Goal: Information Seeking & Learning: Find specific page/section

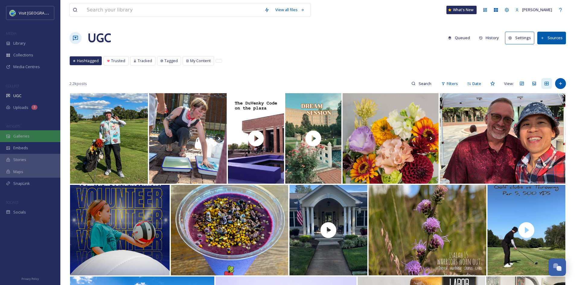
click at [27, 135] on span "Galleries" at bounding box center [21, 136] width 16 height 6
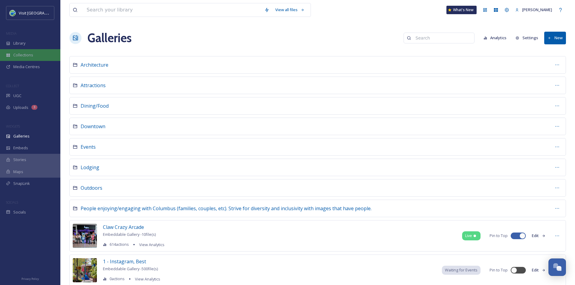
click at [36, 55] on div "Collections" at bounding box center [30, 55] width 60 height 12
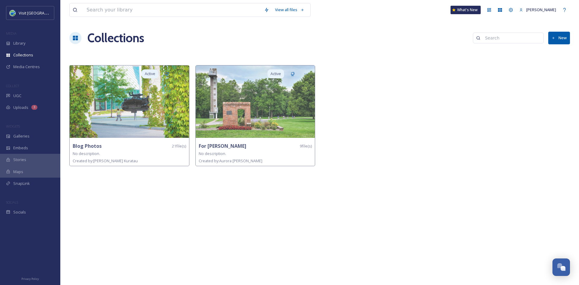
click at [554, 42] on button "New" at bounding box center [559, 38] width 22 height 12
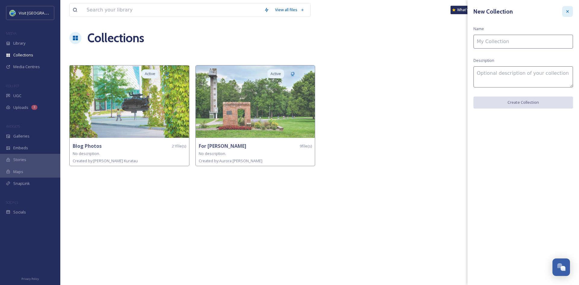
click at [568, 13] on icon at bounding box center [567, 11] width 5 height 5
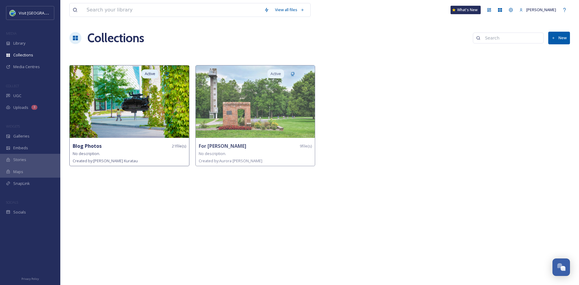
click at [107, 147] on div "Blog Photos 21 file(s)" at bounding box center [129, 146] width 113 height 8
click at [118, 114] on img at bounding box center [129, 101] width 119 height 72
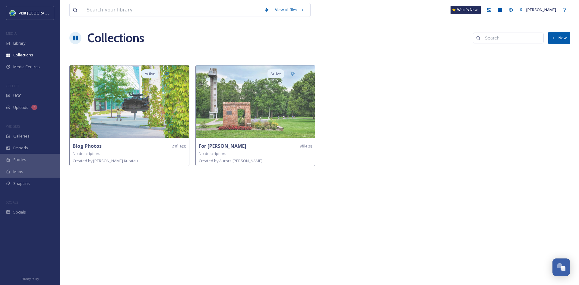
click at [556, 39] on button "New" at bounding box center [559, 38] width 22 height 12
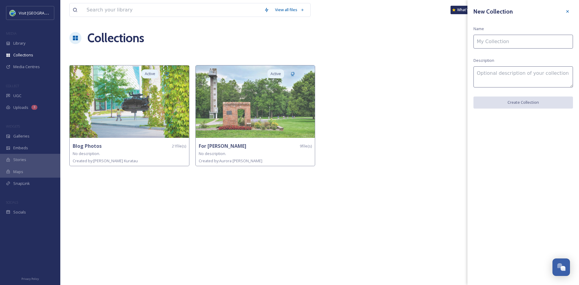
click at [517, 42] on input at bounding box center [523, 42] width 100 height 14
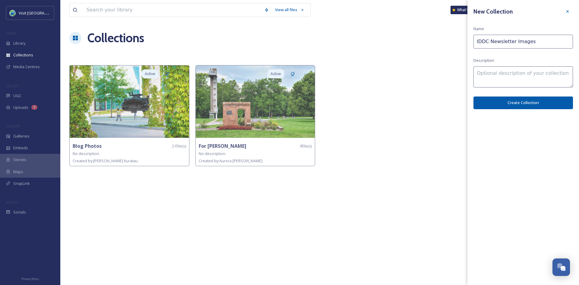
type input "IDDC Newsletter Images"
click at [522, 100] on button "Create Collection" at bounding box center [523, 103] width 100 height 12
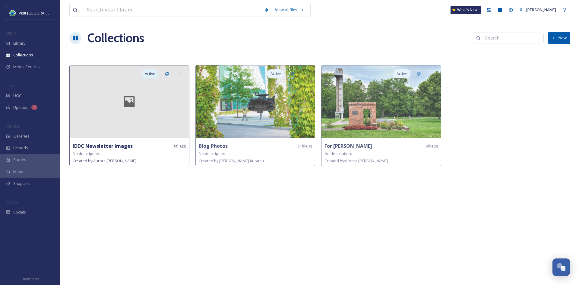
click at [118, 144] on strong "IDDC Newsletter Images" at bounding box center [103, 146] width 60 height 7
click at [148, 113] on div at bounding box center [129, 101] width 119 height 72
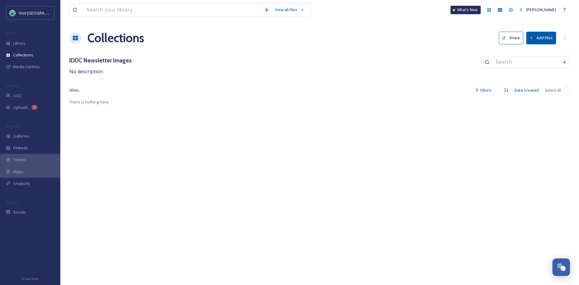
click at [545, 37] on button "Add Files" at bounding box center [541, 38] width 30 height 12
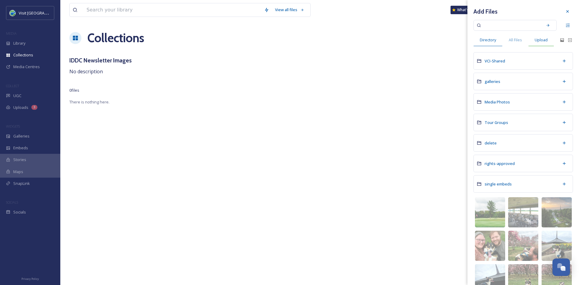
click at [543, 40] on span "Upload" at bounding box center [541, 40] width 13 height 6
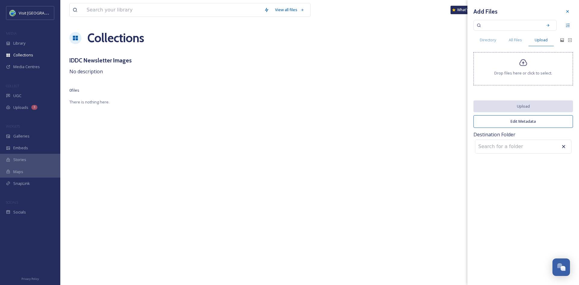
click at [521, 65] on icon at bounding box center [523, 63] width 9 height 9
click at [524, 62] on icon at bounding box center [523, 62] width 8 height 7
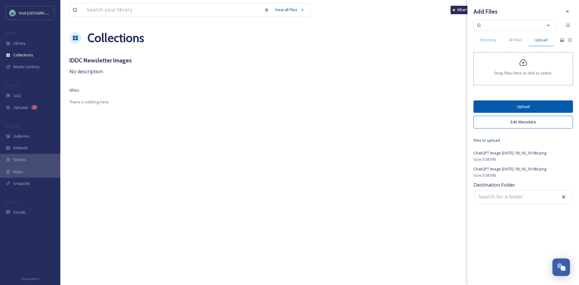
click at [532, 122] on button "Edit Metadata" at bounding box center [523, 122] width 100 height 12
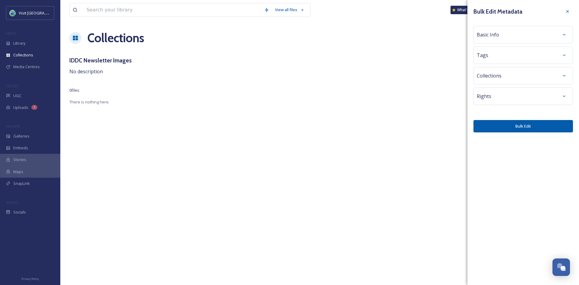
click at [499, 30] on div "Basic Info" at bounding box center [523, 34] width 93 height 11
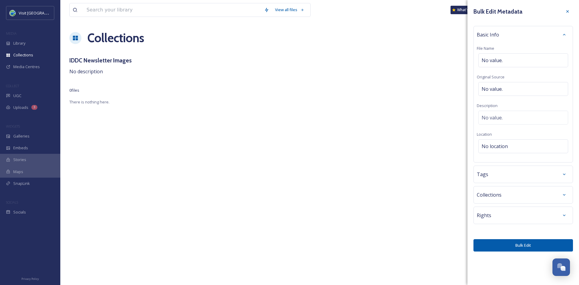
click at [498, 176] on div "Tags" at bounding box center [523, 174] width 93 height 11
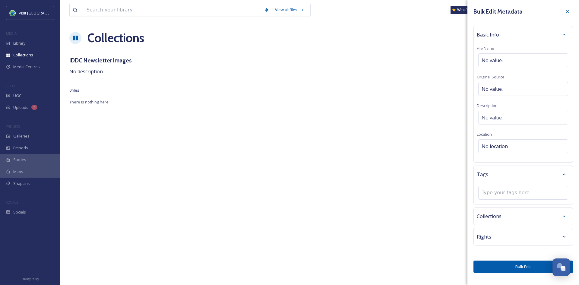
click at [507, 218] on div "Collections" at bounding box center [523, 216] width 93 height 11
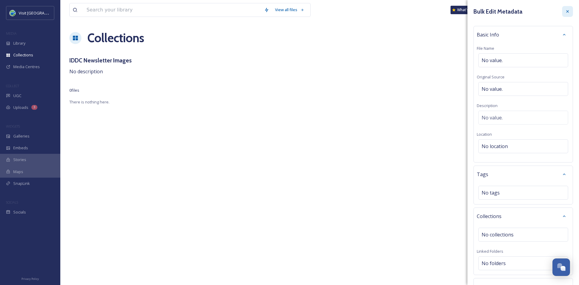
click at [565, 11] on icon at bounding box center [567, 11] width 5 height 5
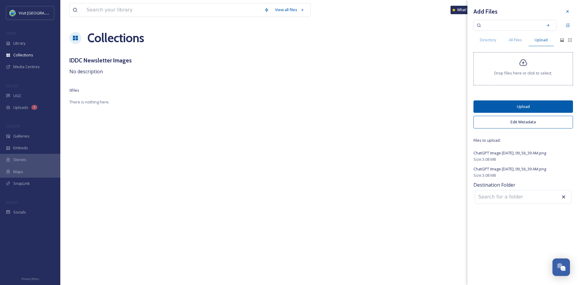
click at [534, 105] on button "Upload" at bounding box center [523, 106] width 100 height 12
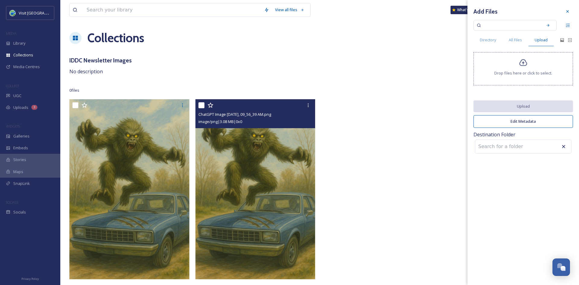
click at [200, 105] on input "checkbox" at bounding box center [201, 105] width 6 height 6
checkbox input "true"
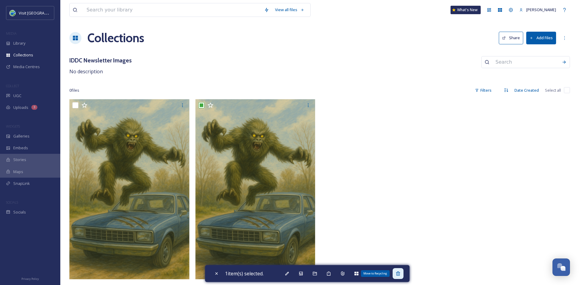
click at [400, 275] on icon at bounding box center [398, 273] width 4 height 4
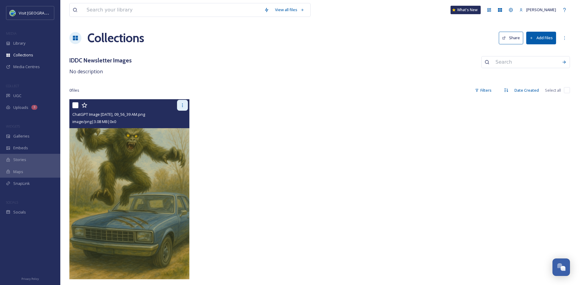
click at [182, 103] on icon at bounding box center [182, 105] width 1 height 4
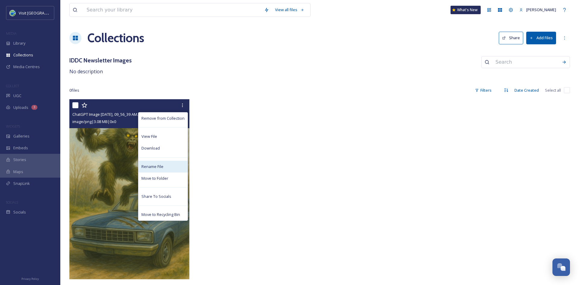
click at [161, 168] on span "Rename File" at bounding box center [152, 167] width 22 height 6
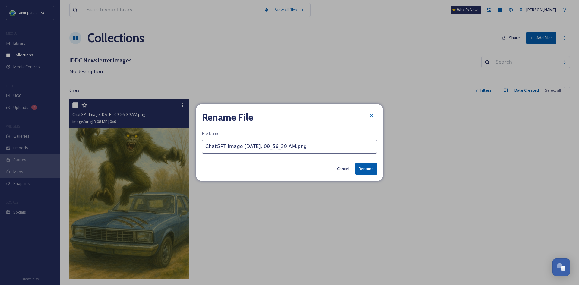
drag, startPoint x: 314, startPoint y: 147, endPoint x: 156, endPoint y: 156, distance: 158.3
click at [156, 156] on div "Rename File File Name ChatGPT Image Sep 8, 2025, 09_56_39 AM.png Cancel Rename" at bounding box center [289, 142] width 579 height 285
type input "AI Image - Mill Race Monster"
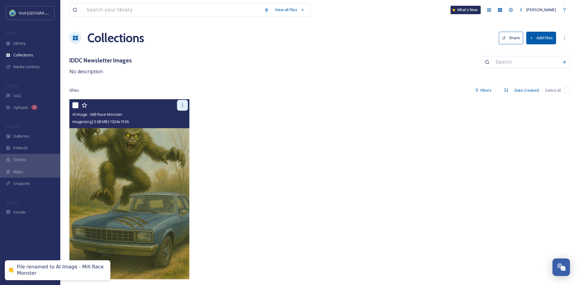
click at [183, 108] on div at bounding box center [182, 105] width 11 height 11
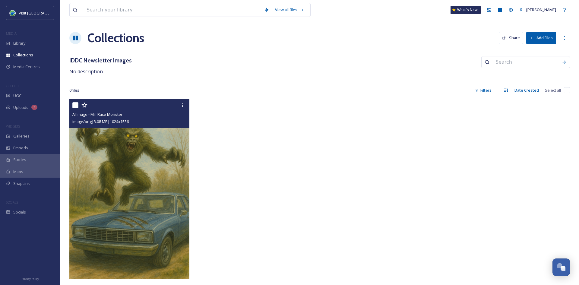
click at [118, 182] on img at bounding box center [129, 189] width 120 height 180
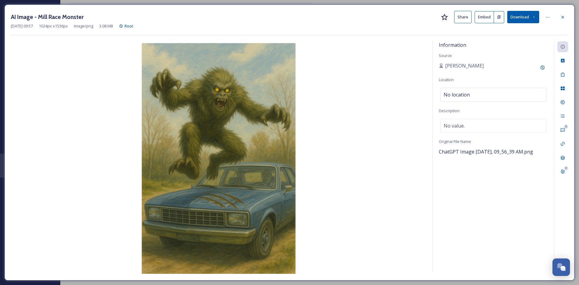
click at [456, 17] on button "Share" at bounding box center [462, 17] width 17 height 12
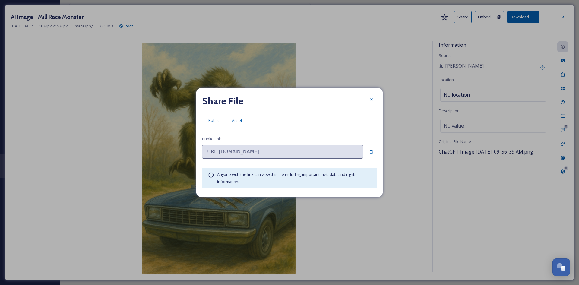
click at [242, 122] on div "Asset" at bounding box center [237, 120] width 23 height 12
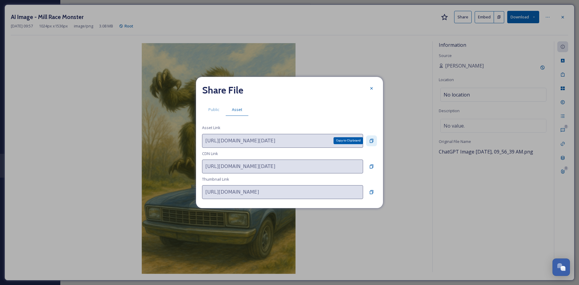
click at [371, 141] on icon at bounding box center [371, 140] width 5 height 5
click at [371, 87] on icon at bounding box center [371, 88] width 5 height 5
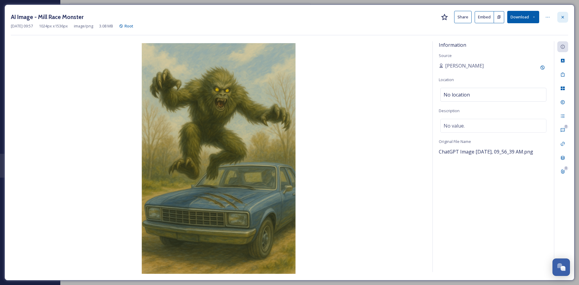
click at [567, 19] on div at bounding box center [562, 17] width 11 height 11
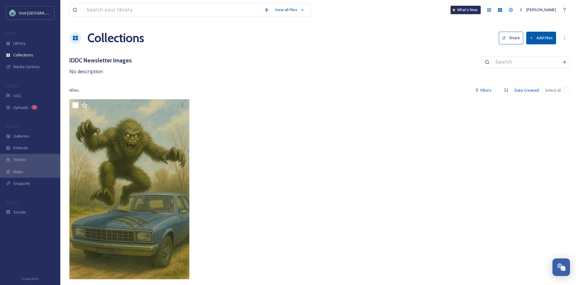
click at [540, 41] on button "Add Files" at bounding box center [541, 38] width 30 height 12
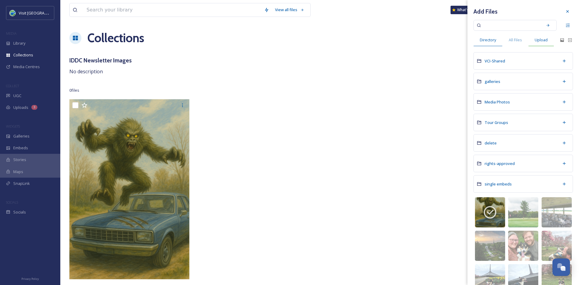
click at [544, 38] on span "Upload" at bounding box center [541, 40] width 13 height 6
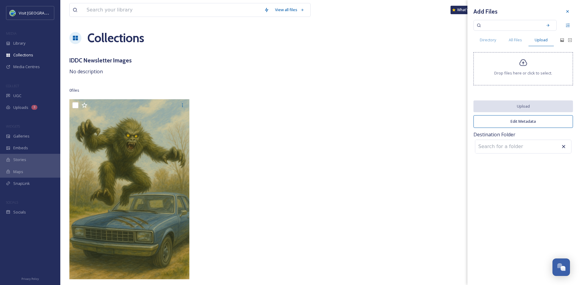
click at [526, 64] on icon at bounding box center [523, 63] width 9 height 9
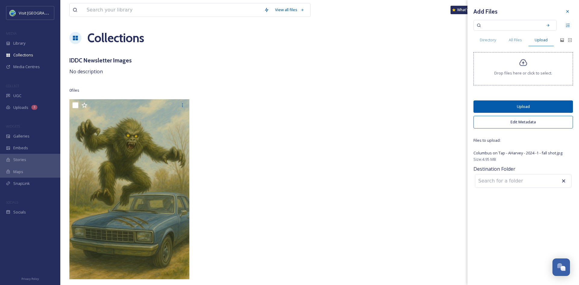
click at [500, 107] on button "Upload" at bounding box center [523, 106] width 100 height 12
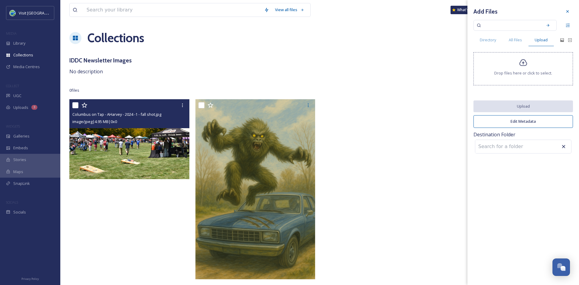
click at [170, 148] on img at bounding box center [129, 139] width 120 height 80
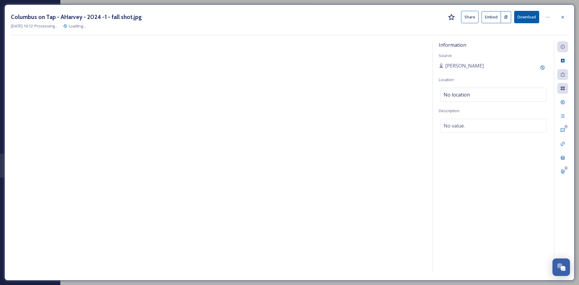
click at [468, 16] on button "Share" at bounding box center [469, 17] width 17 height 12
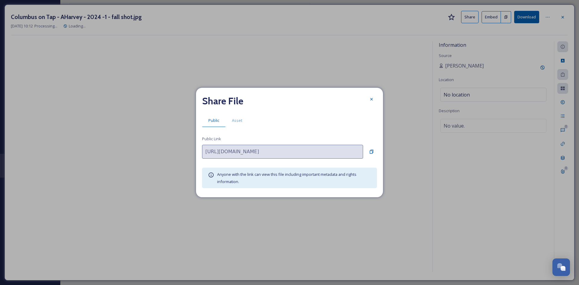
click at [238, 127] on div "Share File Public Asset Public Link https://app.snapsea.io/p/file/36331ca8-cbee…" at bounding box center [289, 142] width 187 height 109
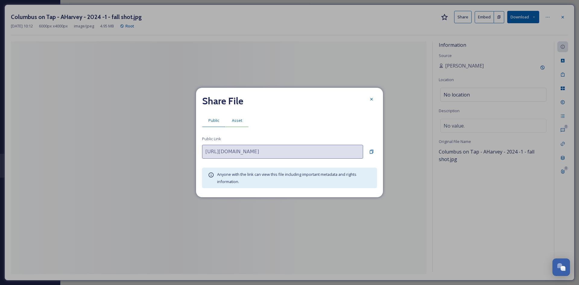
click at [236, 124] on div "Asset" at bounding box center [237, 120] width 23 height 12
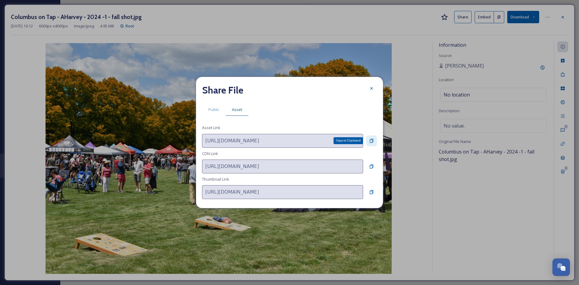
click at [373, 140] on icon at bounding box center [371, 140] width 5 height 5
click at [371, 87] on icon at bounding box center [371, 88] width 5 height 5
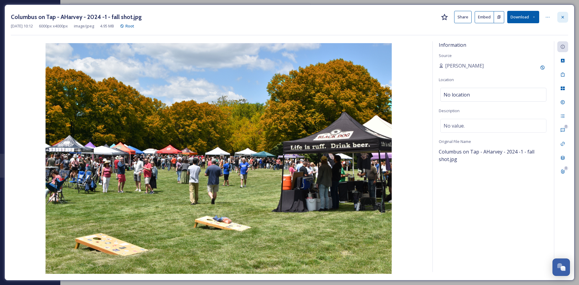
click at [562, 14] on div at bounding box center [562, 17] width 11 height 11
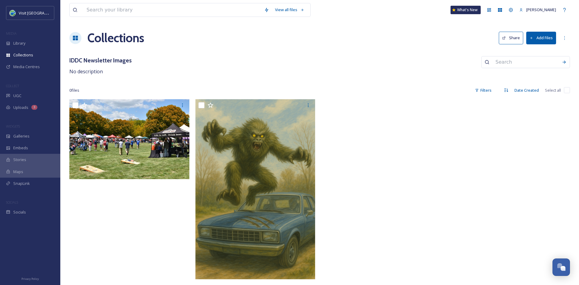
click at [542, 39] on button "Add Files" at bounding box center [541, 38] width 30 height 12
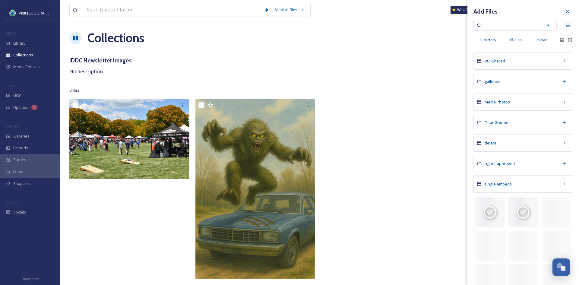
click at [540, 40] on span "Upload" at bounding box center [541, 40] width 13 height 6
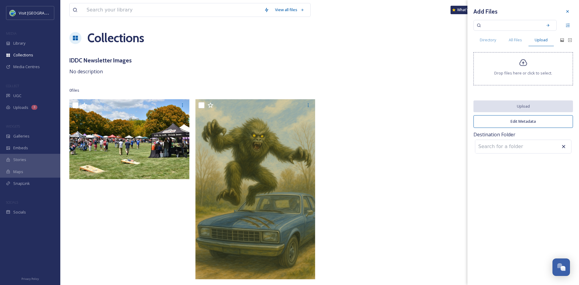
click at [528, 65] on div "Drop files here or click to select." at bounding box center [523, 68] width 100 height 33
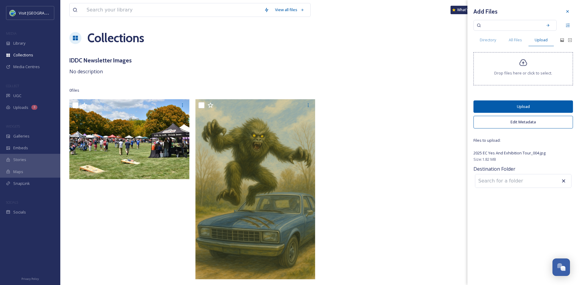
click at [520, 118] on button "Edit Metadata" at bounding box center [523, 122] width 100 height 12
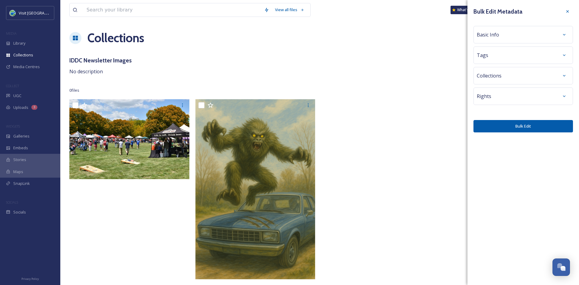
click at [510, 95] on div "Rights" at bounding box center [523, 96] width 93 height 11
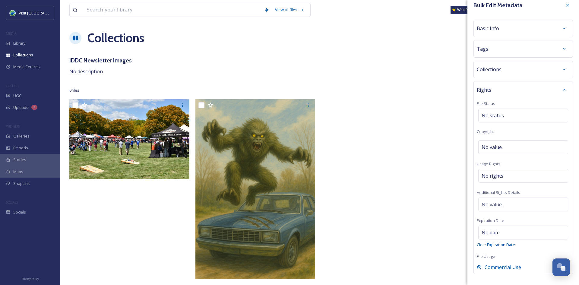
scroll to position [7, 0]
click at [507, 151] on div "No value." at bounding box center [523, 147] width 90 height 14
type input "Hadley Fruits for Landmark Columbus Foundation"
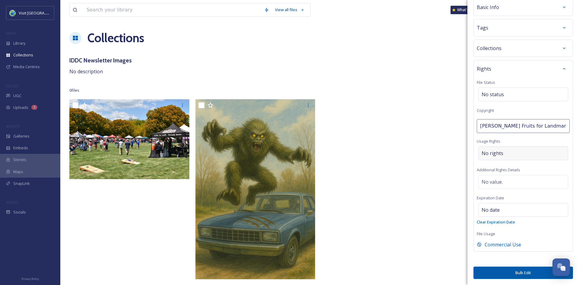
scroll to position [0, 0]
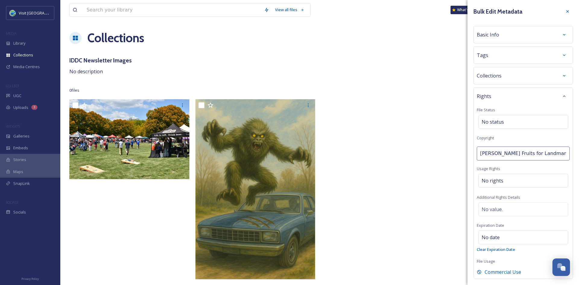
click at [498, 57] on div "Tags" at bounding box center [523, 55] width 93 height 11
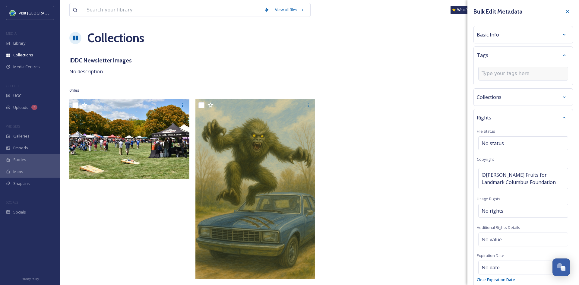
click at [504, 78] on div at bounding box center [523, 74] width 90 height 14
click at [501, 74] on input at bounding box center [512, 73] width 60 height 7
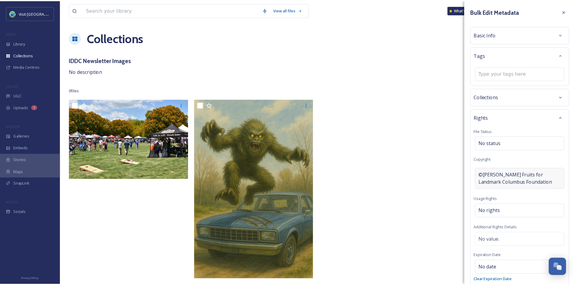
scroll to position [58, 0]
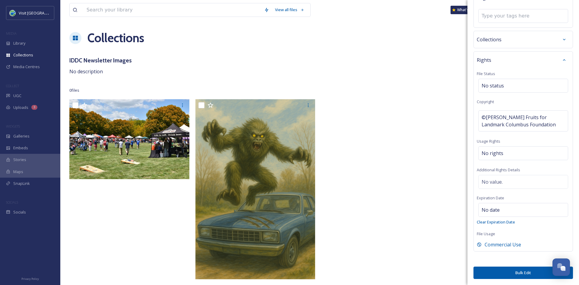
click at [524, 274] on button "Bulk Edit" at bounding box center [523, 273] width 100 height 12
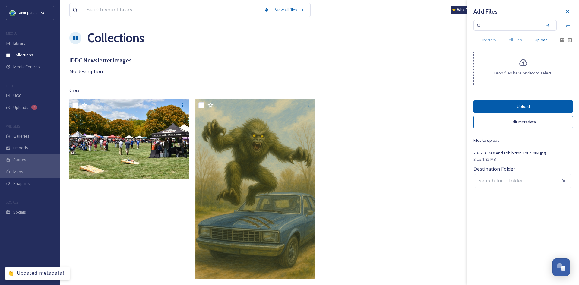
click at [503, 107] on button "Upload" at bounding box center [523, 106] width 100 height 12
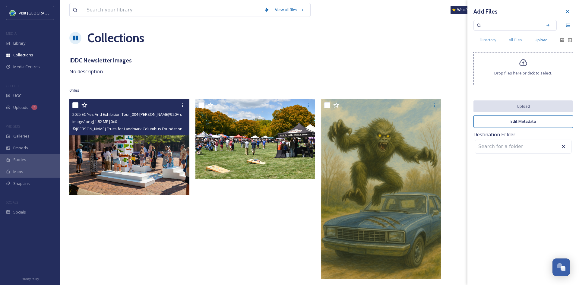
click at [138, 149] on img at bounding box center [129, 147] width 120 height 96
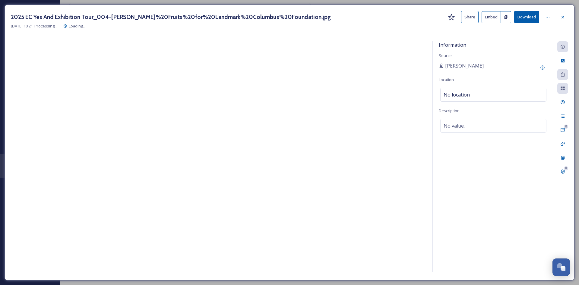
click at [469, 18] on button "Share" at bounding box center [469, 17] width 17 height 12
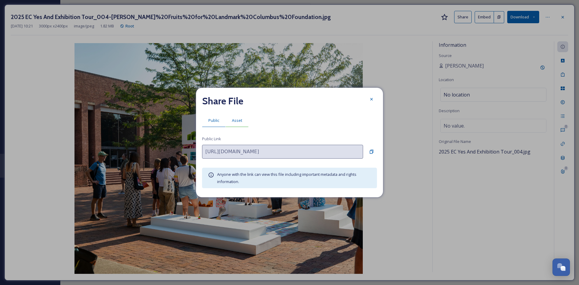
click at [243, 119] on div "Asset" at bounding box center [237, 120] width 23 height 12
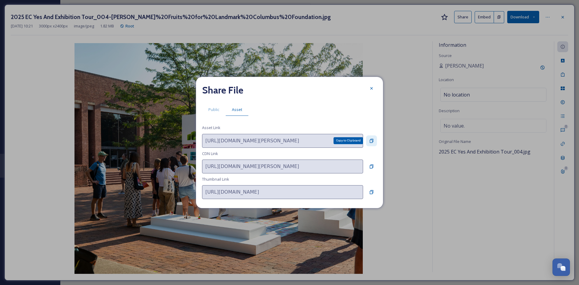
click at [369, 139] on div "Copy to Clipboard" at bounding box center [371, 140] width 11 height 11
click at [370, 87] on icon at bounding box center [371, 88] width 2 height 2
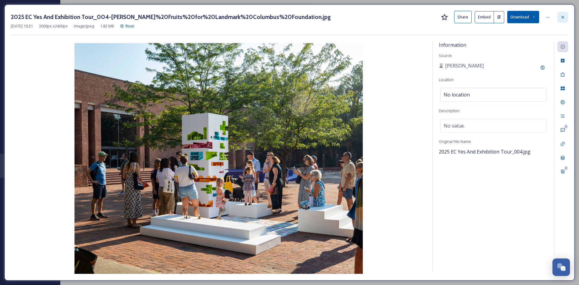
click at [561, 19] on icon at bounding box center [562, 17] width 5 height 5
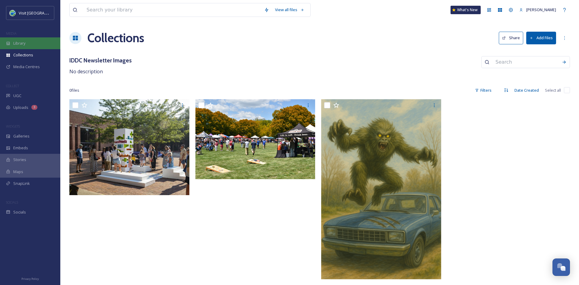
click at [29, 39] on div "Library" at bounding box center [30, 43] width 60 height 12
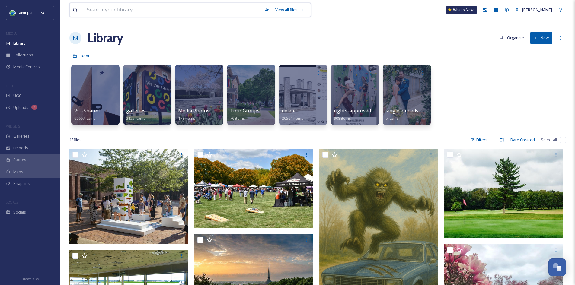
click at [106, 9] on input at bounding box center [173, 9] width 178 height 13
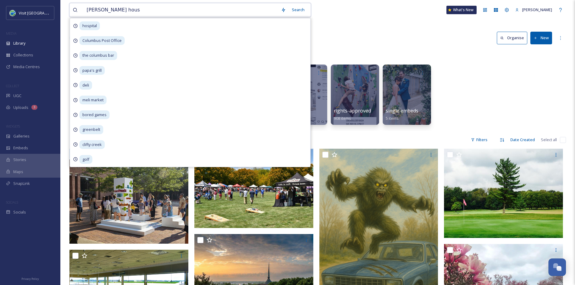
type input "[PERSON_NAME] house"
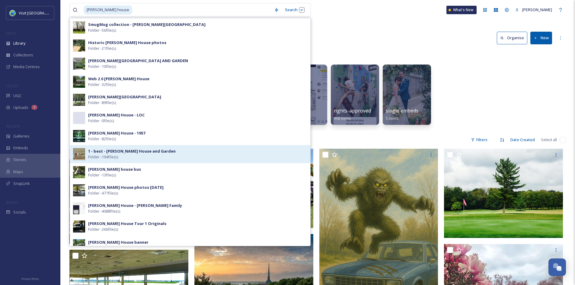
click at [109, 159] on span "Folder - 194 file(s)" at bounding box center [103, 157] width 30 height 6
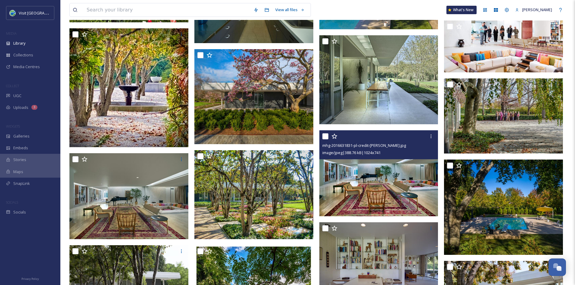
scroll to position [382, 0]
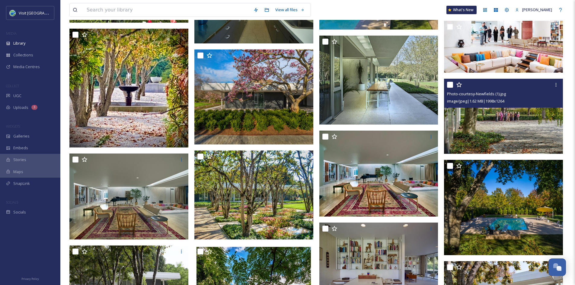
click at [486, 123] on img at bounding box center [503, 116] width 119 height 75
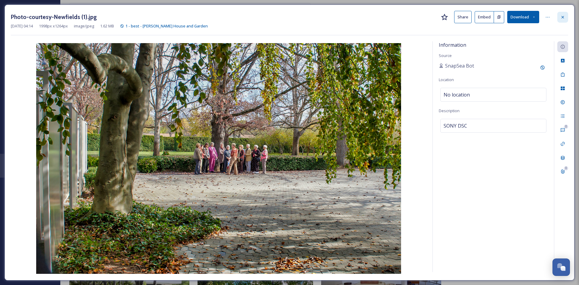
click at [566, 17] on div at bounding box center [562, 17] width 11 height 11
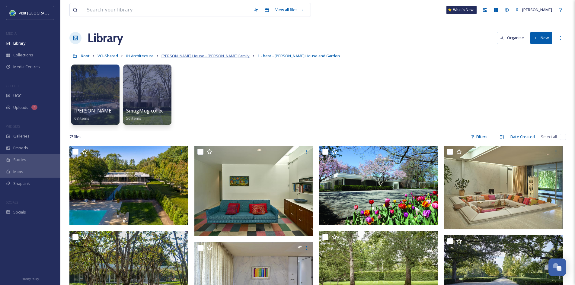
click at [194, 56] on span "Miller House - Miller Family" at bounding box center [205, 55] width 88 height 5
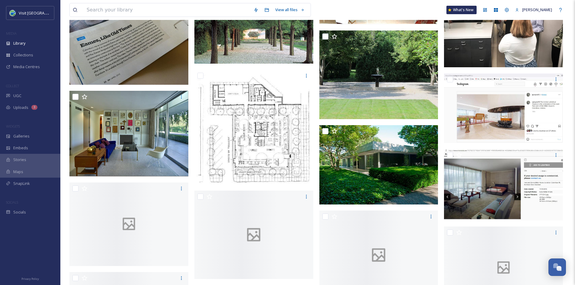
scroll to position [3427, 0]
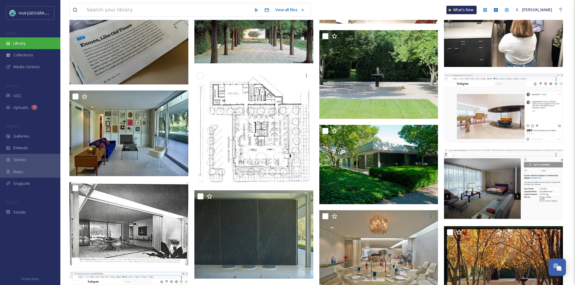
click at [16, 46] on div "Library" at bounding box center [30, 43] width 60 height 12
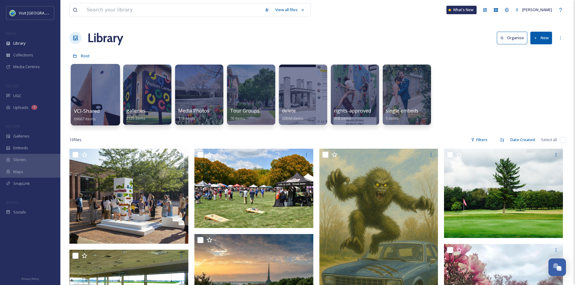
click at [106, 104] on div at bounding box center [95, 95] width 49 height 62
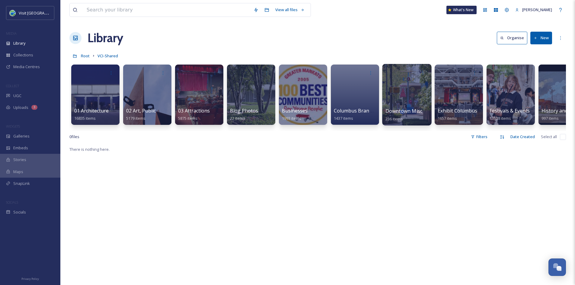
click at [402, 112] on span "Downtown Misc" at bounding box center [403, 111] width 37 height 7
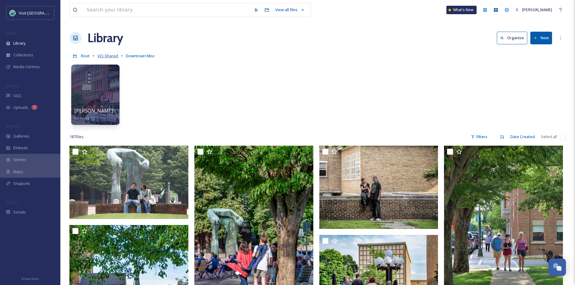
click at [111, 57] on span "VCI-Shared" at bounding box center [107, 55] width 21 height 5
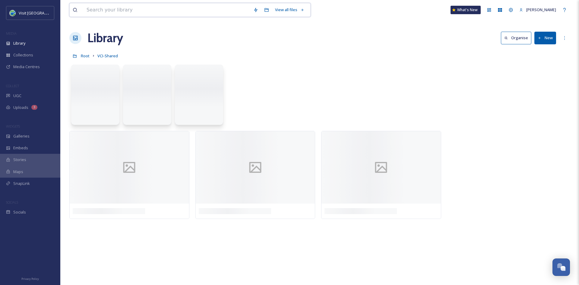
click at [116, 13] on input at bounding box center [167, 9] width 167 height 13
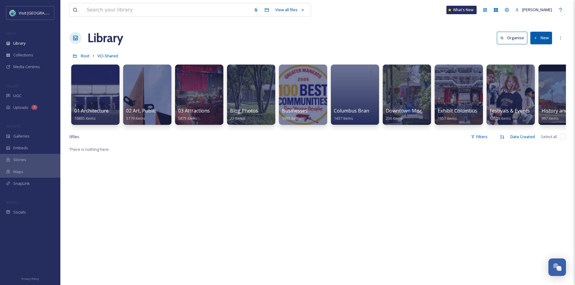
click at [356, 40] on div "Library Organise New" at bounding box center [317, 38] width 496 height 18
click at [251, 111] on span "Blog Photos" at bounding box center [244, 111] width 29 height 7
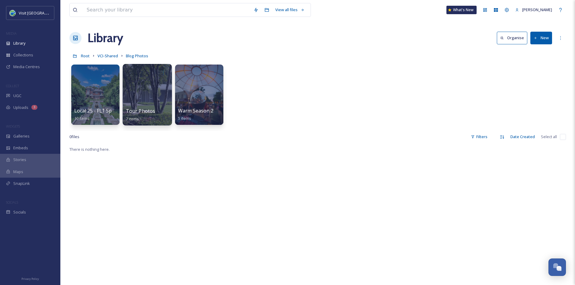
click at [152, 112] on span "Tour Photos" at bounding box center [141, 111] width 30 height 7
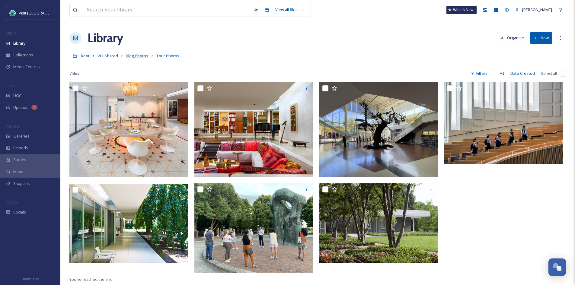
click at [135, 56] on span "Blog Photos" at bounding box center [137, 55] width 22 height 5
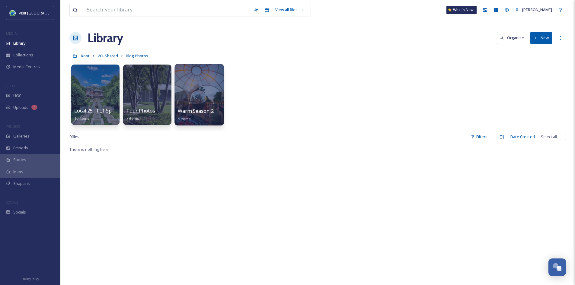
click at [212, 105] on div at bounding box center [198, 95] width 49 height 62
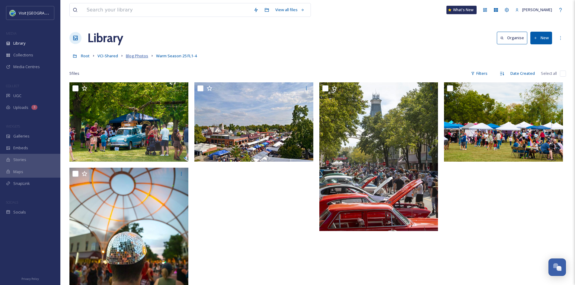
click at [130, 56] on span "Blog Photos" at bounding box center [137, 55] width 22 height 5
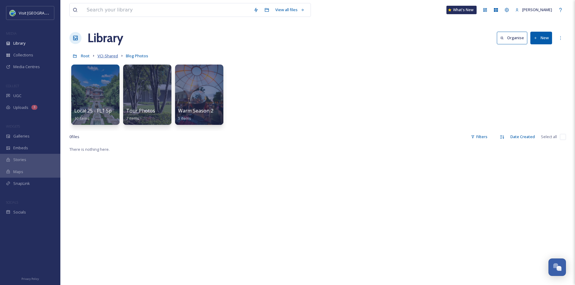
click at [109, 56] on span "VCI-Shared" at bounding box center [107, 55] width 21 height 5
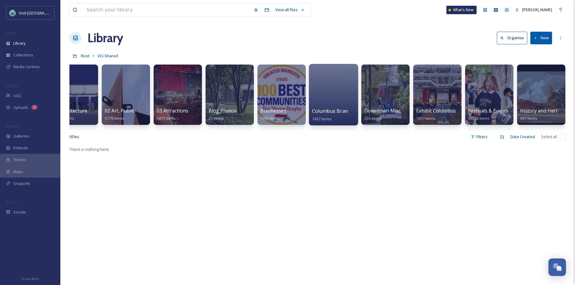
scroll to position [0, 22]
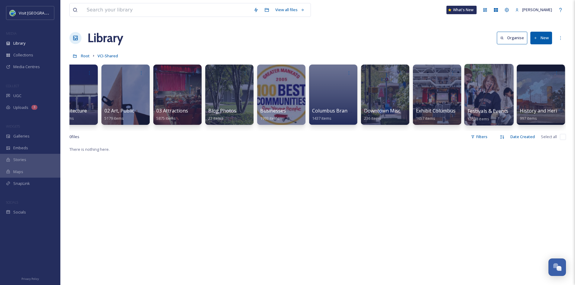
click at [489, 106] on div at bounding box center [488, 95] width 49 height 62
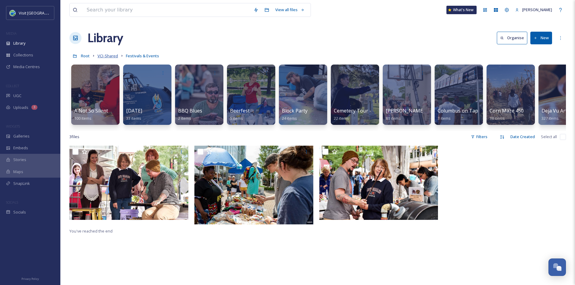
click at [110, 55] on span "VCI-Shared" at bounding box center [107, 55] width 21 height 5
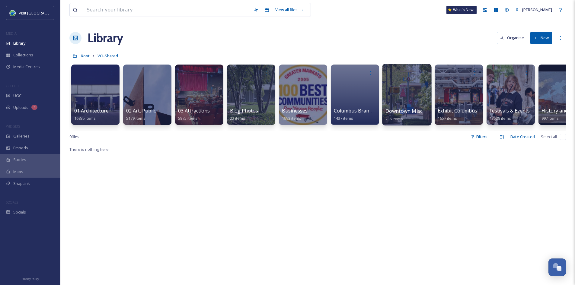
click at [418, 115] on div "Downtown Misc 236 items" at bounding box center [406, 114] width 43 height 15
click at [402, 112] on span "Downtown Misc" at bounding box center [403, 111] width 37 height 7
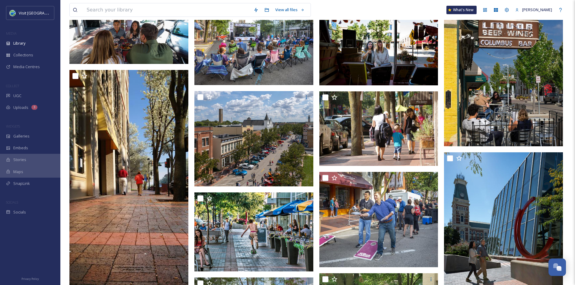
scroll to position [3039, 0]
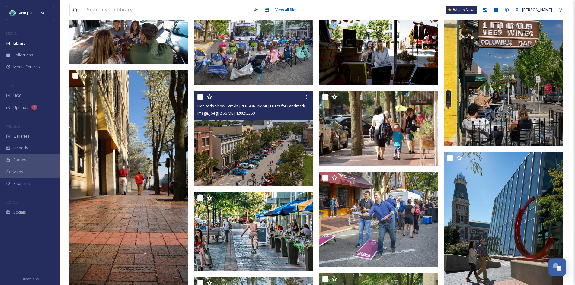
click at [249, 161] on img at bounding box center [253, 138] width 119 height 95
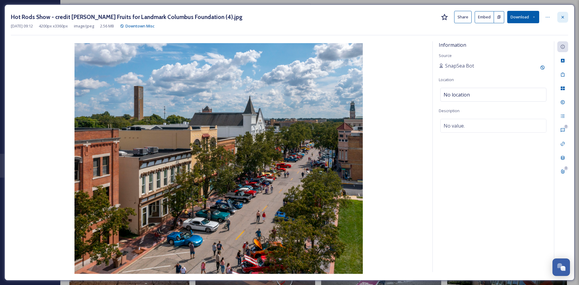
click at [562, 17] on icon at bounding box center [563, 17] width 2 height 2
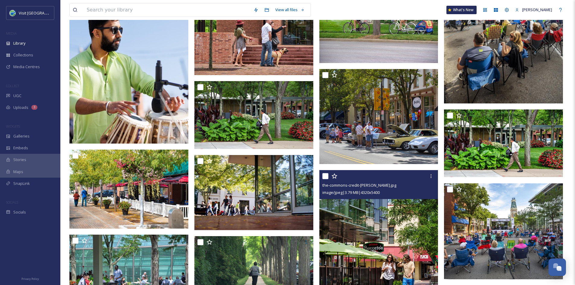
scroll to position [3437, 0]
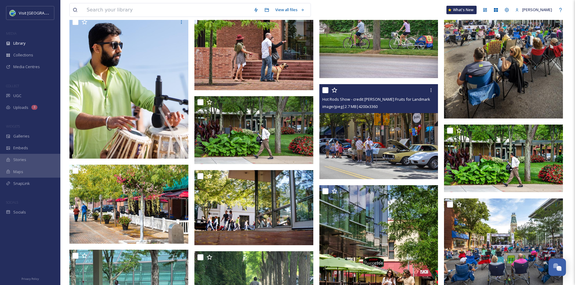
click at [368, 141] on img at bounding box center [378, 131] width 119 height 95
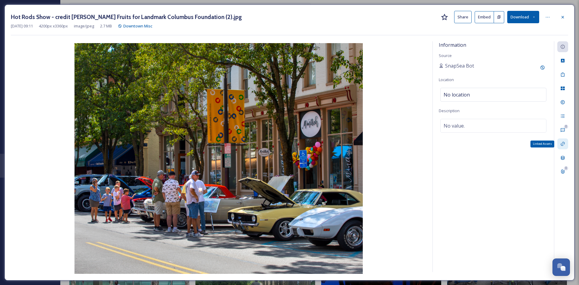
click at [565, 141] on div "Linked Assets" at bounding box center [562, 143] width 11 height 11
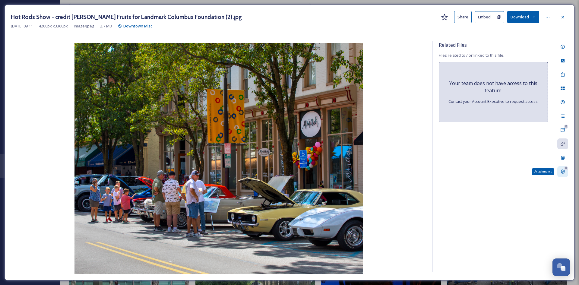
click at [565, 171] on div "0 Attachments" at bounding box center [562, 171] width 11 height 11
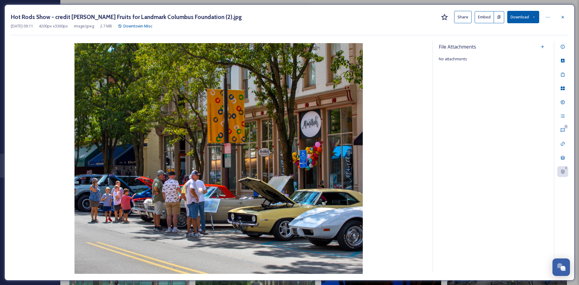
click at [508, 92] on div "File Attachments No attachments" at bounding box center [493, 156] width 121 height 231
click at [462, 15] on button "Share" at bounding box center [462, 17] width 17 height 12
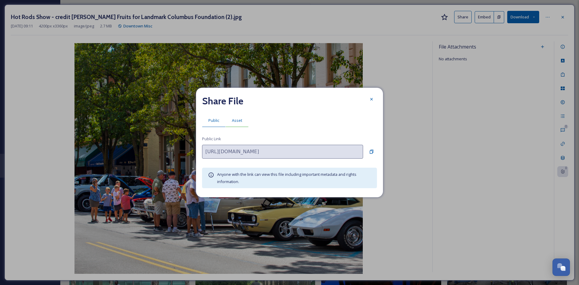
click at [240, 122] on span "Asset" at bounding box center [237, 121] width 10 height 6
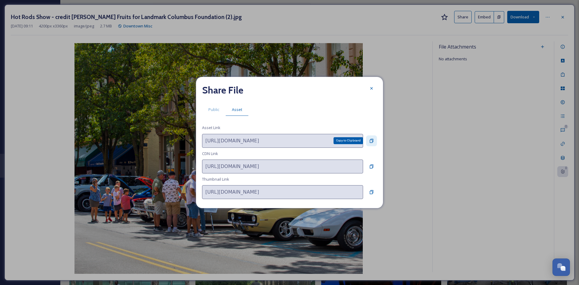
click at [373, 139] on icon at bounding box center [371, 140] width 5 height 5
click at [369, 90] on icon at bounding box center [371, 88] width 5 height 5
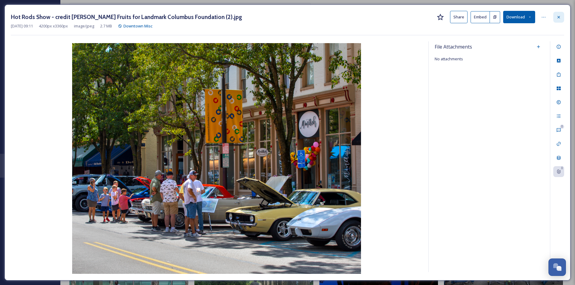
click at [559, 18] on icon at bounding box center [558, 17] width 2 height 2
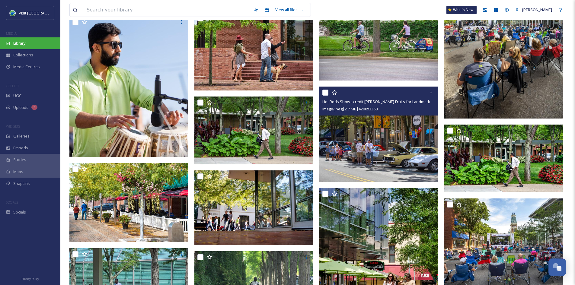
click at [29, 40] on div "Library" at bounding box center [30, 43] width 60 height 12
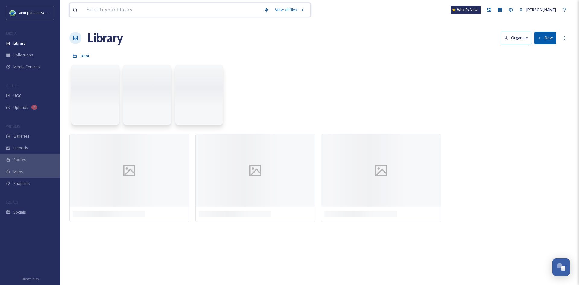
click at [129, 14] on input at bounding box center [173, 9] width 178 height 13
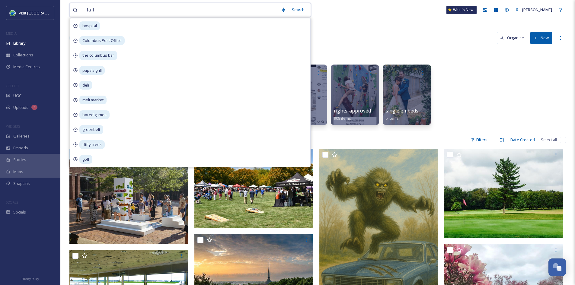
type input "fall"
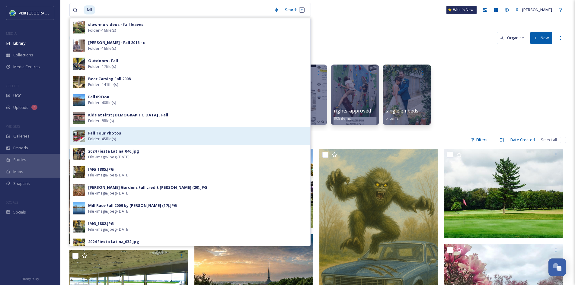
click at [105, 136] on span "Fall Tour Photos" at bounding box center [104, 133] width 33 height 6
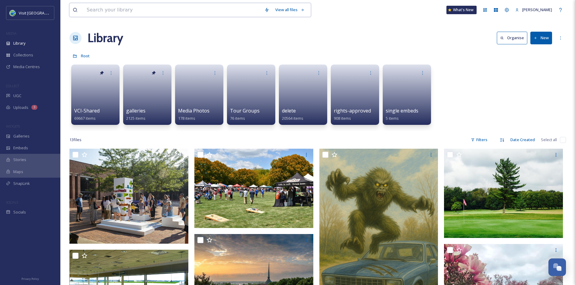
click at [137, 9] on input at bounding box center [173, 9] width 178 height 13
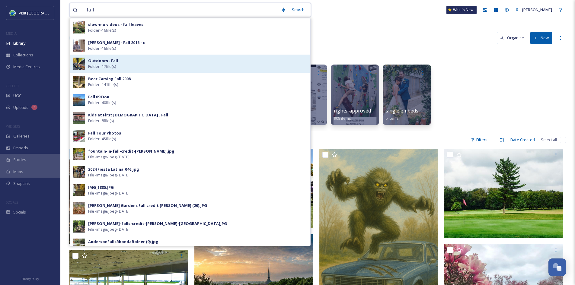
type input "fall"
click at [126, 63] on div "Outdoors . Fall Folder - 17 file(s)" at bounding box center [197, 63] width 219 height 11
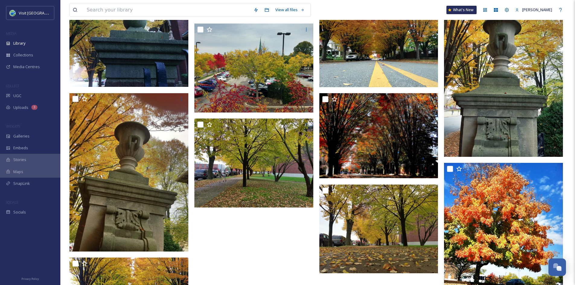
scroll to position [248, 0]
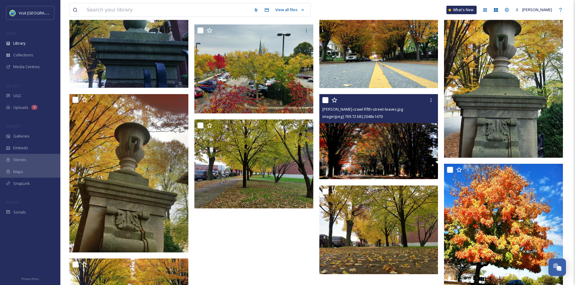
click at [396, 115] on div "image/jpeg | 769.72 kB | 2048 x 1470" at bounding box center [379, 116] width 114 height 7
click at [389, 144] on img at bounding box center [378, 136] width 119 height 85
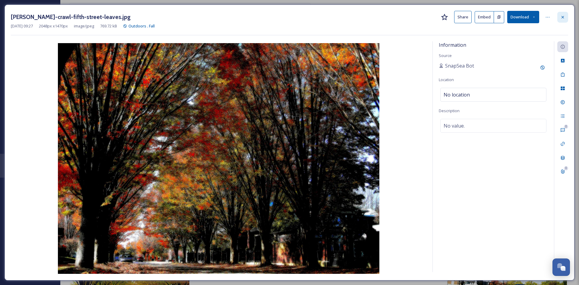
click at [565, 17] on div at bounding box center [562, 17] width 11 height 11
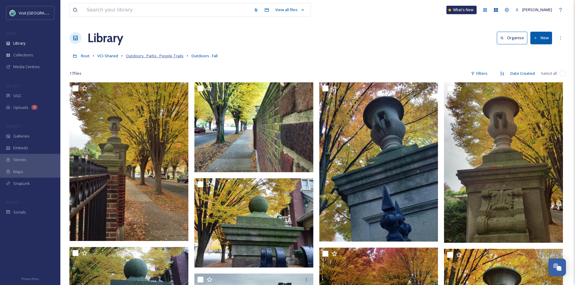
click at [158, 55] on span "Outdoors . Parks . People Trails" at bounding box center [155, 55] width 58 height 5
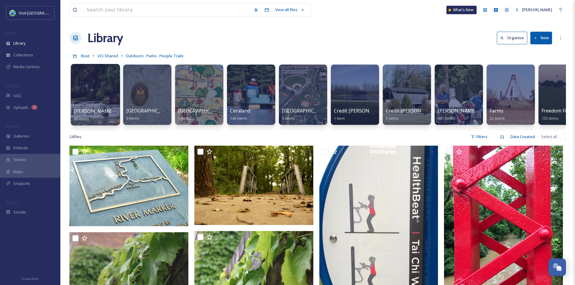
click at [101, 86] on div at bounding box center [95, 95] width 49 height 62
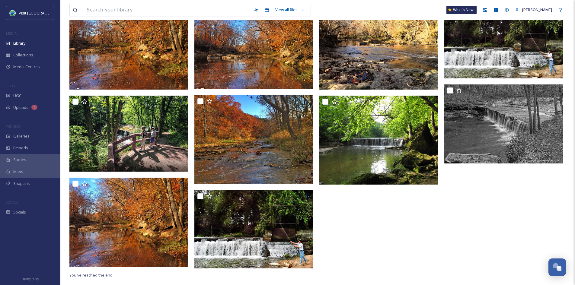
scroll to position [146, 0]
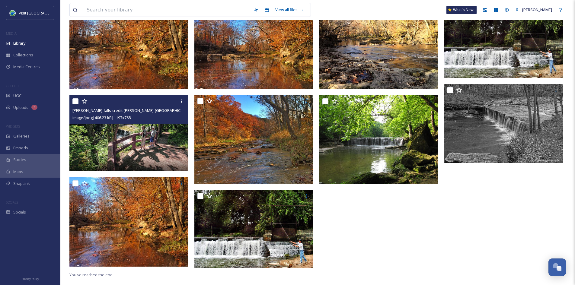
click at [152, 154] on img at bounding box center [128, 133] width 119 height 76
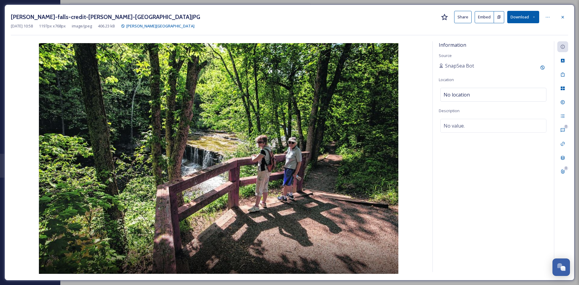
click at [557, 12] on div "anderson-falls-credit-mike-wolanin-the-republic.JPG Share Embed Download" at bounding box center [289, 17] width 557 height 12
click at [563, 16] on icon at bounding box center [563, 17] width 2 height 2
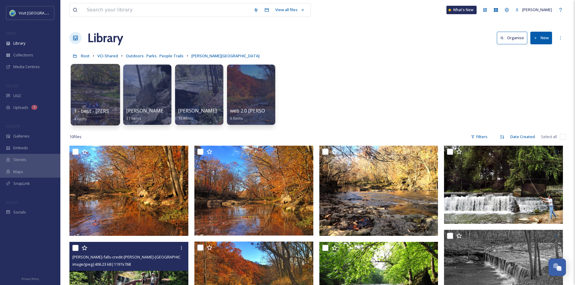
click at [111, 96] on div at bounding box center [95, 95] width 49 height 62
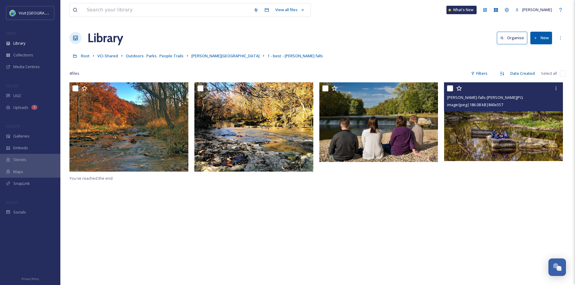
click at [511, 142] on img at bounding box center [503, 121] width 119 height 79
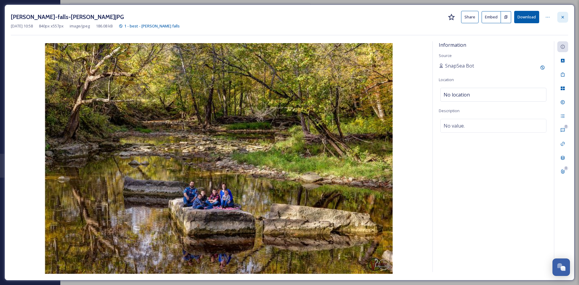
click at [563, 15] on icon at bounding box center [562, 17] width 5 height 5
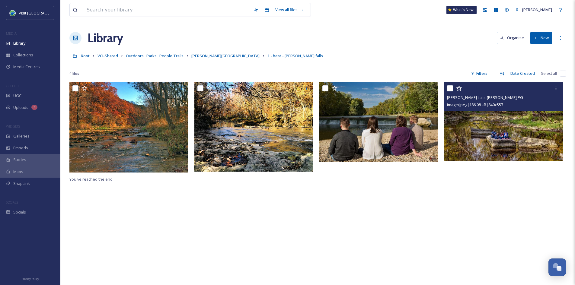
click at [211, 51] on div "Root VCI-Shared Outdoors . Parks . People Trails Anderson Falls 1 - best - ande…" at bounding box center [317, 55] width 496 height 11
click at [211, 55] on span "Anderson Falls" at bounding box center [225, 55] width 68 height 5
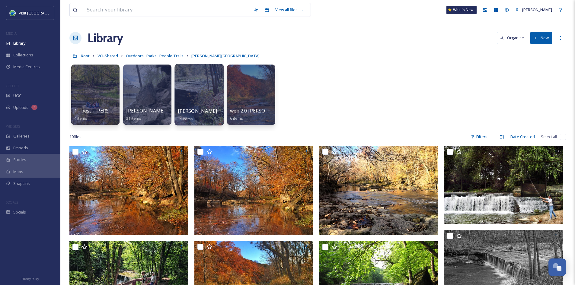
click at [196, 111] on span "Rhonda Bolner" at bounding box center [198, 111] width 40 height 7
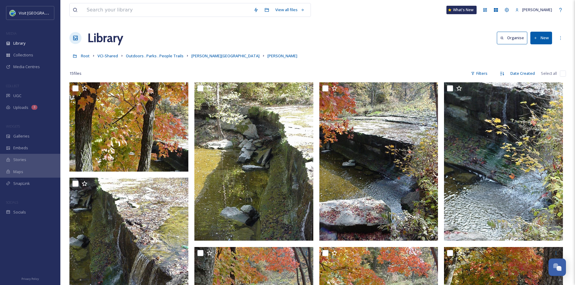
click at [206, 52] on link "Anderson Falls" at bounding box center [225, 55] width 68 height 7
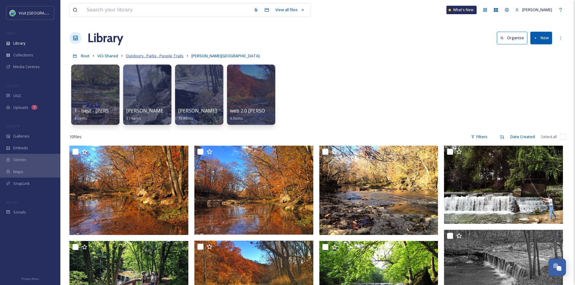
click at [143, 57] on span "Outdoors . Parks . People Trails" at bounding box center [155, 55] width 58 height 5
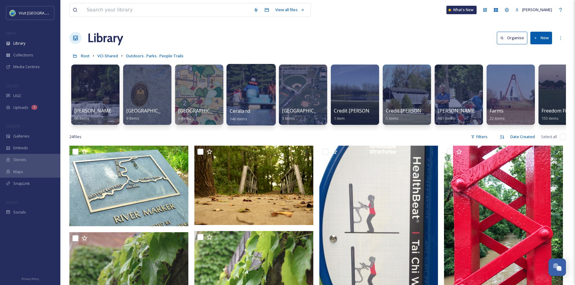
click at [242, 111] on span "Ceraland" at bounding box center [240, 111] width 21 height 7
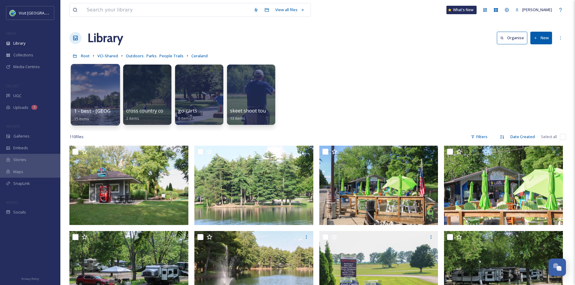
click at [101, 111] on span "1 - best - Cera Park" at bounding box center [109, 111] width 71 height 7
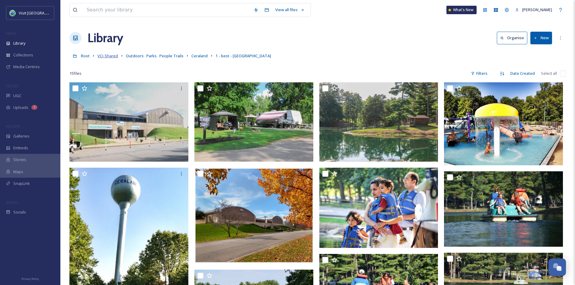
click at [112, 55] on span "VCI-Shared" at bounding box center [107, 55] width 21 height 5
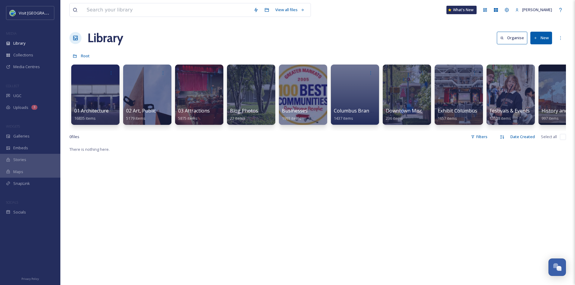
click at [400, 113] on span "Downtown Misc" at bounding box center [403, 110] width 36 height 7
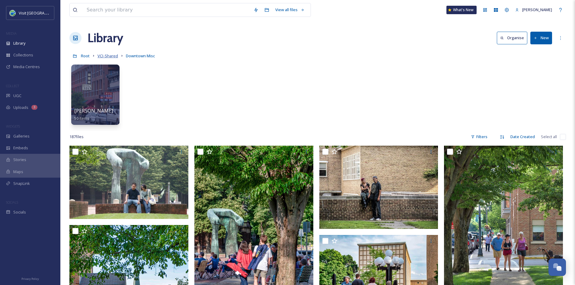
click at [106, 58] on span "VCI-Shared" at bounding box center [107, 55] width 21 height 5
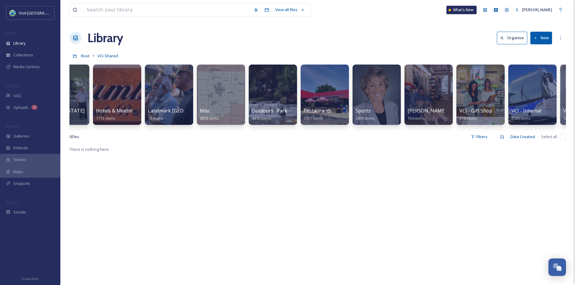
scroll to position [0, 552]
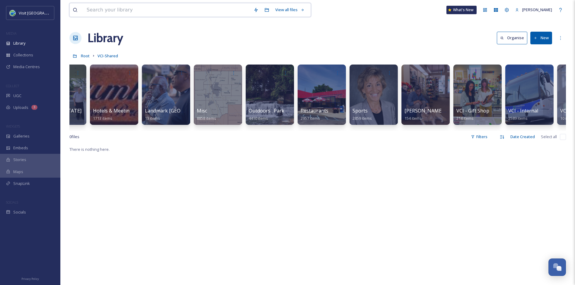
click at [154, 11] on input at bounding box center [167, 9] width 167 height 13
type input "autumn"
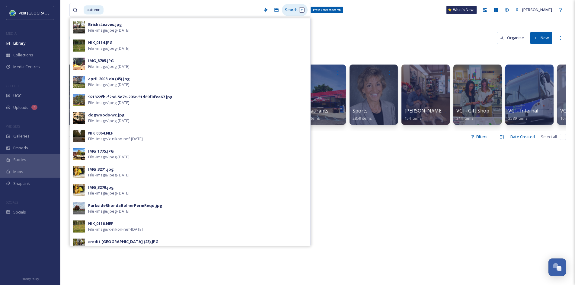
click at [290, 5] on div "Search Press Enter to search" at bounding box center [295, 10] width 26 height 12
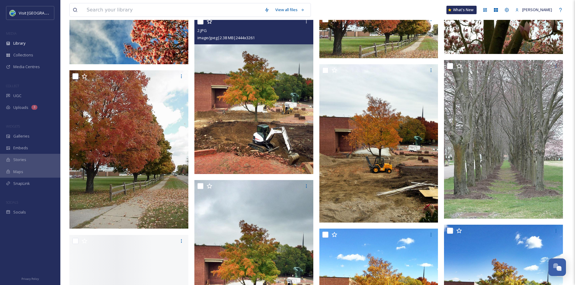
scroll to position [1642, 0]
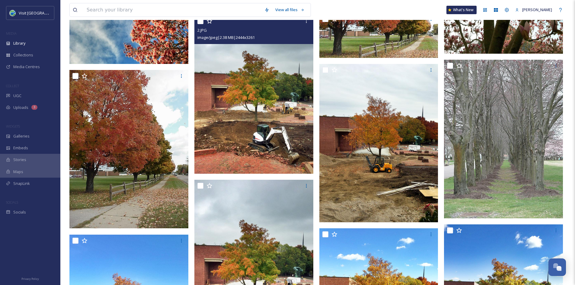
click at [261, 137] on img at bounding box center [253, 94] width 119 height 159
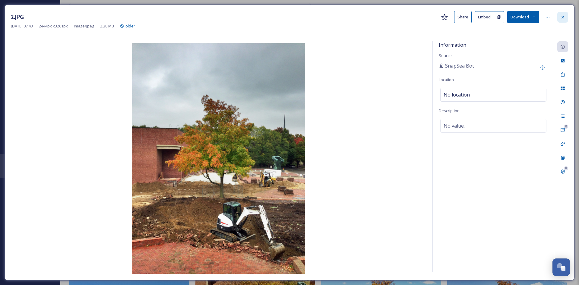
click at [565, 18] on icon at bounding box center [562, 17] width 5 height 5
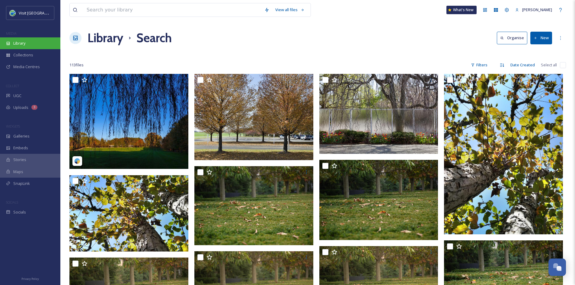
click at [12, 41] on div "Library" at bounding box center [30, 43] width 60 height 12
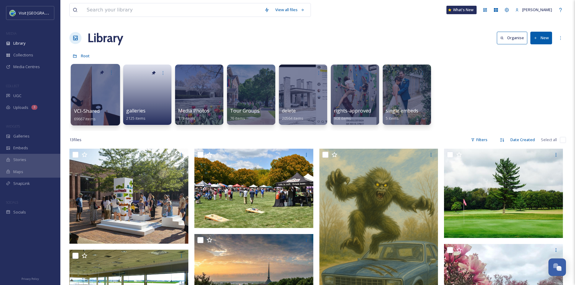
click at [99, 110] on span "VCI-Shared" at bounding box center [87, 111] width 26 height 7
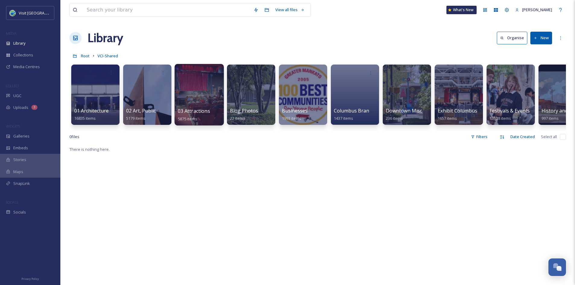
click at [183, 111] on span "03 Attractions" at bounding box center [194, 111] width 32 height 7
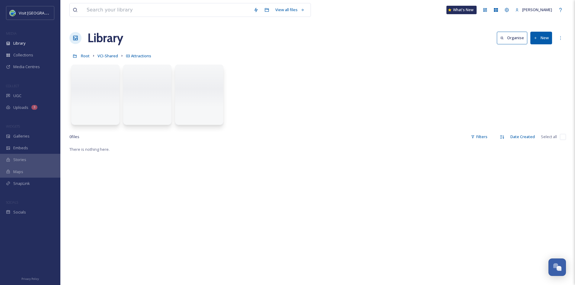
click at [111, 59] on link "VCI-Shared" at bounding box center [107, 55] width 21 height 7
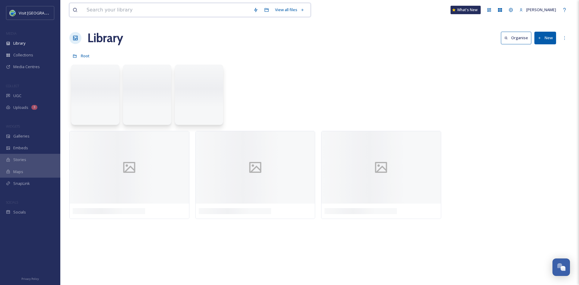
click at [110, 13] on input at bounding box center [167, 9] width 167 height 13
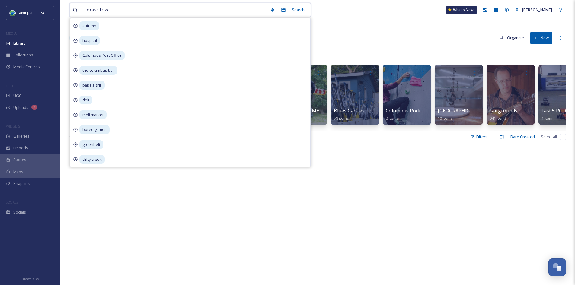
type input "downtown"
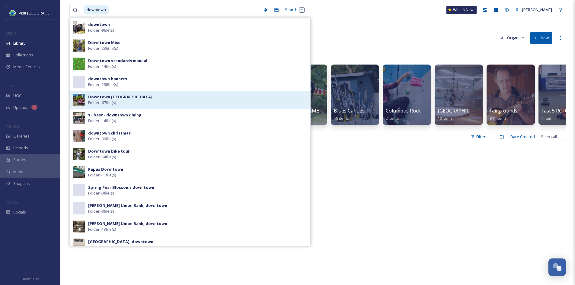
click at [116, 102] on span "Folder - 67 file(s)" at bounding box center [102, 103] width 28 height 6
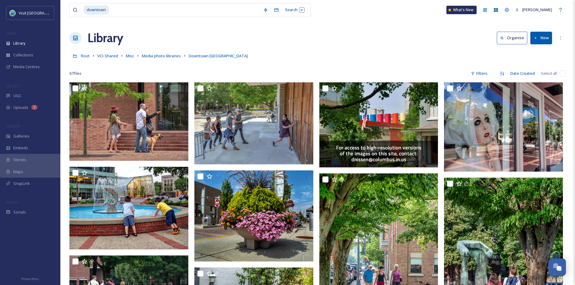
click at [347, 9] on div "downtown Search What's New Aurora Harvey" at bounding box center [317, 10] width 496 height 20
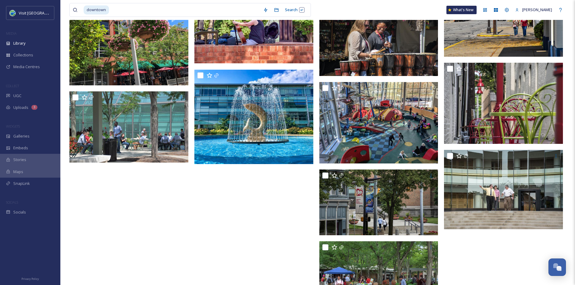
scroll to position [1352, 0]
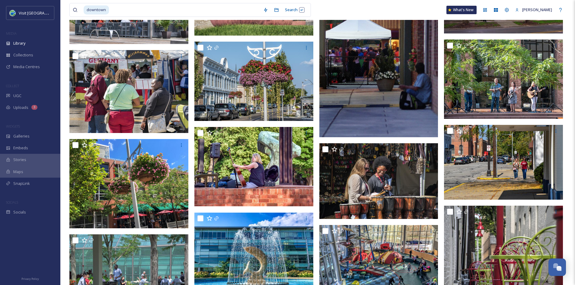
scroll to position [1299, 0]
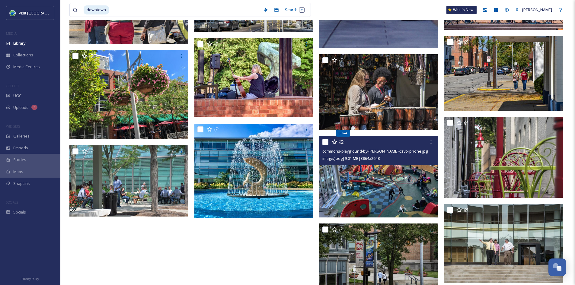
click at [376, 183] on img at bounding box center [378, 176] width 119 height 81
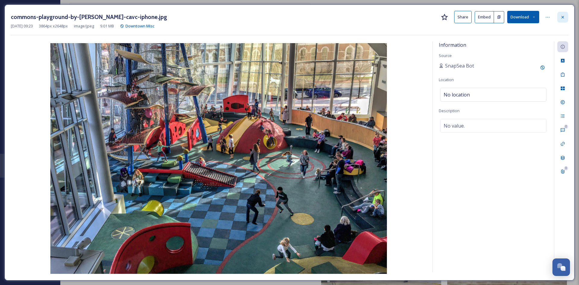
click at [564, 20] on div at bounding box center [562, 17] width 11 height 11
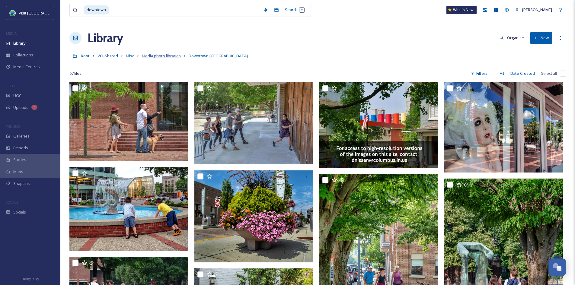
click at [172, 56] on span "Media photo libraries" at bounding box center [161, 55] width 39 height 5
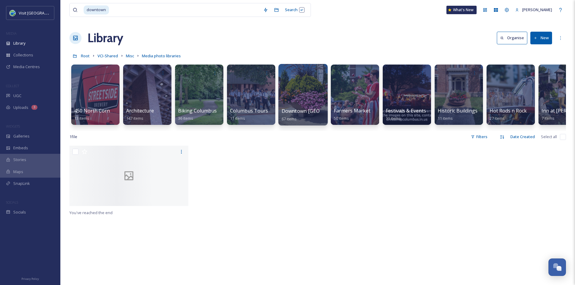
click at [301, 109] on span "Downtown Columbus" at bounding box center [319, 111] width 76 height 7
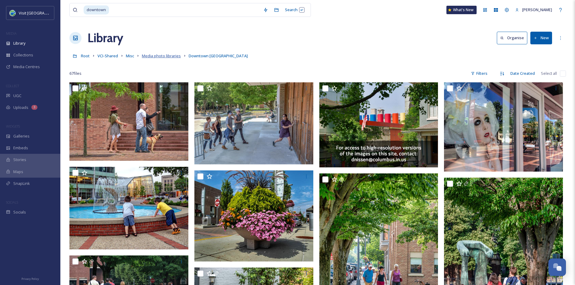
click at [165, 55] on span "Media photo libraries" at bounding box center [161, 55] width 39 height 5
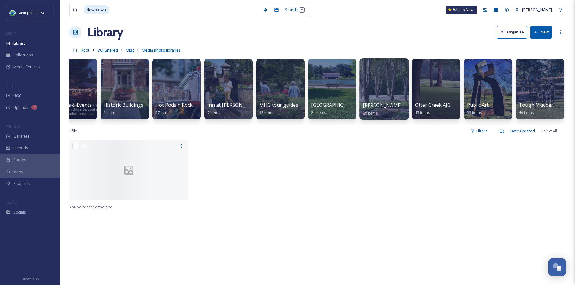
scroll to position [5, 0]
click at [327, 112] on div "Mill Race Park 24 items" at bounding box center [332, 109] width 43 height 15
click at [323, 106] on span "Mill Race Park" at bounding box center [335, 105] width 49 height 7
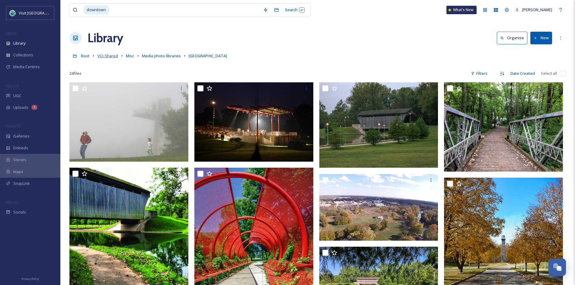
click at [109, 54] on span "VCI-Shared" at bounding box center [107, 55] width 21 height 5
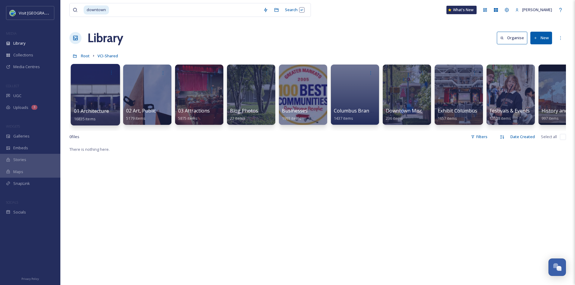
click at [107, 112] on span "01 Architecture" at bounding box center [91, 111] width 35 height 7
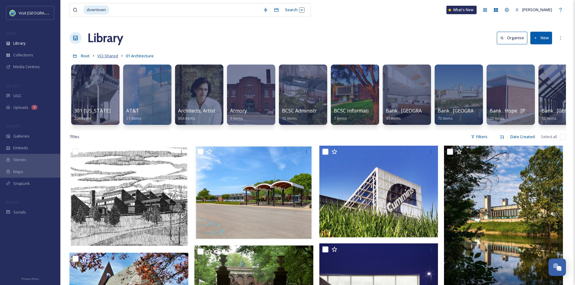
click at [111, 56] on span "VCI-Shared" at bounding box center [107, 55] width 21 height 5
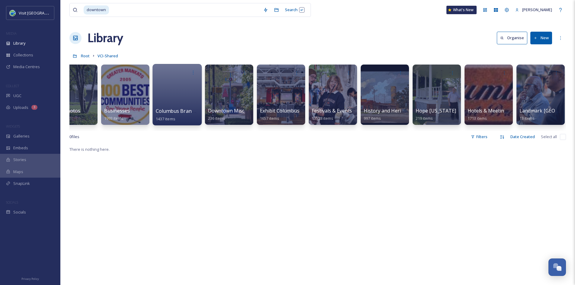
scroll to position [0, 178]
click at [185, 11] on input at bounding box center [184, 9] width 150 height 13
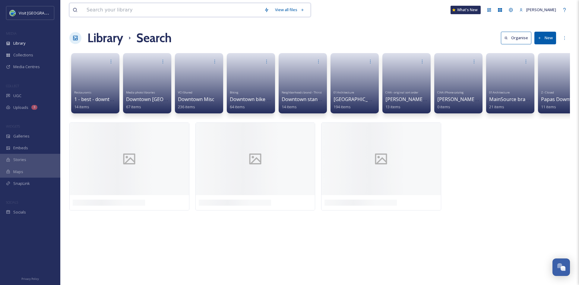
click at [185, 11] on input at bounding box center [173, 9] width 178 height 13
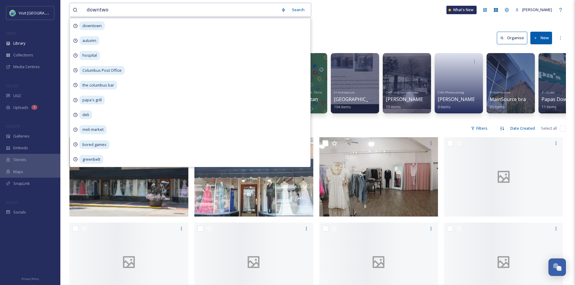
type input "downtwon"
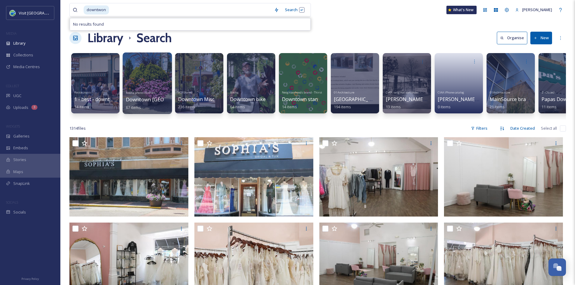
click at [149, 100] on span "Downtown Columbus" at bounding box center [164, 99] width 76 height 7
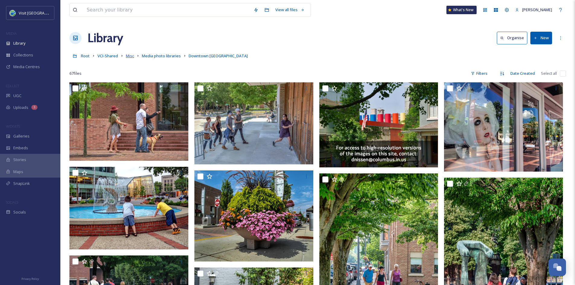
click at [131, 58] on span "Misc" at bounding box center [130, 55] width 8 height 5
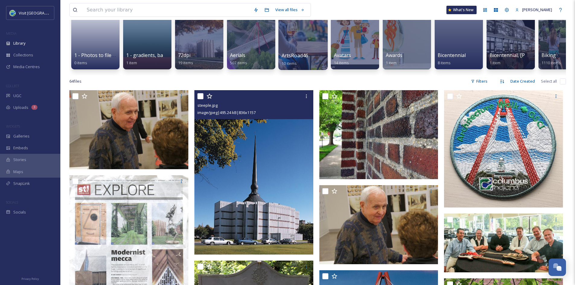
scroll to position [54, 0]
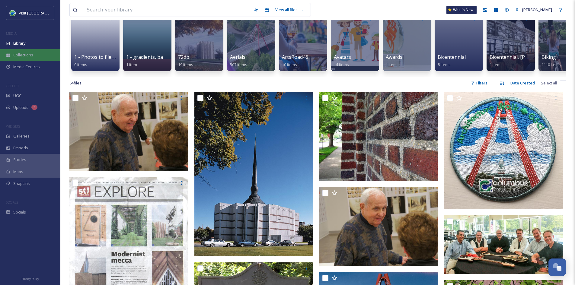
click at [30, 57] on span "Collections" at bounding box center [23, 55] width 20 height 6
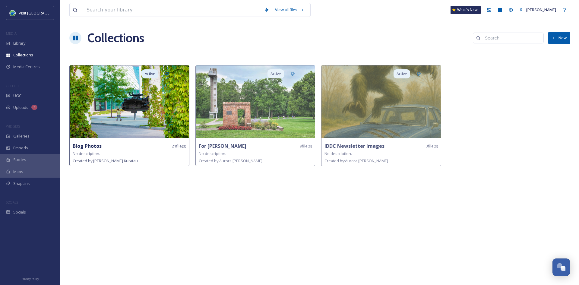
click at [104, 140] on div "Active Blog Photos 21 file(s) No description. Created by: Aleksei Kuratau" at bounding box center [129, 115] width 120 height 101
click at [107, 106] on img at bounding box center [129, 101] width 119 height 72
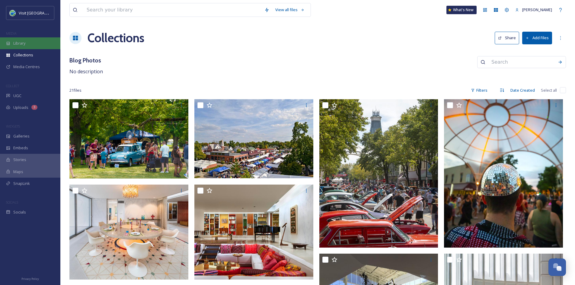
click at [21, 45] on span "Library" at bounding box center [19, 43] width 12 height 6
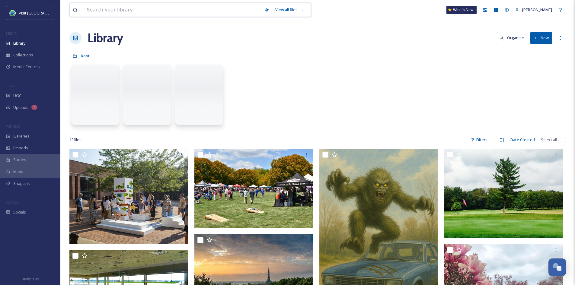
click at [128, 12] on input at bounding box center [173, 9] width 178 height 13
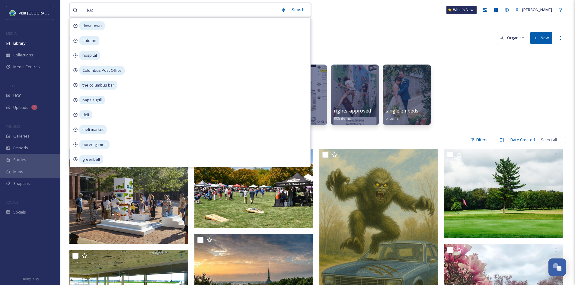
type input "jazz"
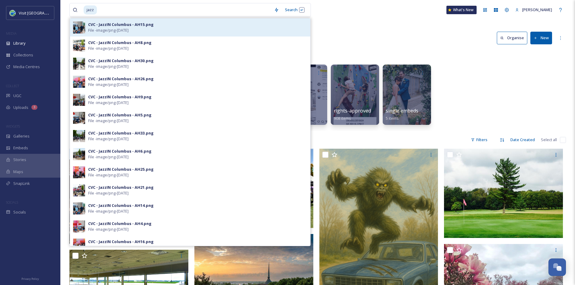
click at [81, 24] on img at bounding box center [79, 27] width 12 height 12
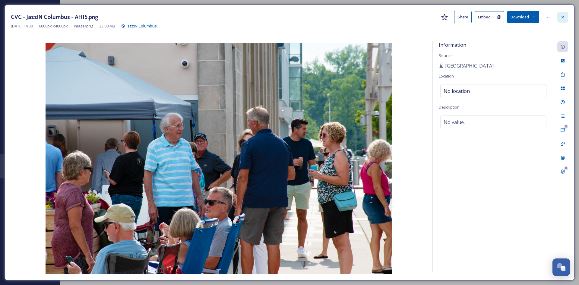
click at [565, 18] on icon at bounding box center [562, 17] width 5 height 5
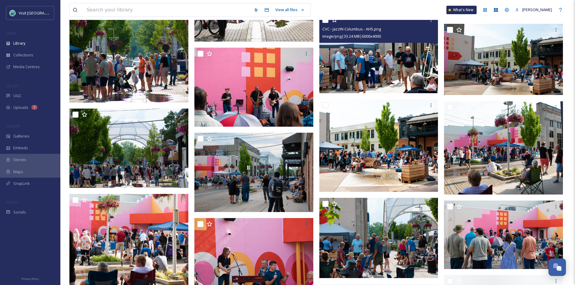
scroll to position [226, 0]
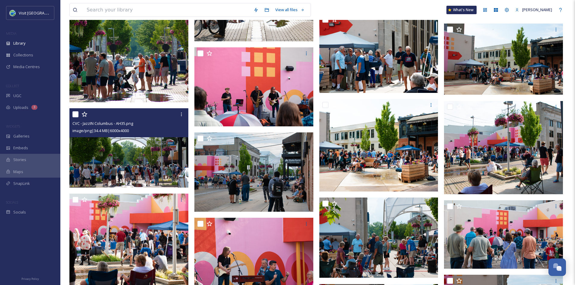
click at [169, 167] on img at bounding box center [128, 147] width 119 height 79
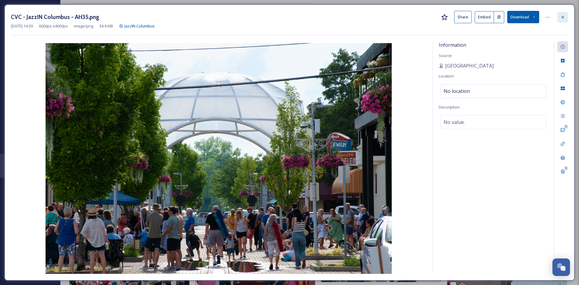
click at [566, 19] on div at bounding box center [562, 17] width 11 height 11
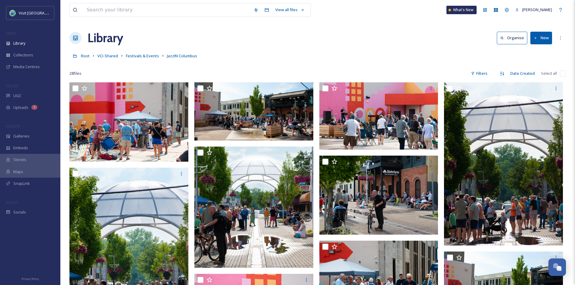
click at [133, 52] on link "Festivals & Events" at bounding box center [142, 55] width 33 height 7
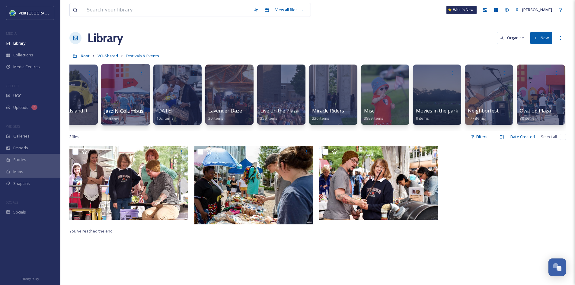
scroll to position [0, 1111]
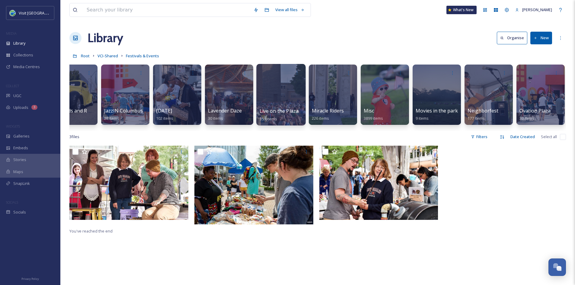
click at [275, 109] on span "Live on the Plaza" at bounding box center [278, 111] width 39 height 7
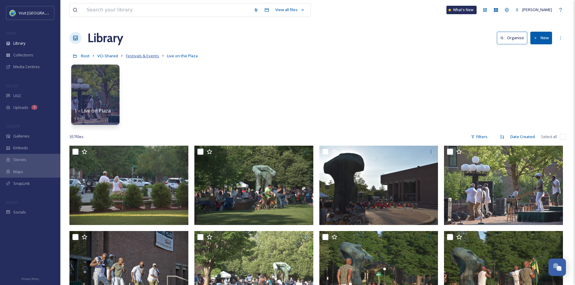
click at [138, 54] on span "Festivals & Events" at bounding box center [142, 55] width 33 height 5
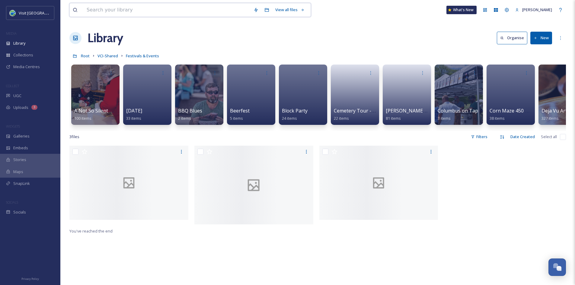
click at [129, 10] on input at bounding box center [167, 9] width 167 height 13
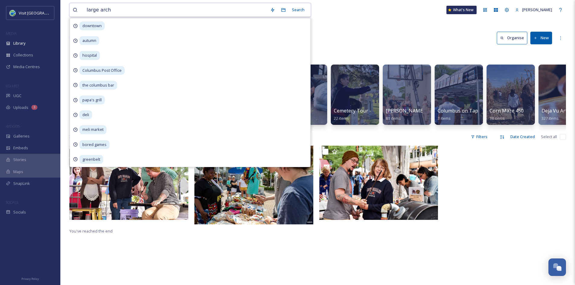
type input "large arch"
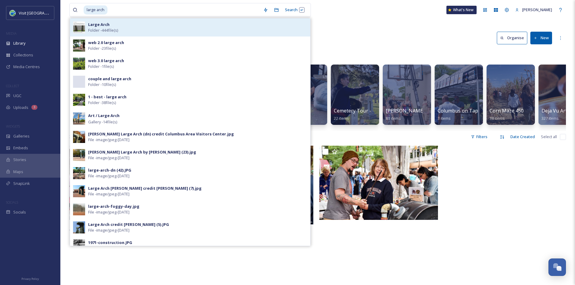
click at [104, 30] on span "Folder - 444 file(s)" at bounding box center [103, 30] width 30 height 6
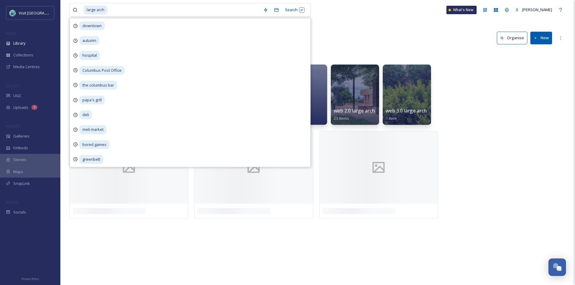
click at [411, 19] on div "large arch Search downtown autumn hospital Columbus Post Office the columbus ba…" at bounding box center [317, 10] width 496 height 20
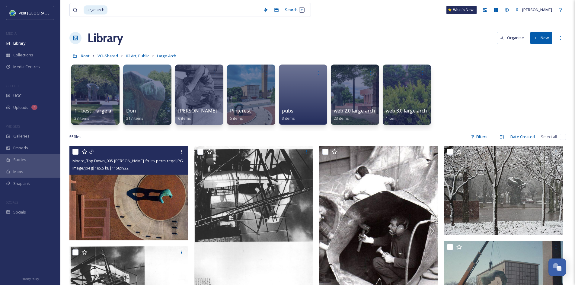
scroll to position [34, 0]
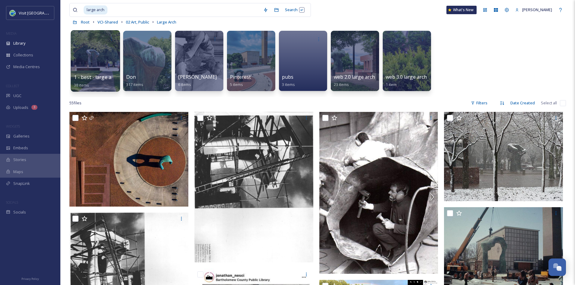
click at [90, 70] on div at bounding box center [95, 61] width 49 height 62
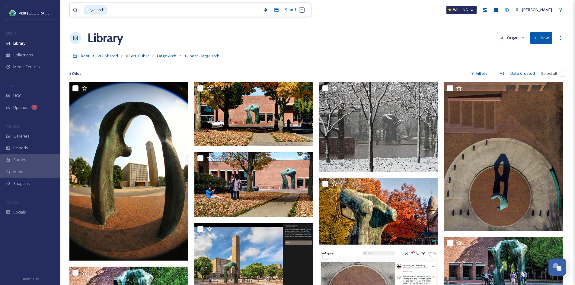
click at [120, 10] on input at bounding box center [184, 9] width 152 height 13
type input "chloe"
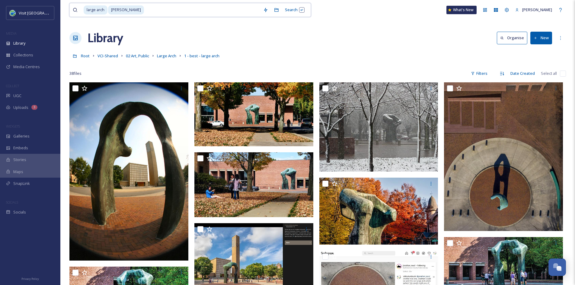
drag, startPoint x: 147, startPoint y: 11, endPoint x: 65, endPoint y: 18, distance: 82.3
type input "c"
type input "l"
type input "plaza"
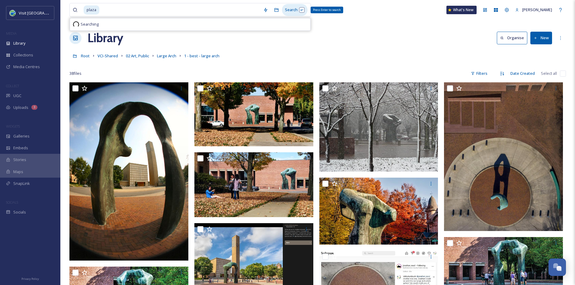
click at [287, 7] on div "Search Press Enter to search" at bounding box center [295, 10] width 26 height 12
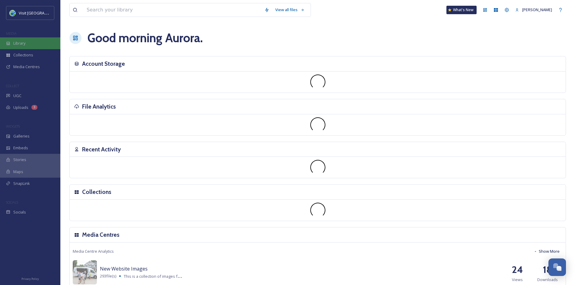
click at [28, 40] on div "Library" at bounding box center [30, 43] width 60 height 12
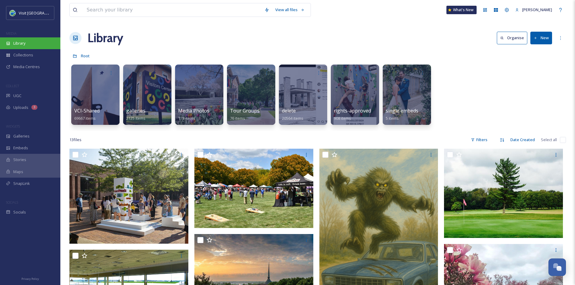
click at [39, 44] on div "Library" at bounding box center [30, 43] width 60 height 12
click at [191, 8] on input at bounding box center [173, 9] width 178 height 13
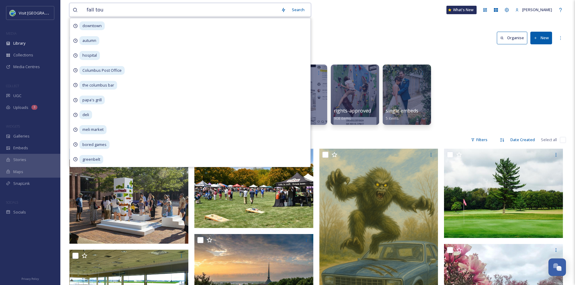
type input "fall tour"
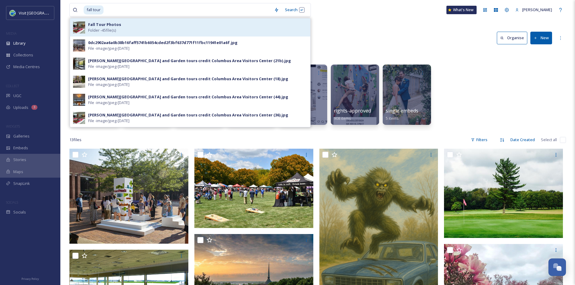
click at [173, 26] on div "Fall Tour Photos Folder - 45 file(s)" at bounding box center [197, 27] width 219 height 11
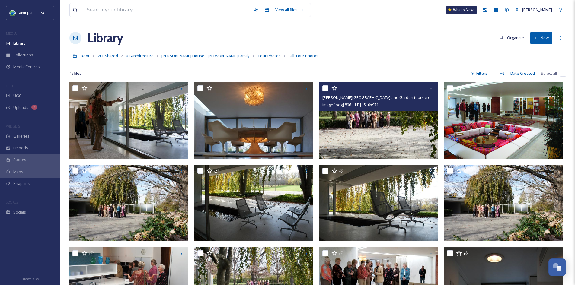
click at [411, 137] on img at bounding box center [378, 120] width 119 height 76
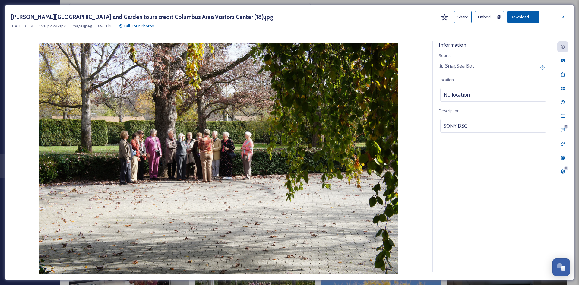
click at [467, 14] on button "Share" at bounding box center [462, 17] width 17 height 12
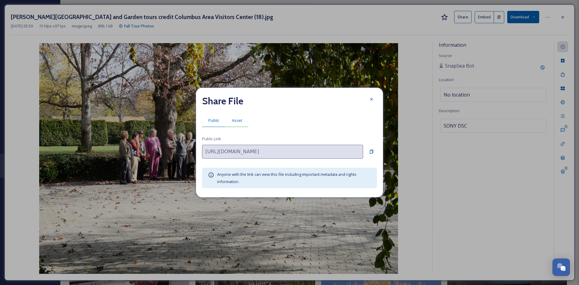
click at [238, 120] on span "Asset" at bounding box center [237, 121] width 10 height 6
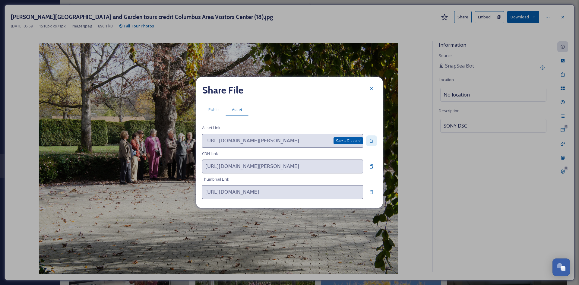
click at [372, 140] on icon at bounding box center [372, 141] width 4 height 4
click at [372, 87] on icon at bounding box center [371, 88] width 5 height 5
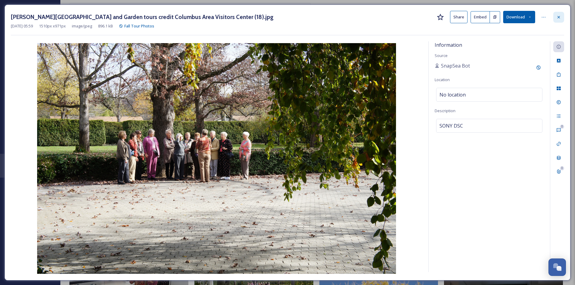
click at [560, 18] on icon at bounding box center [558, 17] width 5 height 5
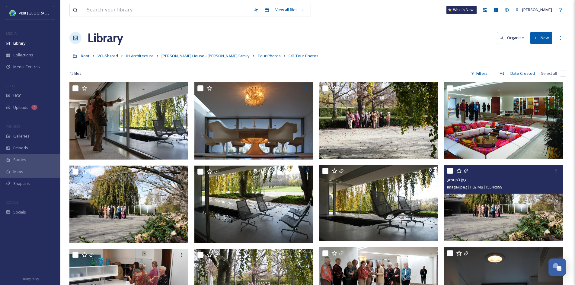
click at [506, 218] on img at bounding box center [503, 203] width 119 height 76
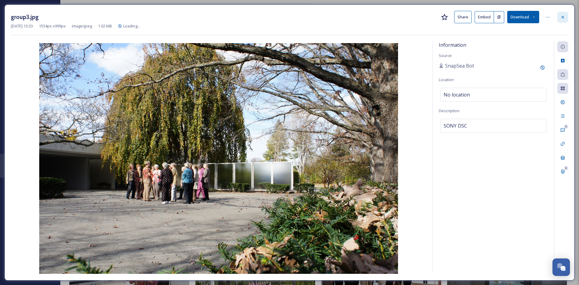
click at [566, 18] on div at bounding box center [562, 17] width 11 height 11
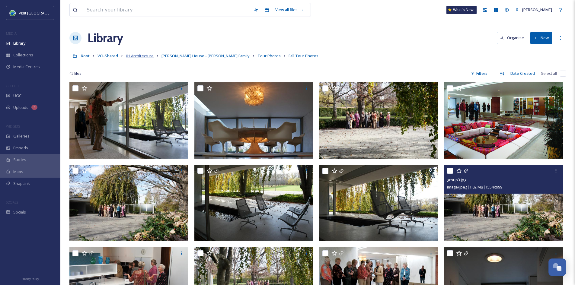
click at [132, 58] on span "01 Architecture" at bounding box center [140, 55] width 28 height 5
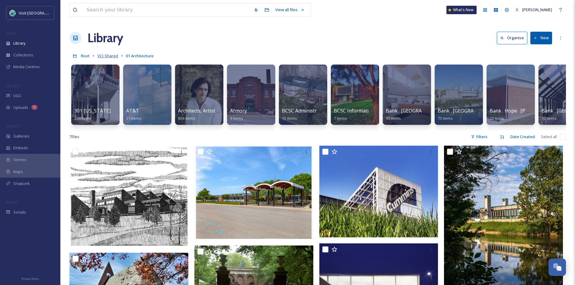
click at [105, 57] on span "VCI-Shared" at bounding box center [107, 55] width 21 height 5
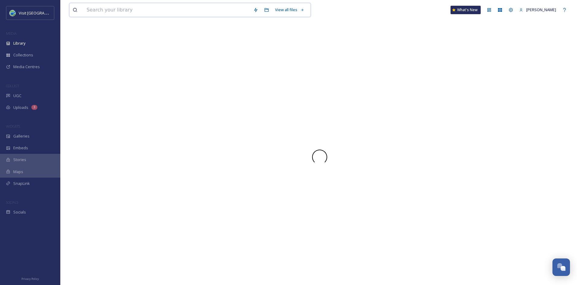
click at [134, 11] on input at bounding box center [167, 9] width 167 height 13
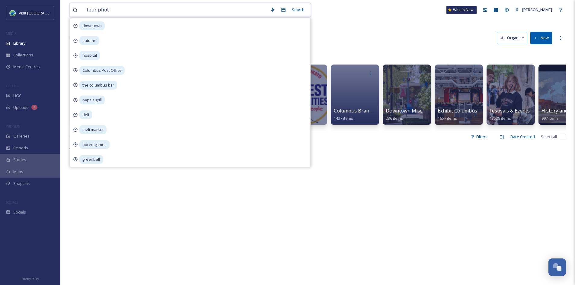
type input "tour photo"
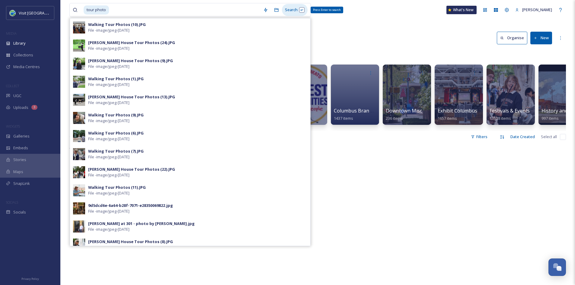
click at [288, 10] on div "Search Press Enter to search" at bounding box center [295, 10] width 26 height 12
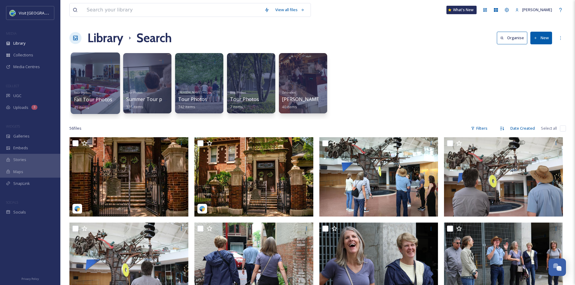
click at [88, 100] on span "Fall Tour Photos" at bounding box center [93, 99] width 39 height 7
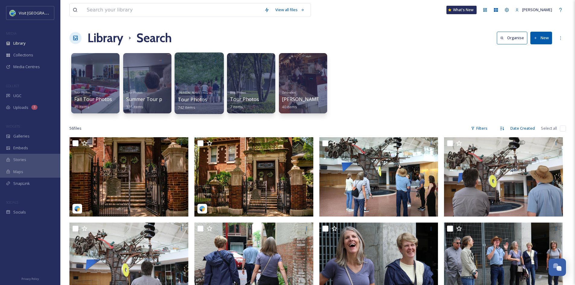
click at [202, 106] on div "Miller House - Miller Family Tour Photos 742 items" at bounding box center [199, 99] width 43 height 22
click at [199, 76] on div at bounding box center [198, 83] width 49 height 62
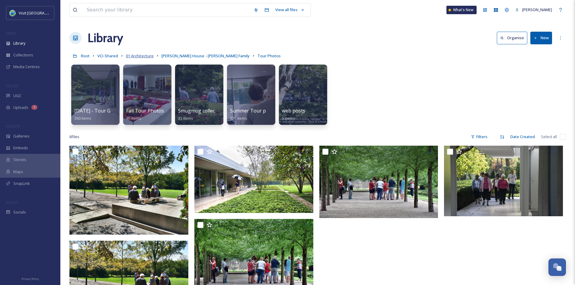
click at [140, 55] on span "01 Architecture" at bounding box center [140, 55] width 28 height 5
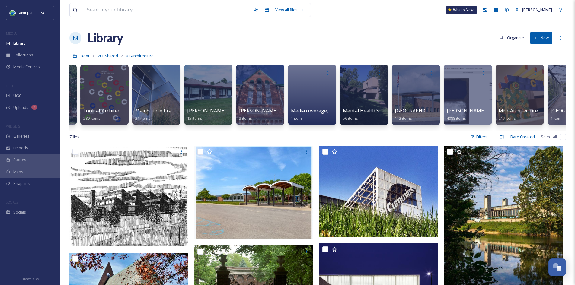
scroll to position [0, 4089]
click at [109, 56] on span "VCI-Shared" at bounding box center [107, 55] width 21 height 5
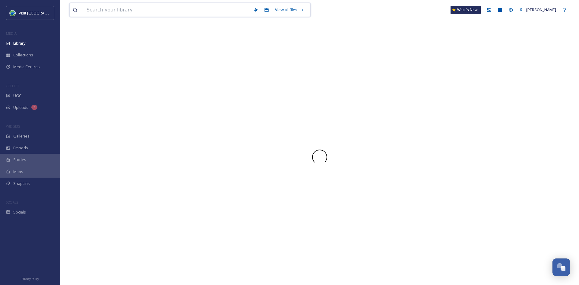
click at [129, 10] on input at bounding box center [167, 9] width 167 height 13
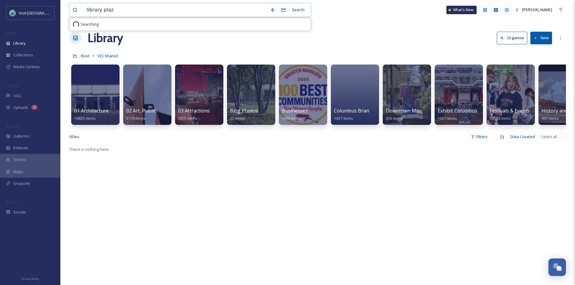
type input "library plaza"
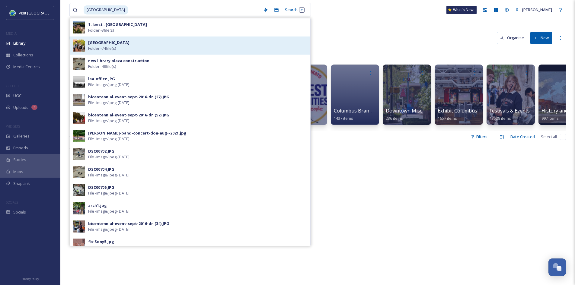
click at [123, 44] on div "Library Plaza Folder - 74 file(s)" at bounding box center [197, 45] width 219 height 11
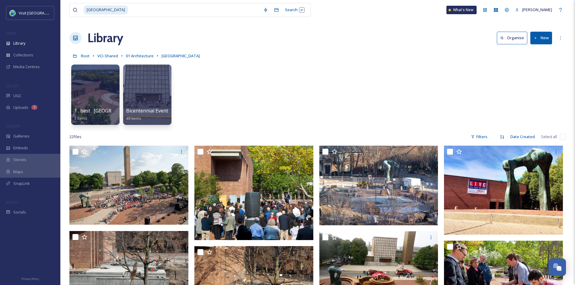
click at [268, 115] on div "1 . best . library plaza 3 items Bicentennial Event 49 items" at bounding box center [317, 96] width 496 height 69
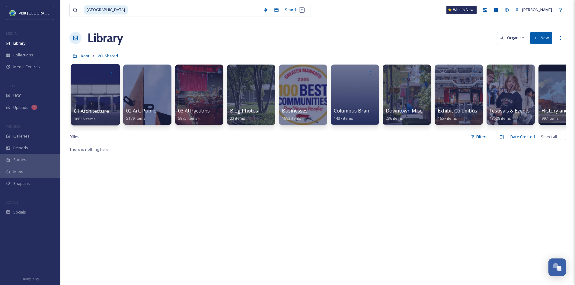
click at [99, 112] on span "01 Architecture" at bounding box center [91, 111] width 35 height 7
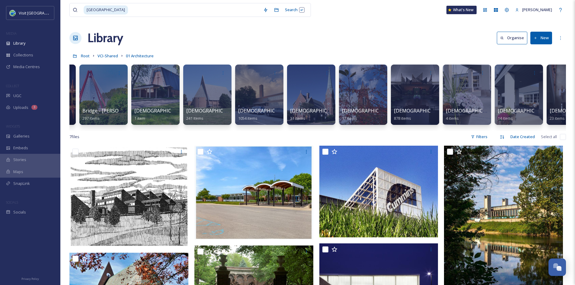
scroll to position [0, 875]
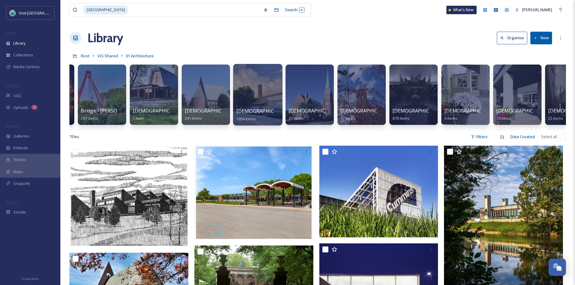
click at [258, 114] on span "Church . First Christian" at bounding box center [298, 111] width 124 height 7
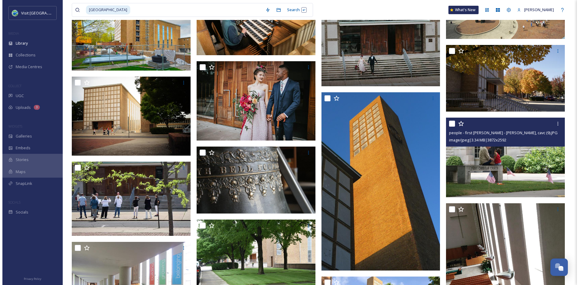
scroll to position [308, 0]
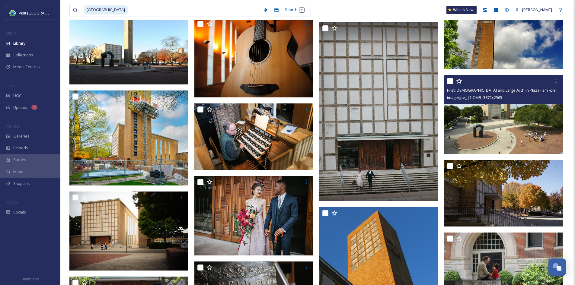
click at [505, 136] on img at bounding box center [503, 114] width 119 height 79
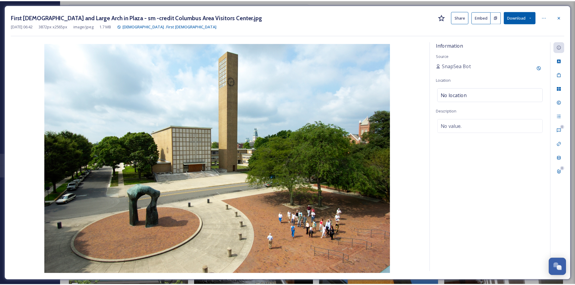
scroll to position [309, 0]
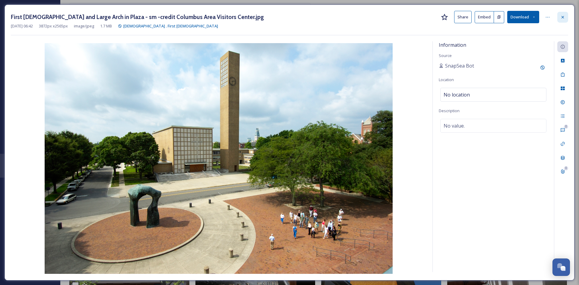
click at [566, 21] on div at bounding box center [562, 17] width 11 height 11
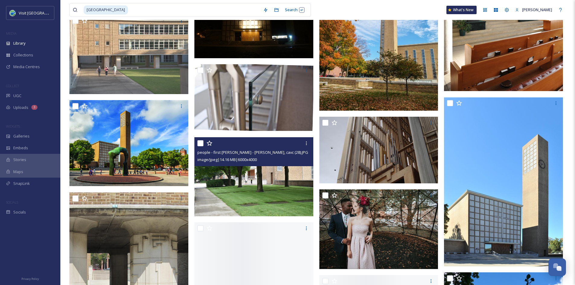
scroll to position [1522, 0]
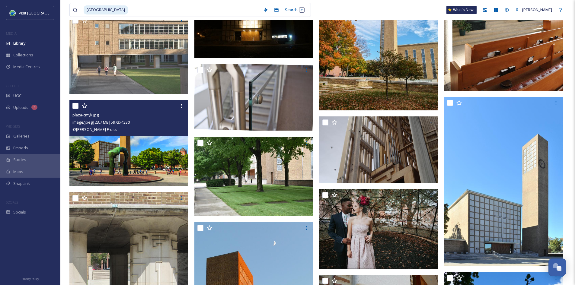
click at [142, 157] on img at bounding box center [128, 143] width 119 height 86
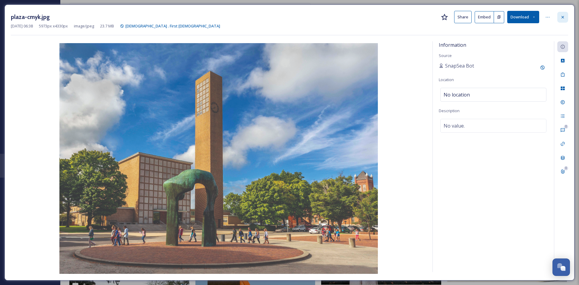
click at [563, 21] on div at bounding box center [562, 17] width 11 height 11
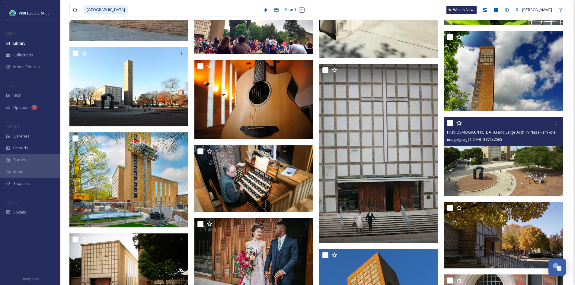
scroll to position [267, 0]
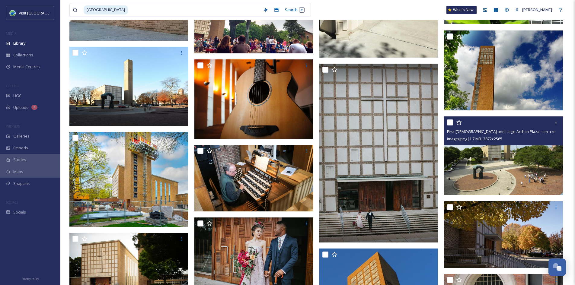
click at [516, 168] on img at bounding box center [503, 155] width 119 height 79
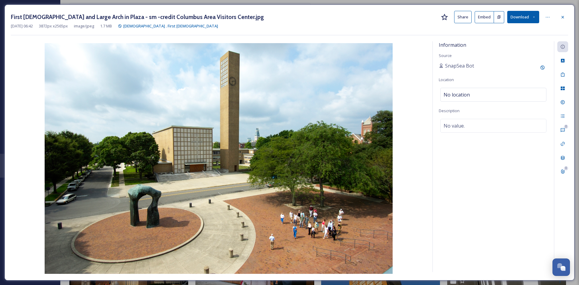
click at [462, 21] on button "Share" at bounding box center [462, 17] width 17 height 12
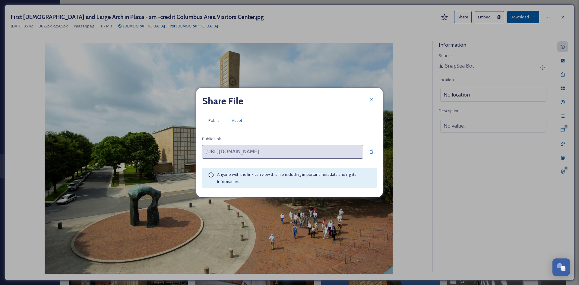
click at [233, 121] on span "Asset" at bounding box center [237, 121] width 10 height 6
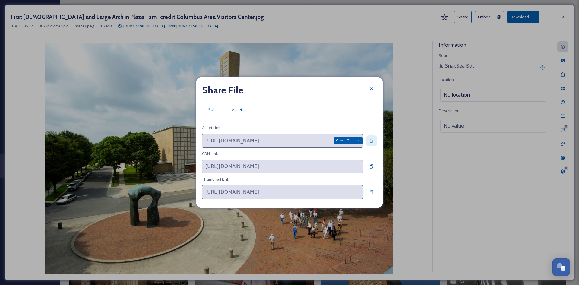
click at [371, 140] on icon at bounding box center [371, 140] width 5 height 5
click at [371, 86] on icon at bounding box center [371, 88] width 5 height 5
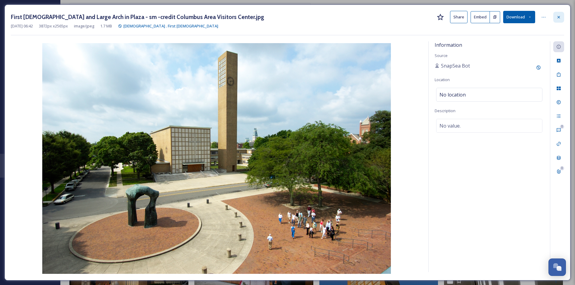
click at [562, 14] on div at bounding box center [558, 17] width 11 height 11
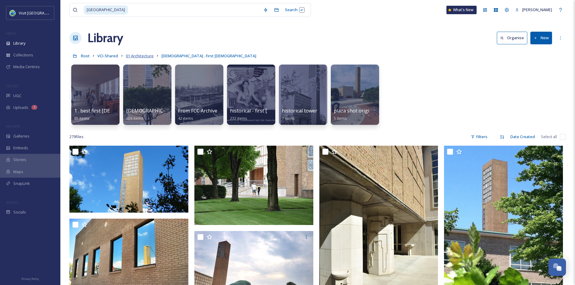
click at [142, 55] on span "01 Architecture" at bounding box center [140, 55] width 28 height 5
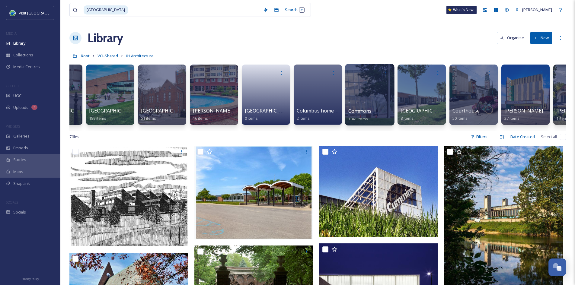
scroll to position [0, 1632]
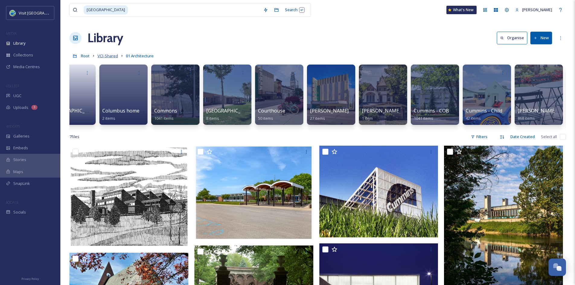
click at [111, 57] on span "VCI-Shared" at bounding box center [107, 55] width 21 height 5
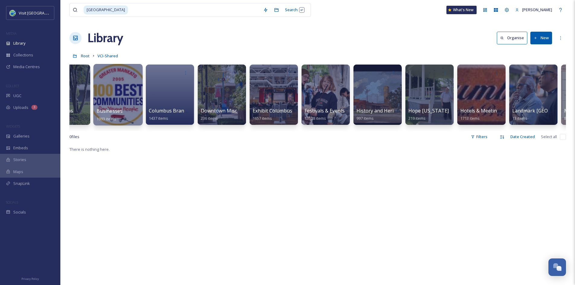
scroll to position [0, 192]
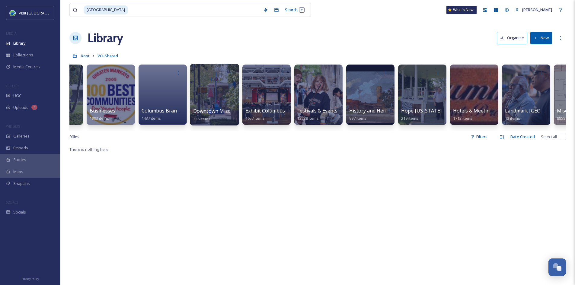
click at [209, 114] on span "Downtown Misc" at bounding box center [211, 111] width 37 height 7
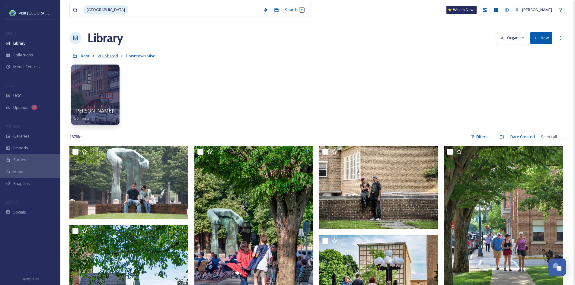
click at [115, 56] on span "VCI-Shared" at bounding box center [107, 55] width 21 height 5
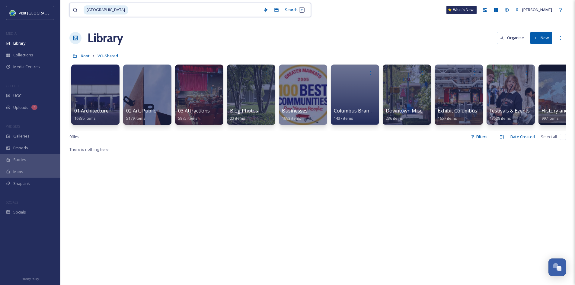
click at [129, 9] on input at bounding box center [193, 9] width 131 height 13
type input "l"
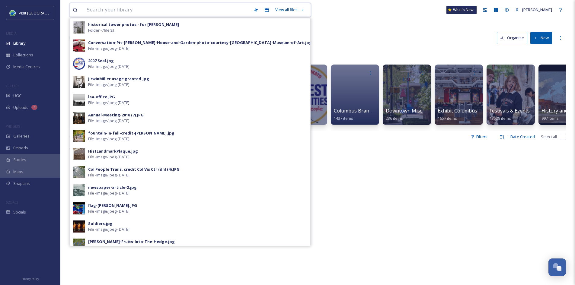
click at [152, 11] on input at bounding box center [167, 9] width 167 height 13
type input "downtown"
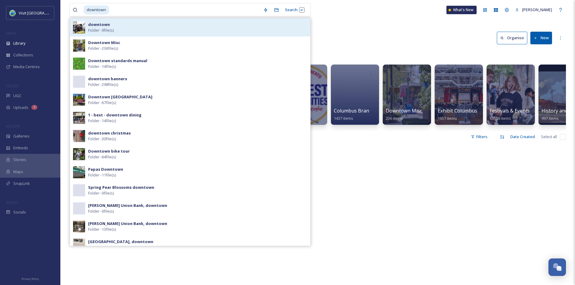
click at [130, 34] on div "downtown Folder - 9 file(s)" at bounding box center [190, 27] width 240 height 18
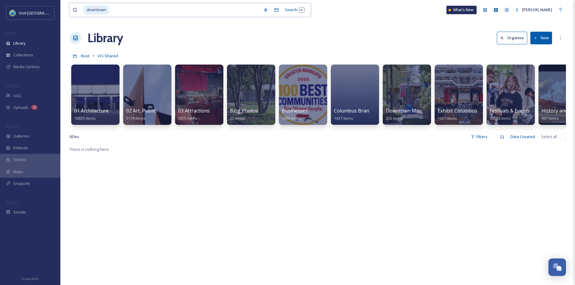
click at [168, 9] on input at bounding box center [184, 9] width 150 height 13
click at [294, 11] on div "Search Press Enter to search" at bounding box center [295, 10] width 26 height 12
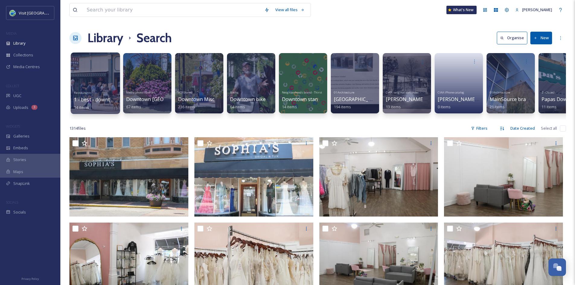
click at [104, 99] on span "1 - best - downtown dining" at bounding box center [105, 99] width 62 height 7
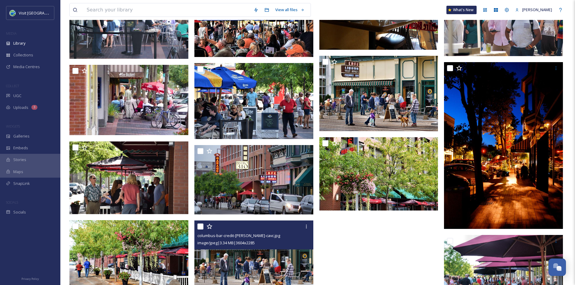
scroll to position [99, 0]
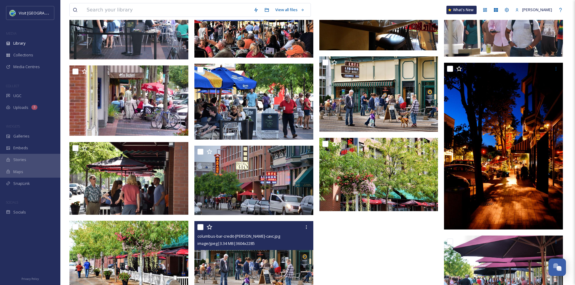
click at [257, 257] on img at bounding box center [253, 258] width 119 height 75
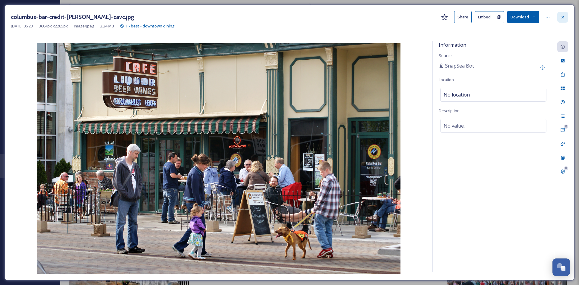
click at [562, 20] on div at bounding box center [562, 17] width 11 height 11
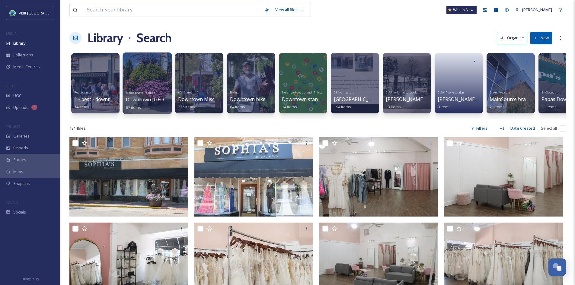
click at [160, 78] on div at bounding box center [146, 83] width 49 height 62
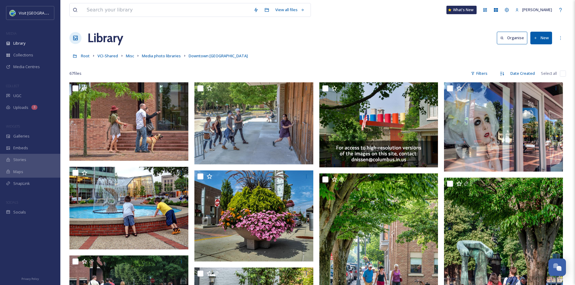
click at [173, 53] on link "Media photo libraries" at bounding box center [161, 55] width 39 height 7
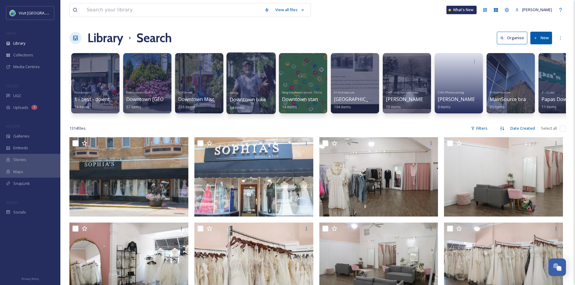
click at [249, 83] on div at bounding box center [250, 83] width 49 height 62
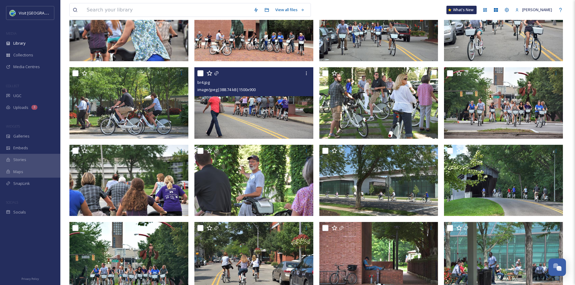
scroll to position [1039, 0]
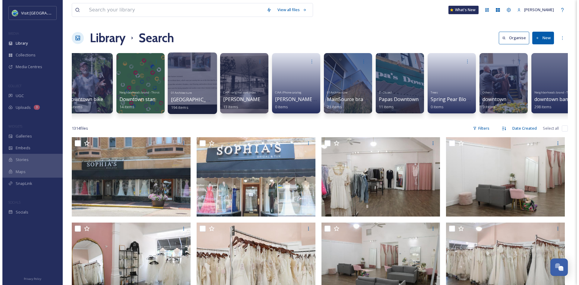
scroll to position [0, 230]
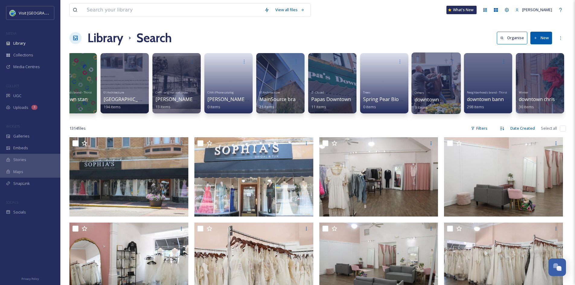
click at [430, 100] on span "downtown" at bounding box center [426, 99] width 24 height 7
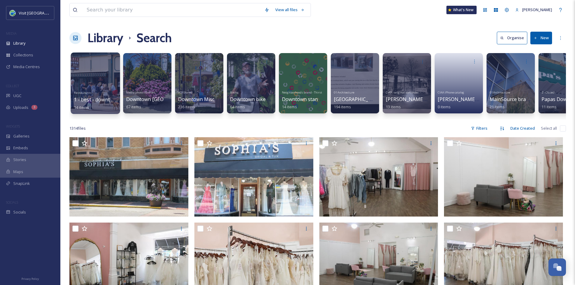
click at [101, 105] on div "Restaurants 1 - best - downtown dining 14 items" at bounding box center [95, 99] width 43 height 22
click at [103, 100] on span "1 - best - downtown dining" at bounding box center [105, 99] width 62 height 7
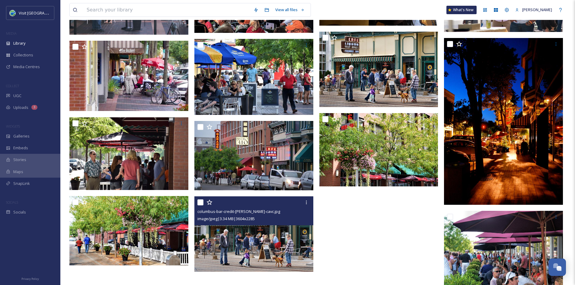
scroll to position [138, 0]
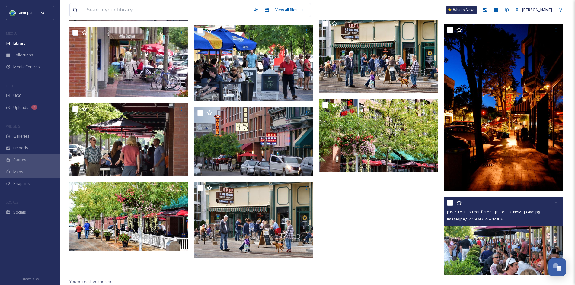
click at [461, 246] on img at bounding box center [503, 236] width 119 height 78
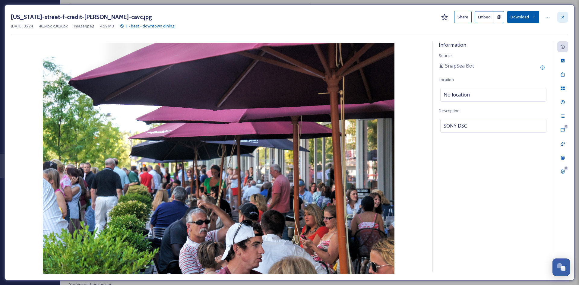
click at [561, 19] on icon at bounding box center [562, 17] width 5 height 5
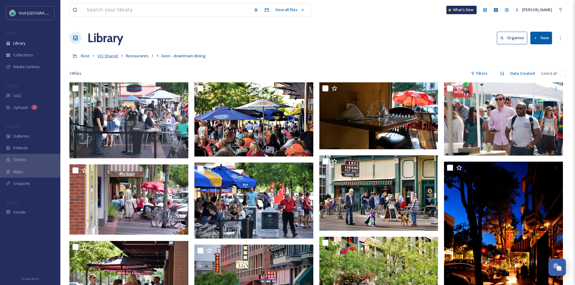
click at [102, 56] on span "VCI-Shared" at bounding box center [107, 55] width 21 height 5
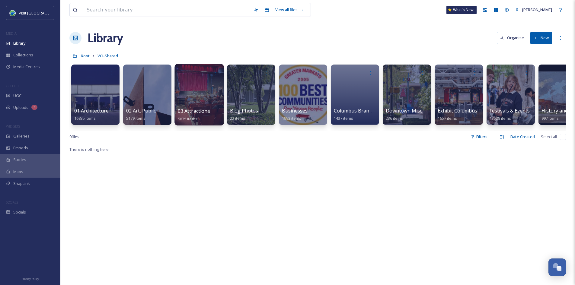
click at [202, 97] on div at bounding box center [198, 95] width 49 height 62
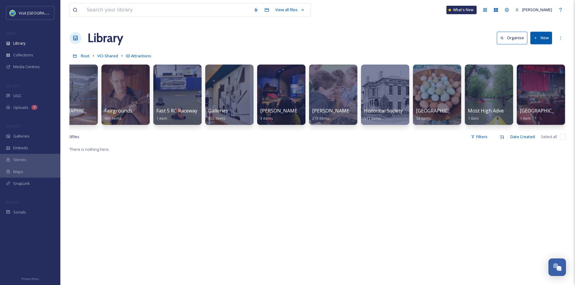
scroll to position [0, 593]
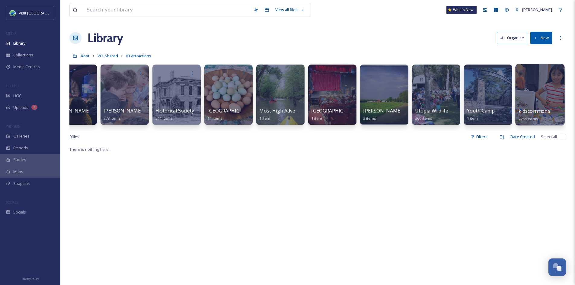
click at [542, 109] on span "kidscommons" at bounding box center [534, 111] width 32 height 7
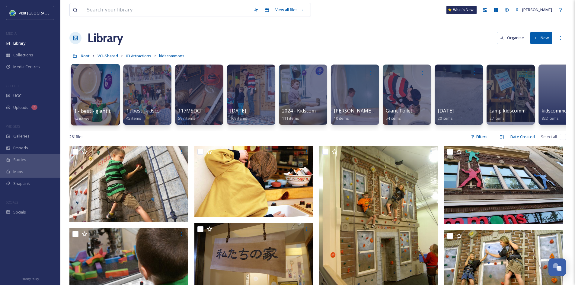
click at [88, 116] on link "1 - best - giant toilet 14 items" at bounding box center [97, 114] width 47 height 13
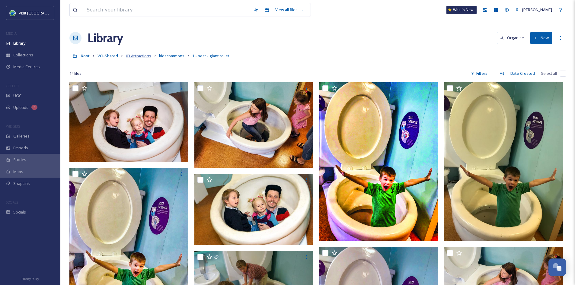
click at [137, 58] on span "03 Attractions" at bounding box center [138, 55] width 25 height 5
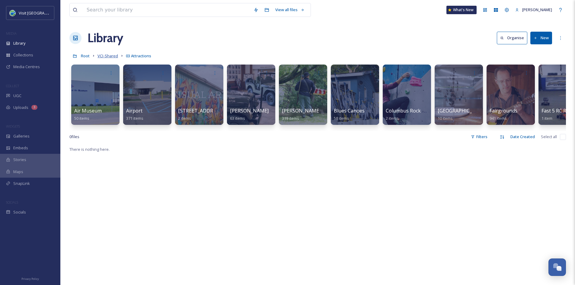
click at [104, 55] on span "VCI-Shared" at bounding box center [107, 55] width 21 height 5
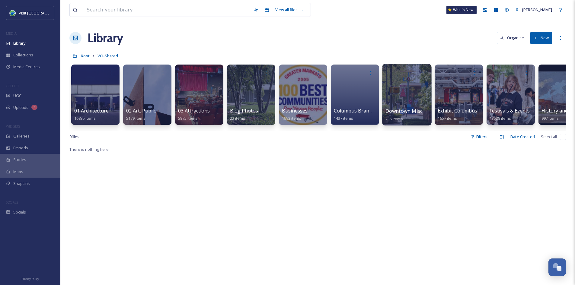
click at [407, 109] on span "Downtown Misc" at bounding box center [403, 111] width 37 height 7
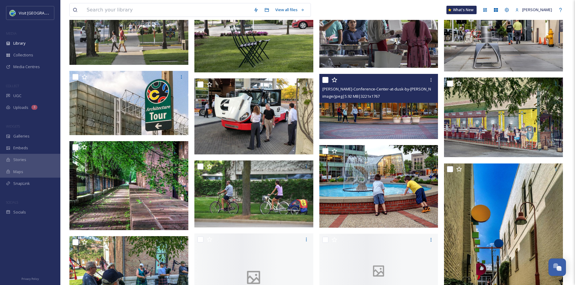
scroll to position [1178, 0]
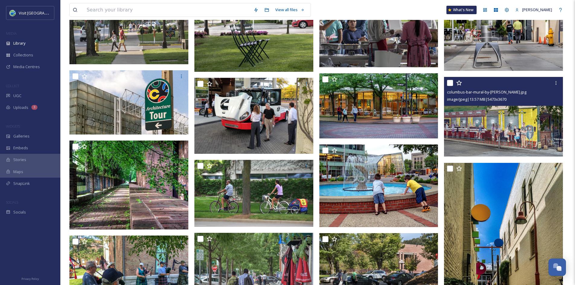
click at [517, 132] on img at bounding box center [503, 117] width 119 height 80
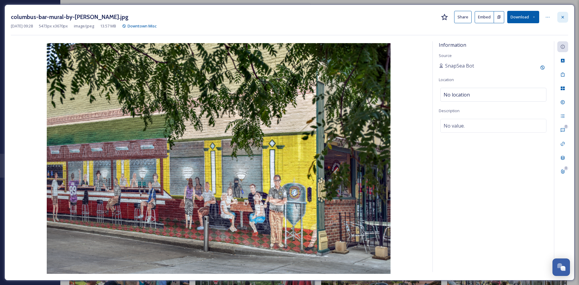
click at [568, 17] on div at bounding box center [562, 17] width 11 height 11
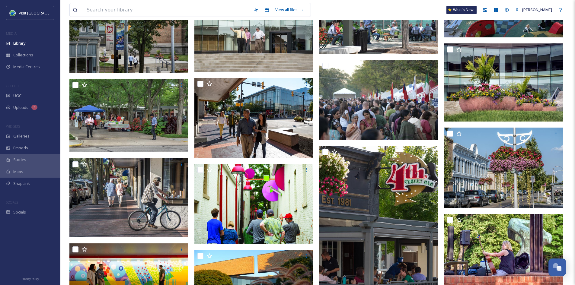
scroll to position [2025, 0]
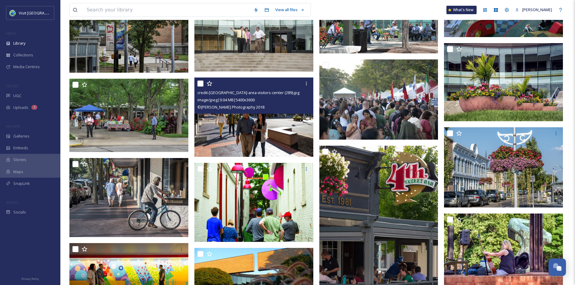
click at [235, 121] on img at bounding box center [253, 117] width 119 height 79
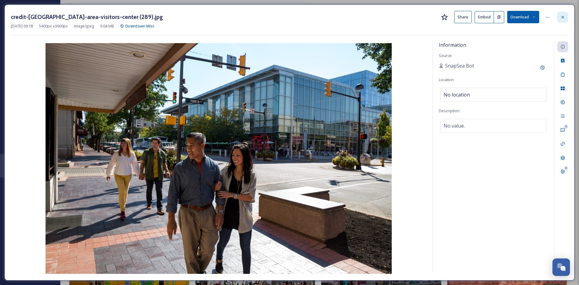
click at [563, 20] on div at bounding box center [562, 17] width 11 height 11
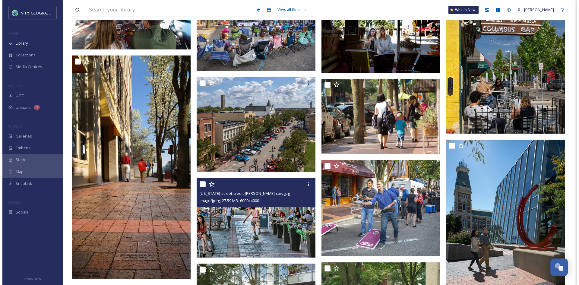
scroll to position [3080, 0]
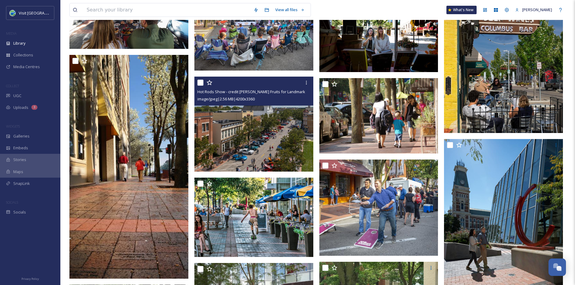
click at [242, 144] on img at bounding box center [253, 124] width 119 height 95
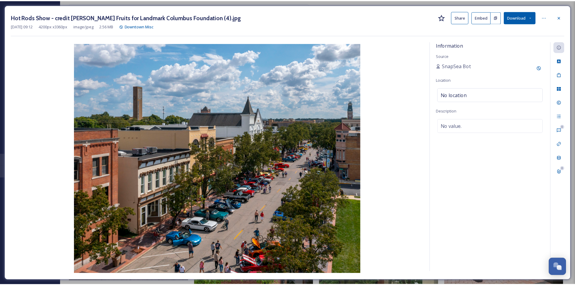
scroll to position [3082, 0]
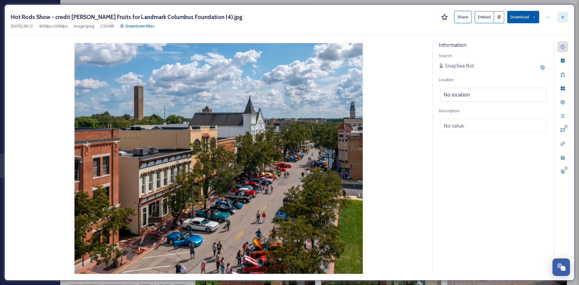
click at [563, 17] on icon at bounding box center [562, 17] width 5 height 5
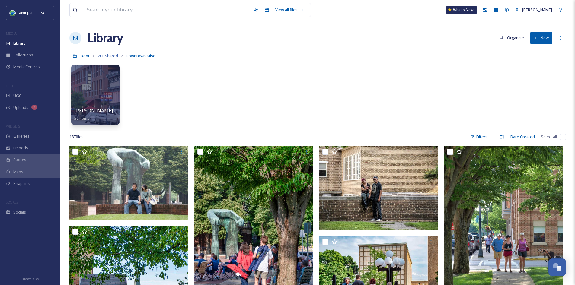
click at [106, 56] on span "VCI-Shared" at bounding box center [107, 55] width 21 height 5
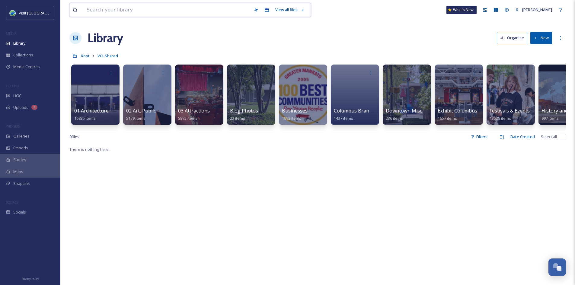
click at [112, 11] on input at bounding box center [167, 9] width 167 height 13
type input "6th street"
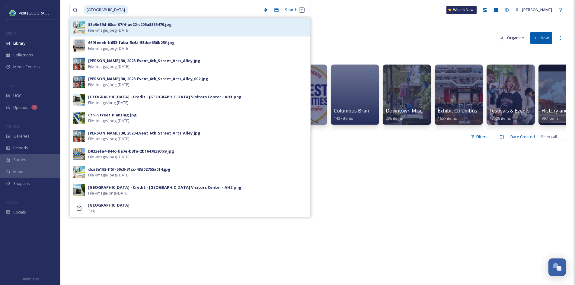
click at [119, 26] on div "58a9e59d-68cc-37f6-ae22-c205a5855479.jpg" at bounding box center [130, 25] width 84 height 6
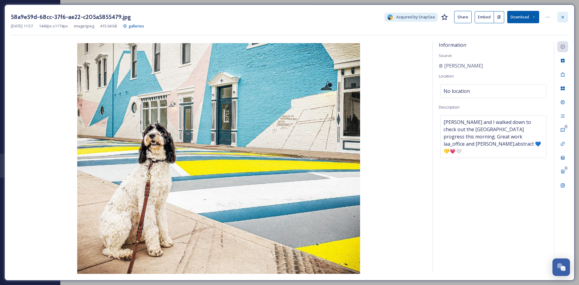
click at [565, 17] on div at bounding box center [562, 17] width 11 height 11
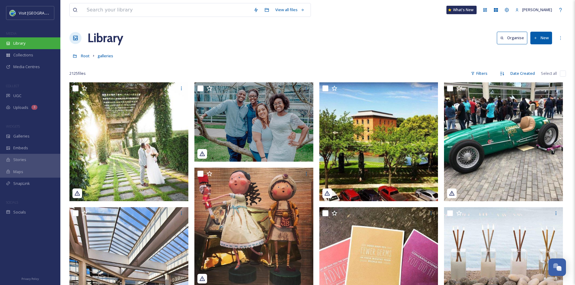
click at [27, 41] on div "Library" at bounding box center [30, 43] width 60 height 12
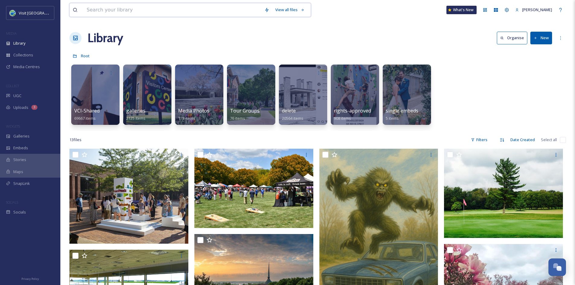
click at [152, 10] on input at bounding box center [173, 9] width 178 height 13
type input "arts alley"
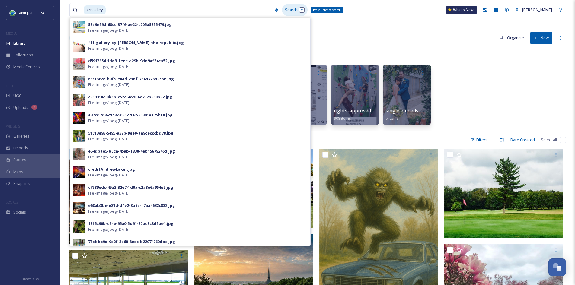
click at [293, 11] on div "Search Press Enter to search" at bounding box center [295, 10] width 26 height 12
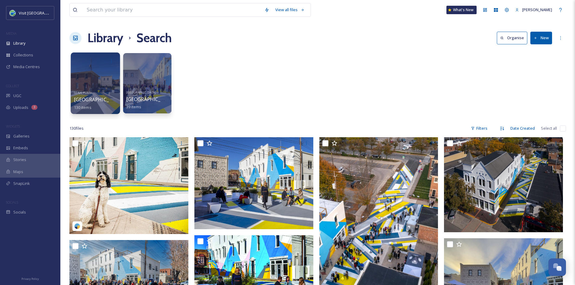
click at [99, 102] on span "Sixth Street Arts Alley" at bounding box center [98, 99] width 49 height 7
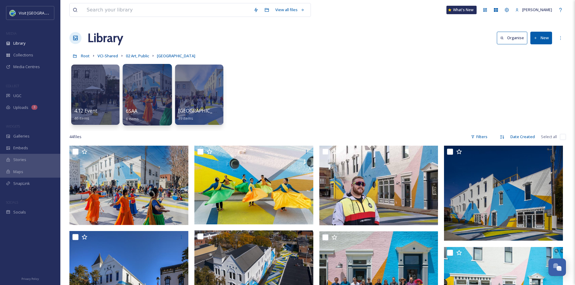
click at [133, 100] on div at bounding box center [146, 95] width 49 height 62
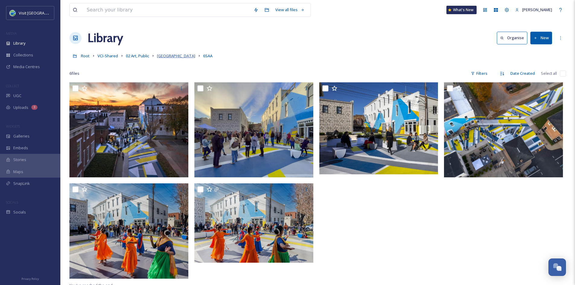
click at [169, 54] on span "Sixth Street Arts Alley" at bounding box center [176, 55] width 38 height 5
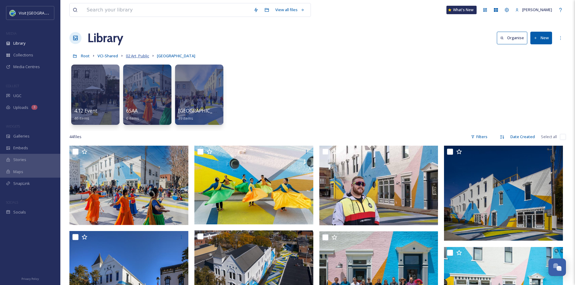
click at [138, 56] on span "02 Art, Public" at bounding box center [137, 55] width 23 height 5
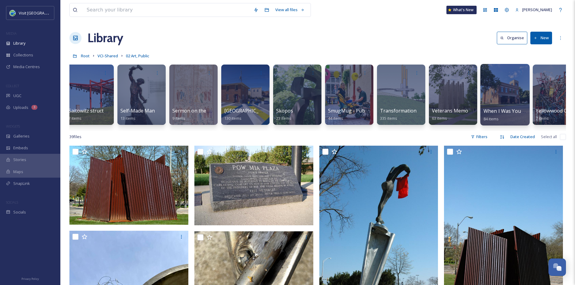
scroll to position [0, 2263]
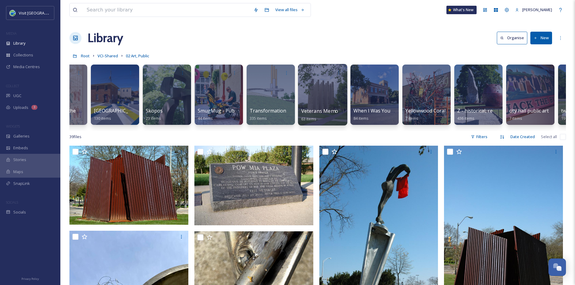
click at [320, 109] on span "Veterans Memorial" at bounding box center [323, 111] width 44 height 7
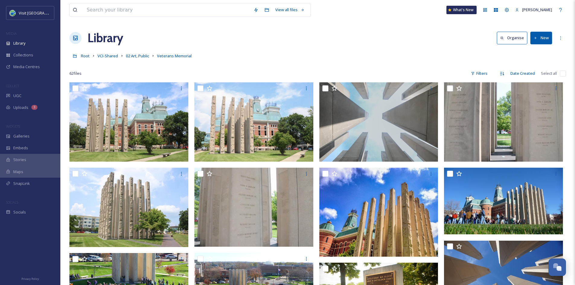
click at [141, 52] on div "Root VCI-Shared 02 Art, Public Veterans Memorial" at bounding box center [317, 55] width 496 height 11
click at [141, 55] on span "02 Art, Public" at bounding box center [137, 55] width 23 height 5
click at [129, 62] on div at bounding box center [317, 65] width 496 height 6
click at [132, 59] on link "02 Art, Public" at bounding box center [137, 55] width 23 height 7
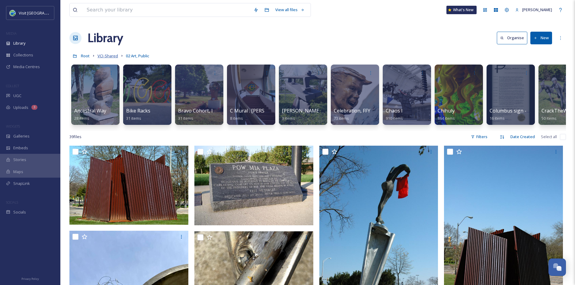
click at [109, 55] on span "VCI-Shared" at bounding box center [107, 55] width 21 height 5
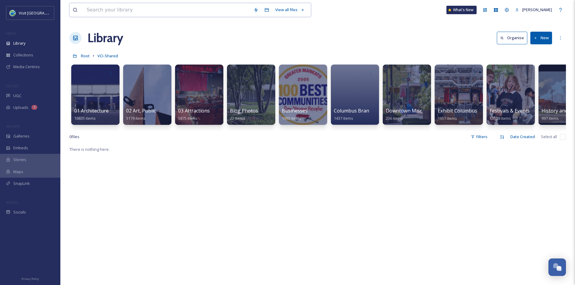
click at [118, 16] on input at bounding box center [167, 9] width 167 height 13
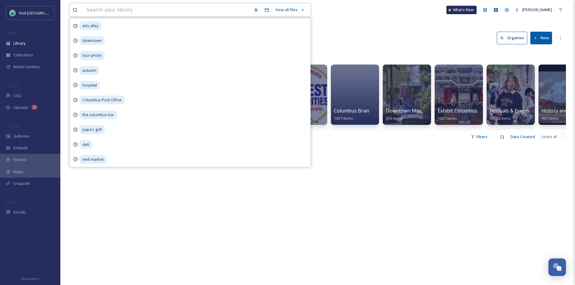
click at [118, 16] on input at bounding box center [167, 9] width 167 height 13
type input "[PERSON_NAME] house"
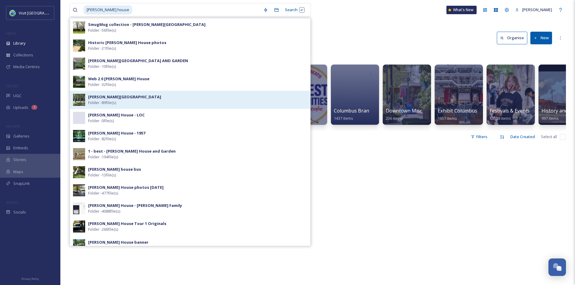
click at [119, 93] on div "Miller House & Garden Folder - 89 file(s)" at bounding box center [190, 100] width 240 height 18
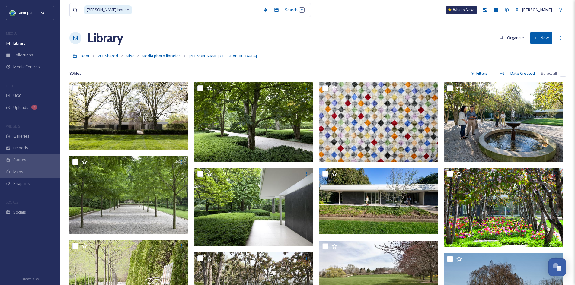
click at [407, 55] on div "Root VCI-Shared Misc Media photo libraries Miller House & Garden" at bounding box center [317, 55] width 496 height 11
click at [156, 55] on span "Media photo libraries" at bounding box center [161, 55] width 39 height 5
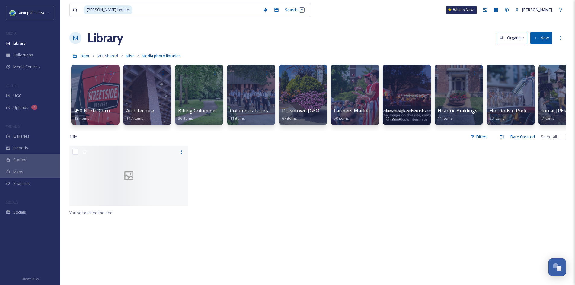
click at [108, 57] on span "VCI-Shared" at bounding box center [107, 55] width 21 height 5
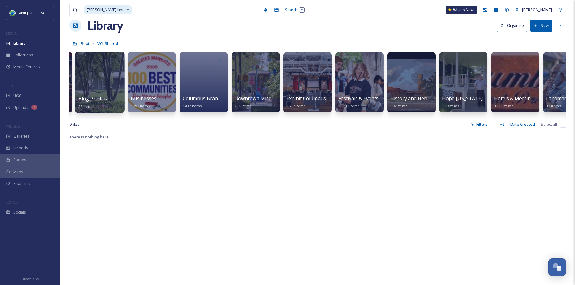
scroll to position [0, 151]
click at [149, 10] on input at bounding box center [196, 9] width 127 height 13
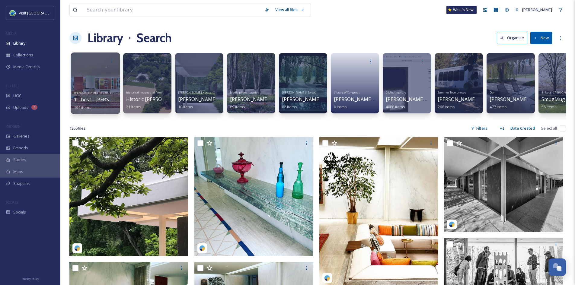
click at [99, 99] on span "1 - best - Miller House and Garden" at bounding box center [126, 99] width 105 height 7
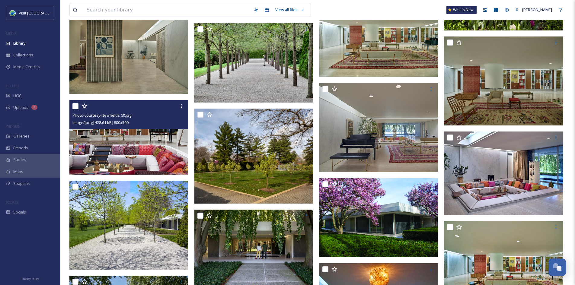
scroll to position [693, 0]
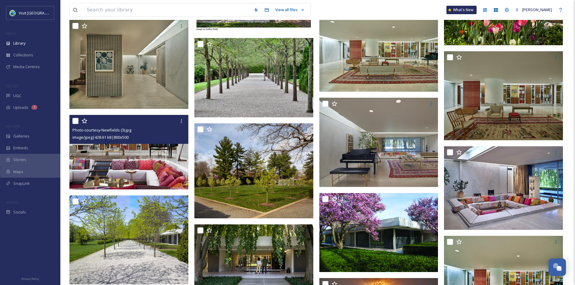
click at [148, 165] on img at bounding box center [128, 152] width 119 height 74
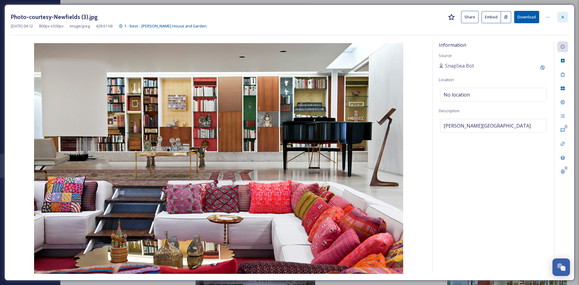
click at [562, 17] on icon at bounding box center [563, 17] width 2 height 2
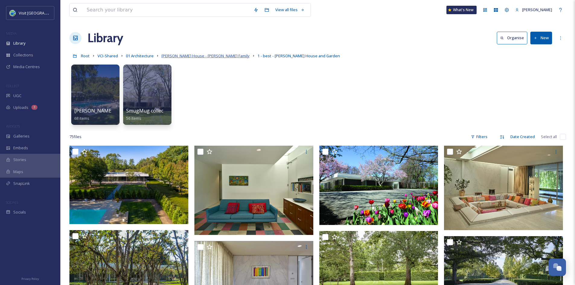
click at [194, 57] on span "Miller House - Miller Family" at bounding box center [205, 55] width 88 height 5
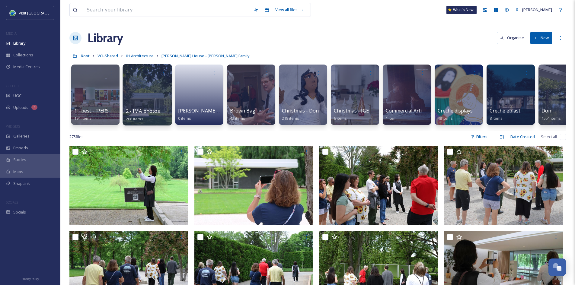
click at [146, 96] on div at bounding box center [146, 95] width 49 height 62
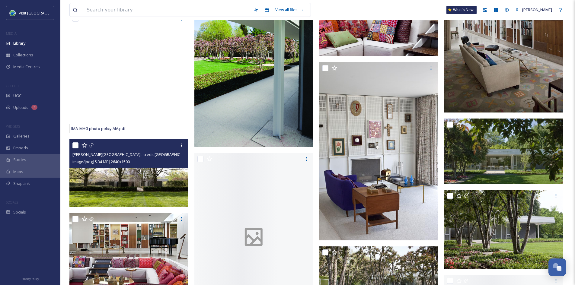
scroll to position [3365, 0]
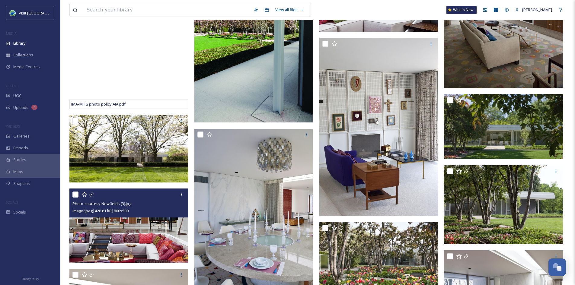
click at [150, 240] on img at bounding box center [128, 225] width 119 height 74
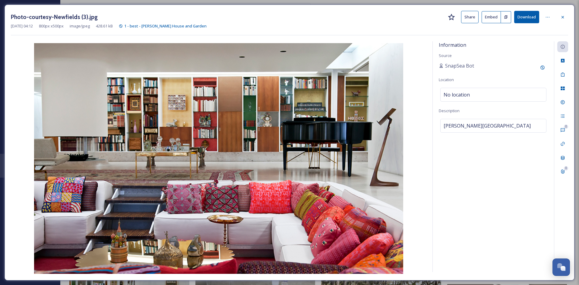
click at [468, 16] on button "Share" at bounding box center [469, 17] width 17 height 12
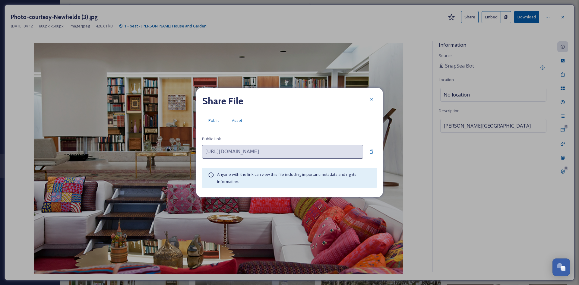
click at [242, 119] on div "Asset" at bounding box center [237, 120] width 23 height 12
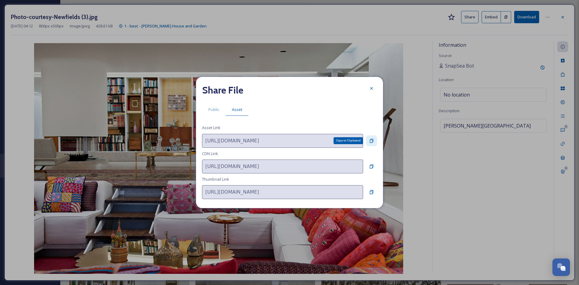
click at [372, 142] on icon at bounding box center [372, 141] width 4 height 4
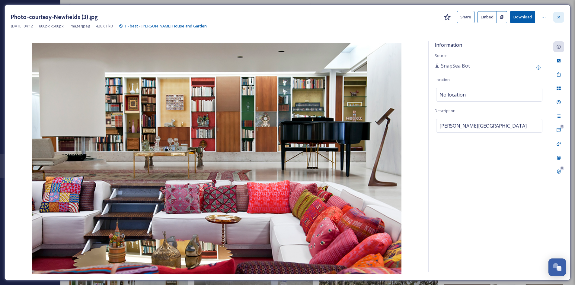
click at [559, 17] on icon at bounding box center [558, 17] width 5 height 5
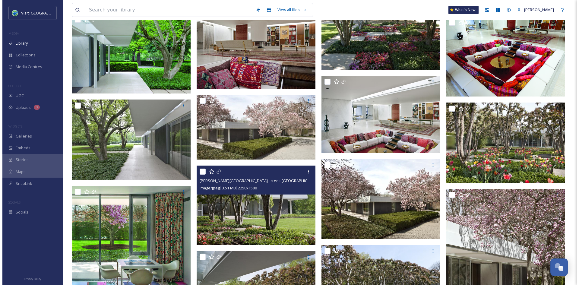
scroll to position [4380, 0]
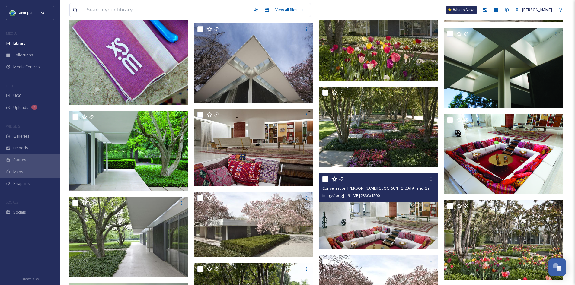
click at [341, 232] on img at bounding box center [378, 211] width 119 height 77
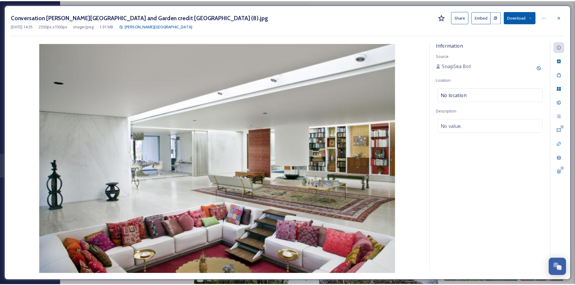
scroll to position [4383, 0]
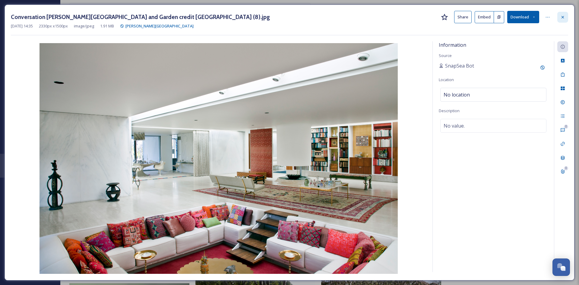
click at [561, 17] on icon at bounding box center [562, 17] width 5 height 5
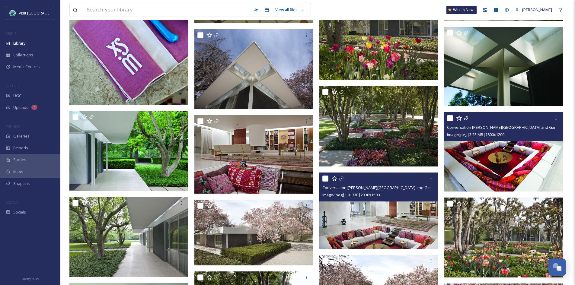
click at [532, 153] on img at bounding box center [503, 151] width 119 height 79
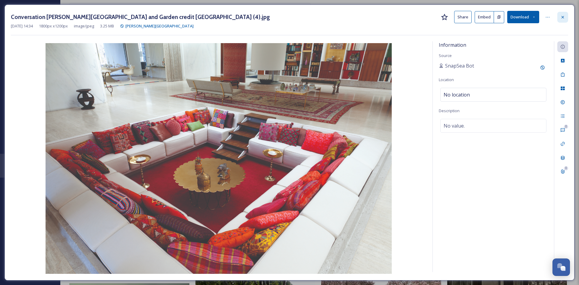
click at [564, 17] on icon at bounding box center [562, 17] width 5 height 5
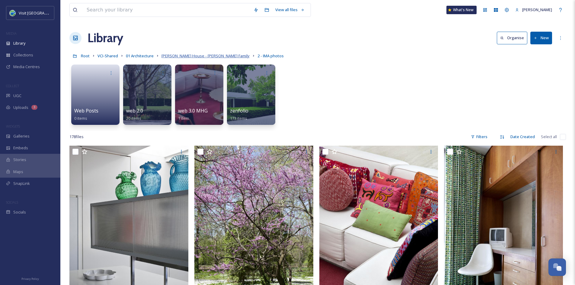
click at [196, 56] on span "Miller House - Miller Family" at bounding box center [205, 55] width 88 height 5
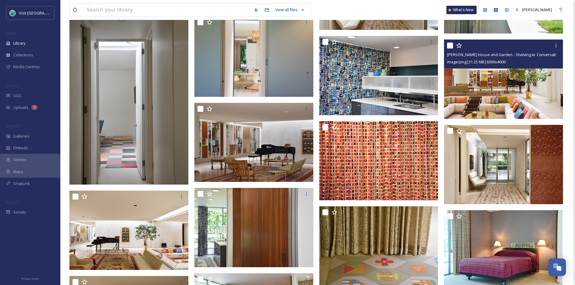
scroll to position [2078, 0]
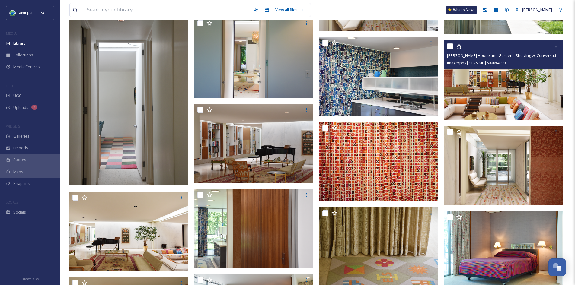
click at [481, 86] on img at bounding box center [503, 79] width 119 height 79
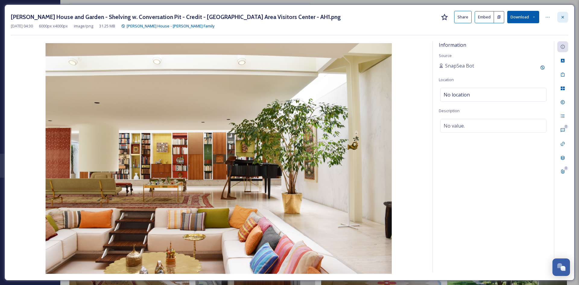
click at [564, 19] on icon at bounding box center [562, 17] width 5 height 5
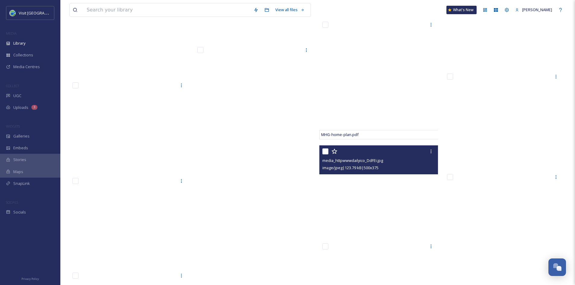
scroll to position [6285, 0]
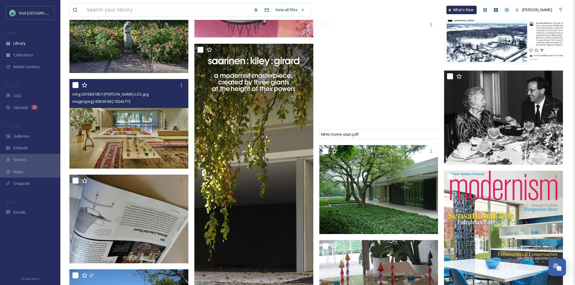
click at [170, 131] on img at bounding box center [128, 124] width 119 height 90
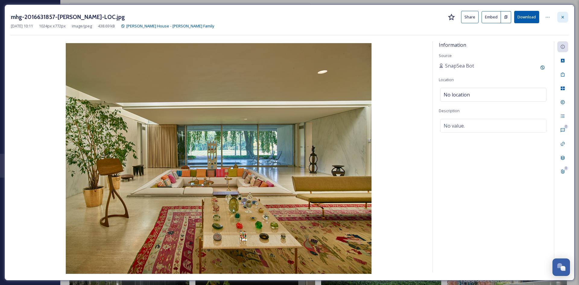
click at [561, 19] on icon at bounding box center [562, 17] width 5 height 5
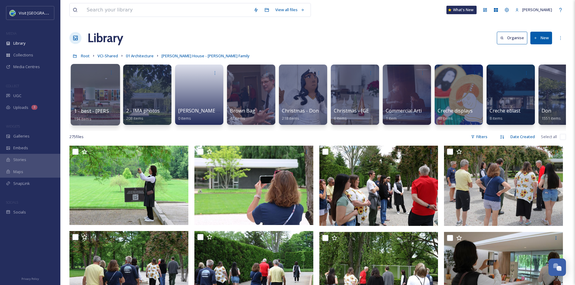
click at [92, 108] on span "1 - best - Miller House and Garden" at bounding box center [126, 111] width 105 height 7
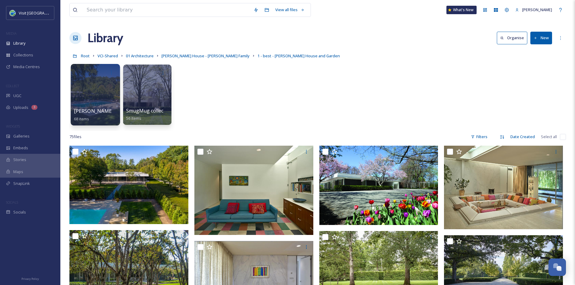
click at [88, 106] on div at bounding box center [95, 95] width 49 height 62
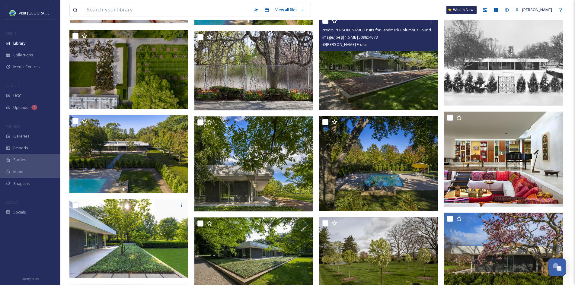
scroll to position [388, 0]
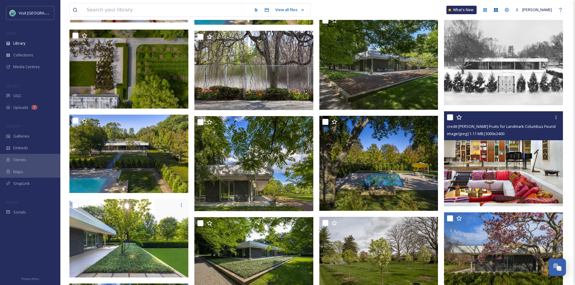
click at [478, 168] on img at bounding box center [503, 158] width 119 height 95
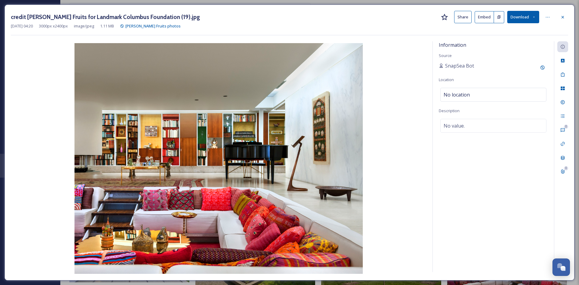
click at [460, 20] on button "Share" at bounding box center [462, 17] width 17 height 12
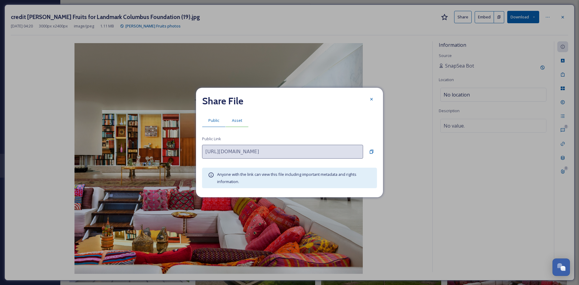
click at [239, 122] on span "Asset" at bounding box center [237, 121] width 10 height 6
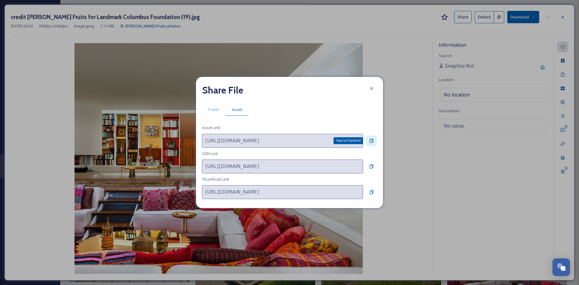
click at [372, 139] on icon at bounding box center [371, 140] width 5 height 5
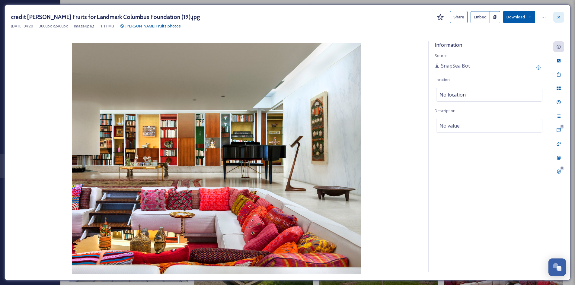
click at [557, 20] on div at bounding box center [558, 17] width 11 height 11
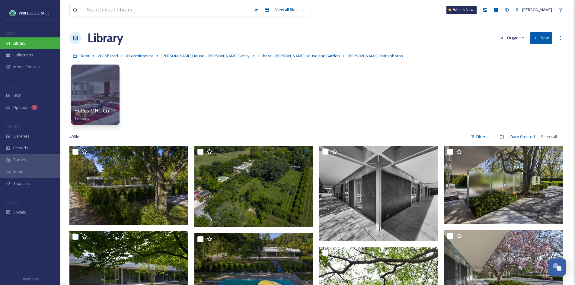
click at [11, 47] on div "Library" at bounding box center [30, 43] width 60 height 12
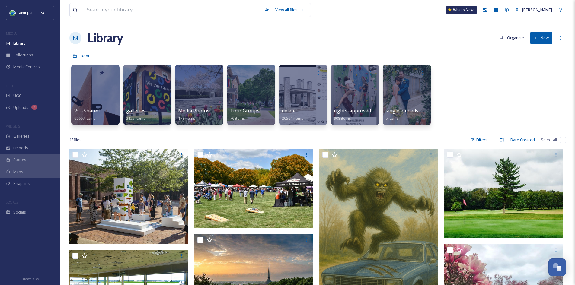
click at [11, 47] on div "Library" at bounding box center [30, 43] width 60 height 12
click at [94, 116] on span "69667 items" at bounding box center [85, 118] width 22 height 5
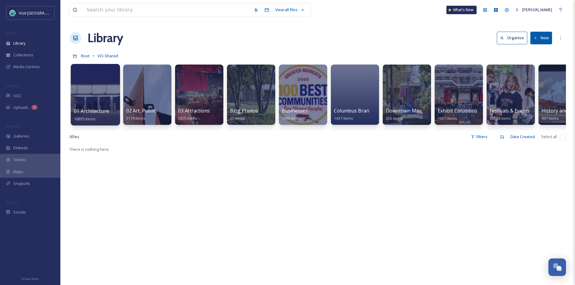
click at [97, 112] on span "01 Architecture" at bounding box center [91, 111] width 35 height 7
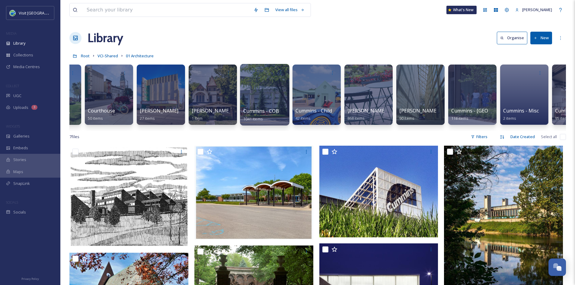
scroll to position [0, 1802]
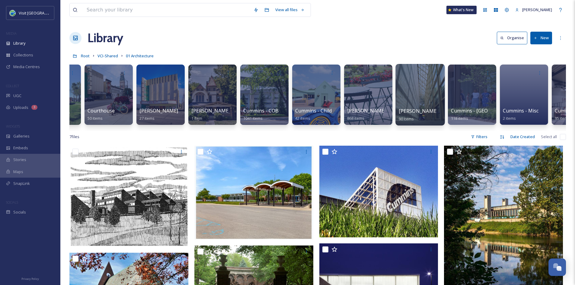
click at [408, 117] on span "90 items" at bounding box center [405, 118] width 15 height 5
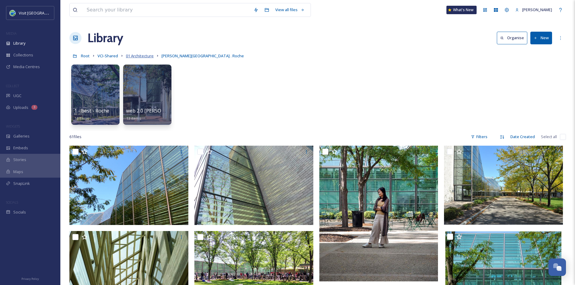
click at [137, 55] on span "01 Architecture" at bounding box center [140, 55] width 28 height 5
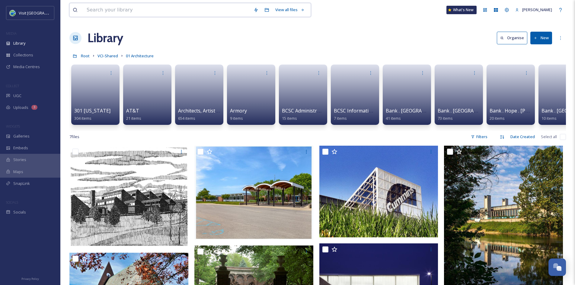
click at [132, 13] on input at bounding box center [167, 9] width 167 height 13
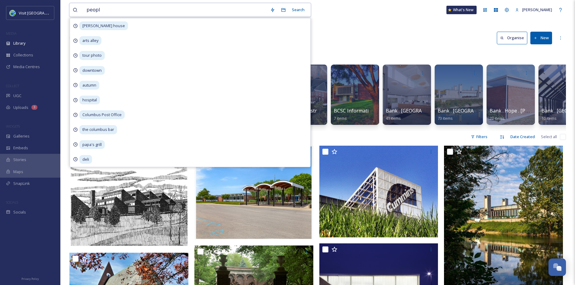
type input "people"
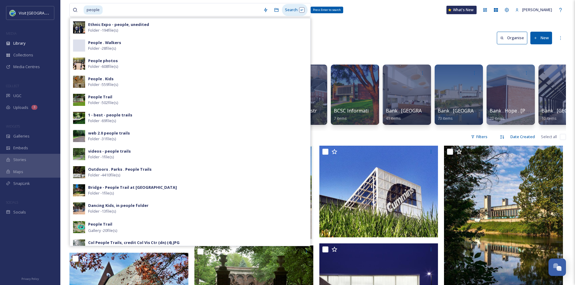
click at [299, 11] on div "Search Press Enter to search" at bounding box center [295, 10] width 26 height 12
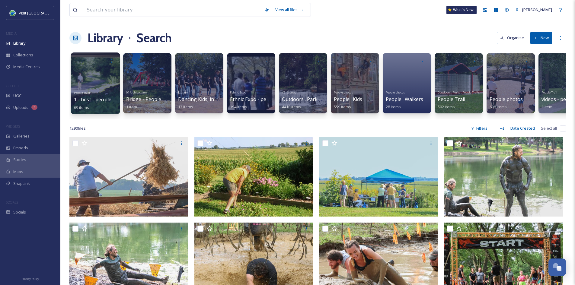
click at [90, 99] on span "1 - best - people trails" at bounding box center [99, 99] width 50 height 7
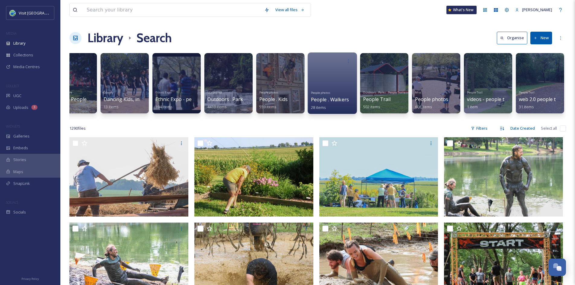
click at [330, 98] on span "People . Walkers" at bounding box center [330, 99] width 38 height 7
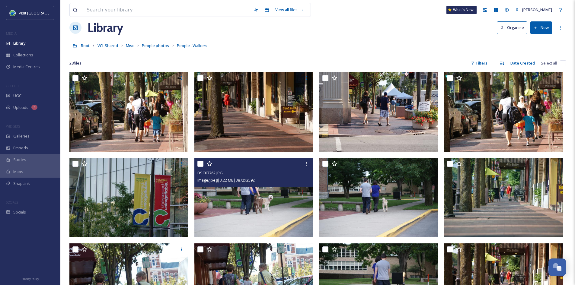
scroll to position [14, 0]
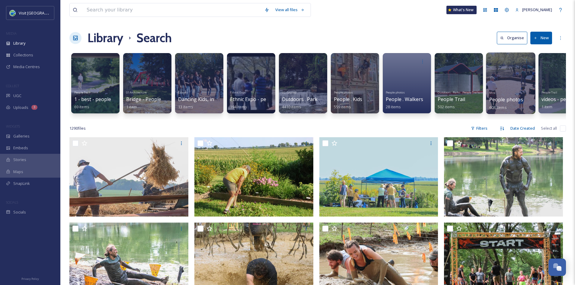
scroll to position [0, 74]
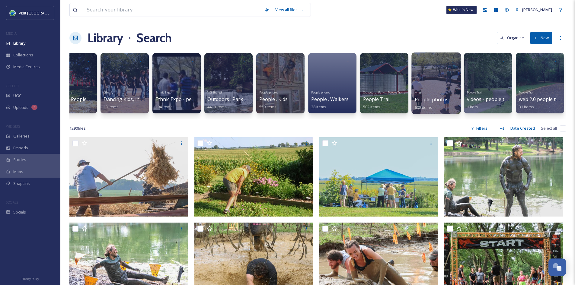
click at [430, 100] on span "People photos" at bounding box center [431, 99] width 34 height 7
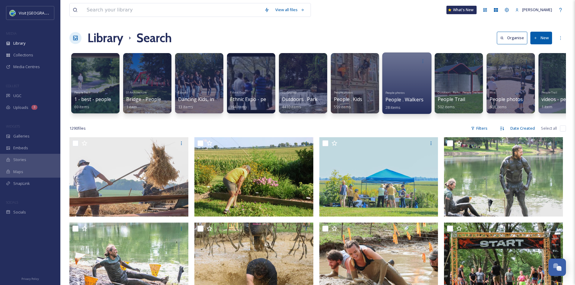
scroll to position [0, 74]
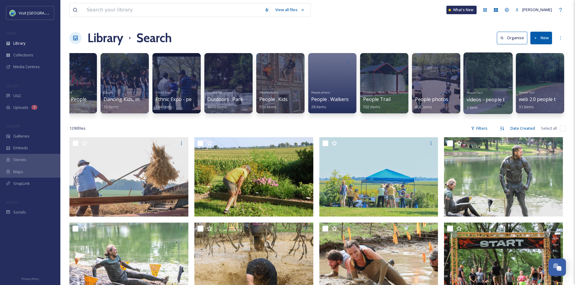
click at [486, 103] on span "videos - people trails" at bounding box center [490, 99] width 48 height 7
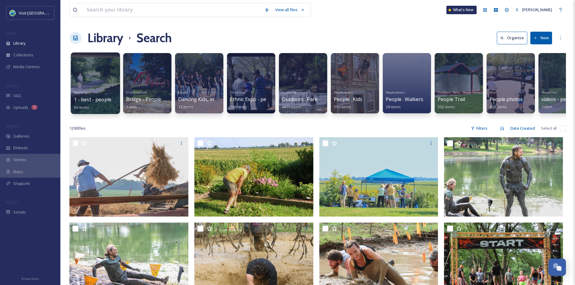
click at [97, 102] on span "1 - best - people trails" at bounding box center [99, 99] width 50 height 7
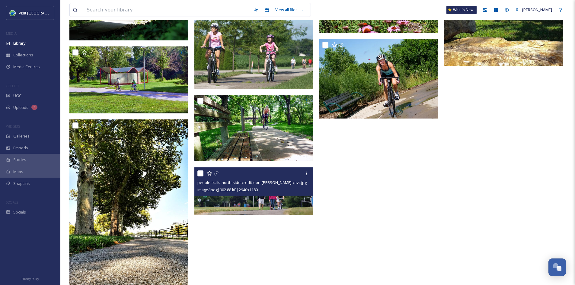
scroll to position [1012, 0]
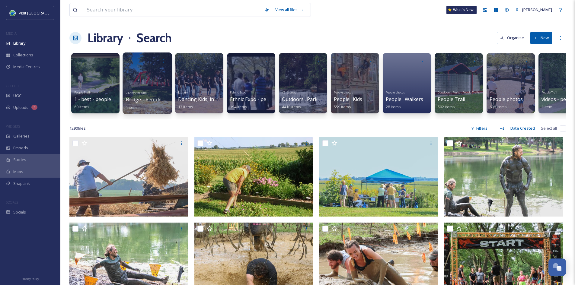
click at [145, 97] on span "Bridge - People Trail at Lincoln" at bounding box center [178, 99] width 104 height 7
click at [86, 102] on span "1 - best - people trails" at bounding box center [99, 99] width 50 height 7
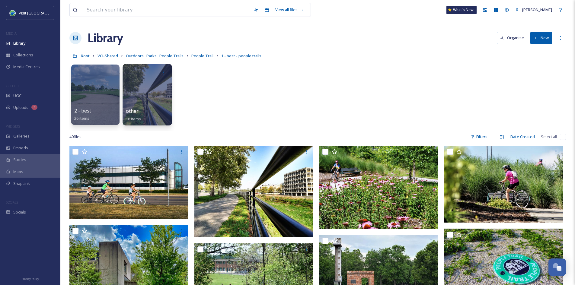
click at [151, 114] on div "other 18 items" at bounding box center [147, 114] width 43 height 15
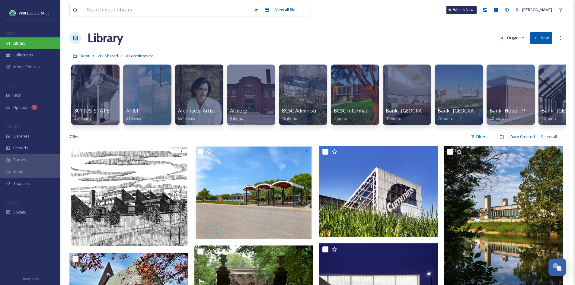
click at [31, 47] on div "Library" at bounding box center [30, 43] width 60 height 12
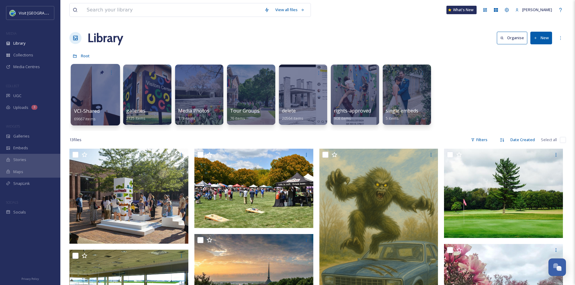
click at [107, 124] on div at bounding box center [95, 95] width 49 height 62
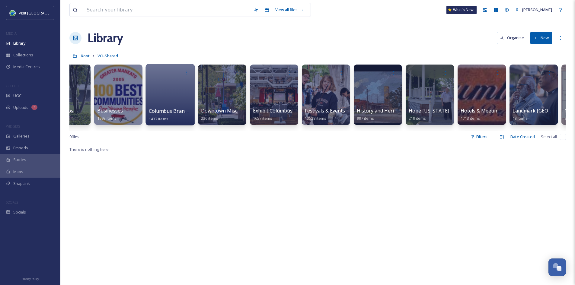
scroll to position [0, 184]
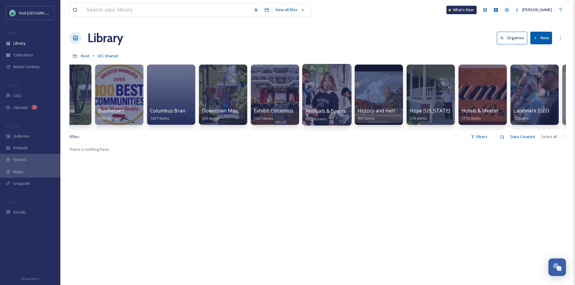
click at [340, 112] on span "Festivals & Events" at bounding box center [325, 111] width 41 height 7
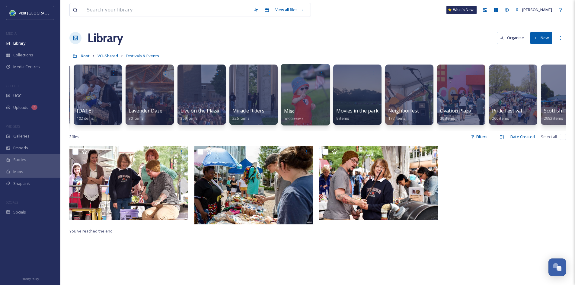
scroll to position [0, 1190]
click at [321, 99] on div at bounding box center [305, 95] width 49 height 62
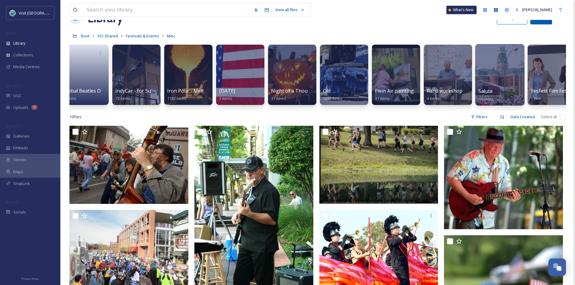
scroll to position [0, 593]
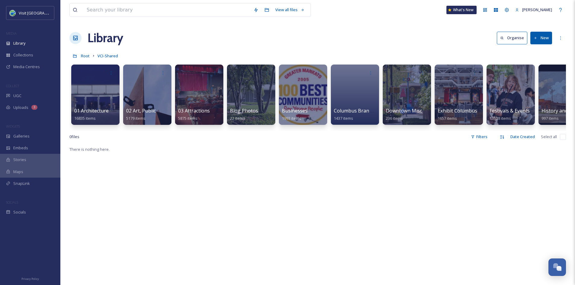
drag, startPoint x: 313, startPoint y: 108, endPoint x: 185, endPoint y: 154, distance: 135.9
click at [185, 154] on div "There is nothing here." at bounding box center [317, 288] width 496 height 285
click at [190, 115] on link "03 Attractions 5875 items" at bounding box center [194, 114] width 32 height 13
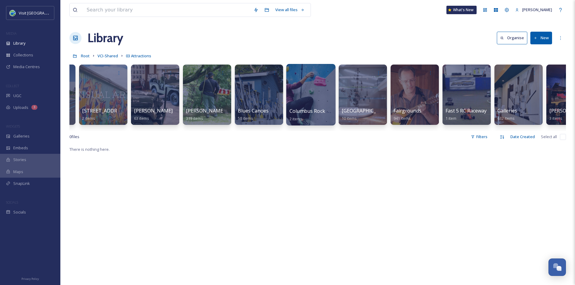
scroll to position [0, 98]
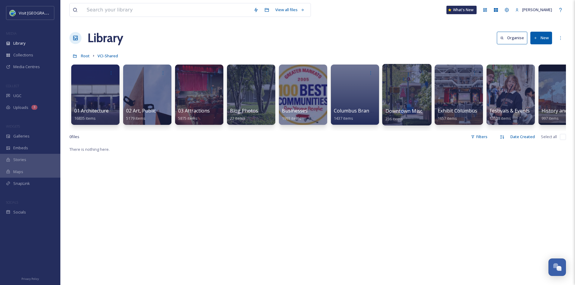
click at [395, 116] on span "236 items" at bounding box center [393, 118] width 17 height 5
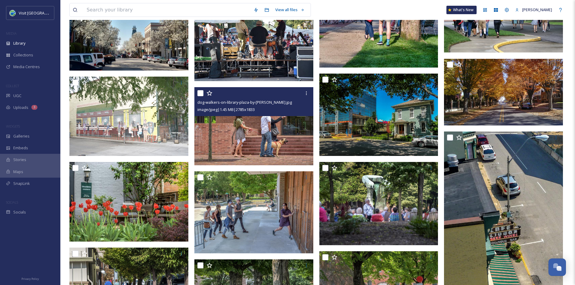
scroll to position [762, 0]
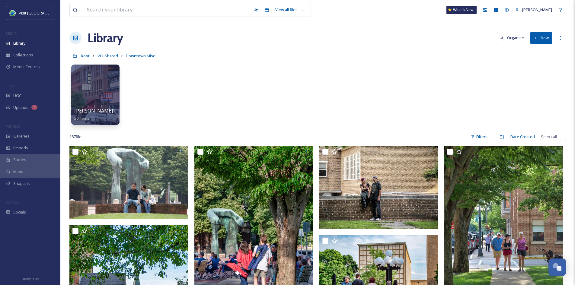
click at [106, 59] on link "VCI-Shared" at bounding box center [107, 55] width 21 height 7
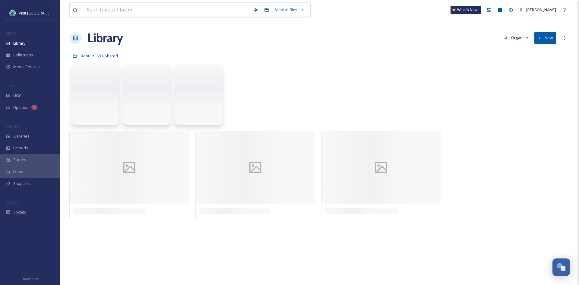
click at [115, 14] on input at bounding box center [167, 9] width 167 height 13
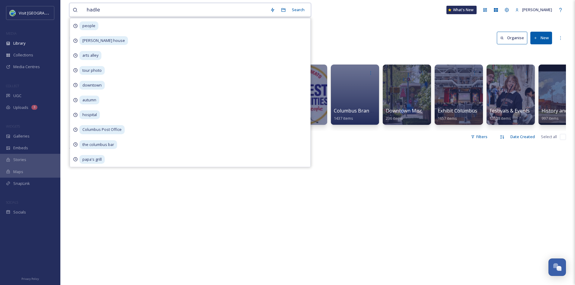
type input "[PERSON_NAME]"
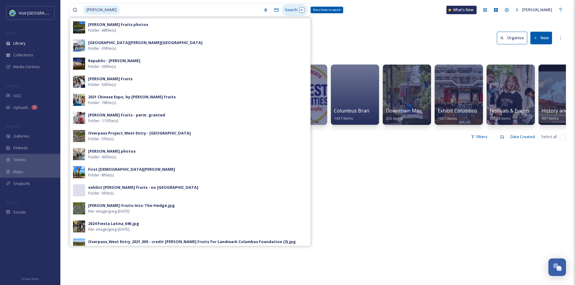
click at [295, 8] on div "Search Press Enter to search" at bounding box center [295, 10] width 26 height 12
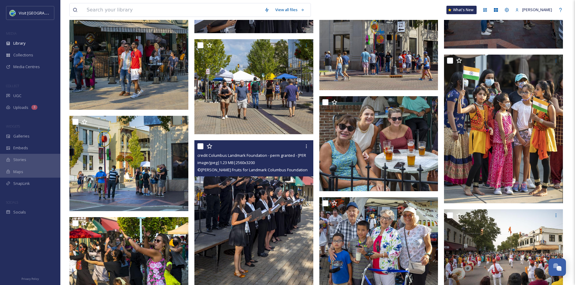
scroll to position [14610, 0]
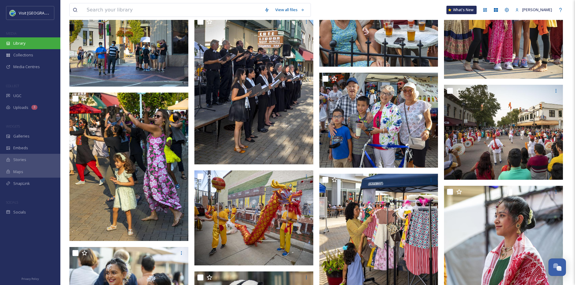
click at [15, 42] on span "Library" at bounding box center [19, 43] width 12 height 6
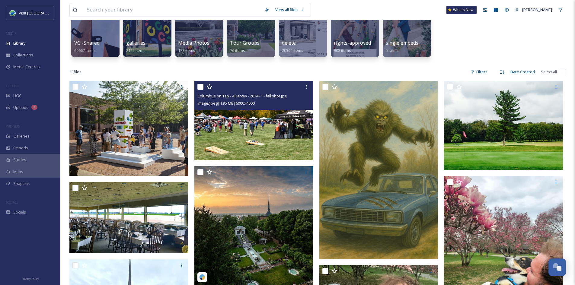
scroll to position [68, 0]
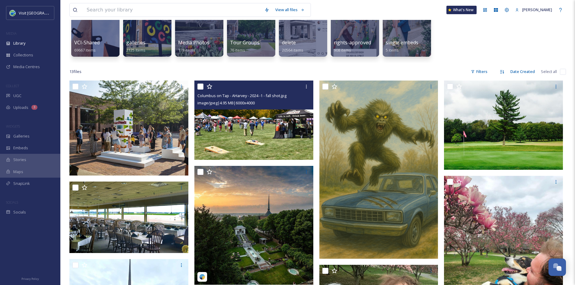
click at [287, 144] on img at bounding box center [253, 120] width 119 height 79
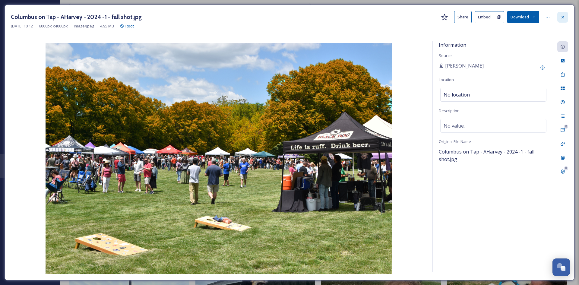
click at [564, 21] on div at bounding box center [562, 17] width 11 height 11
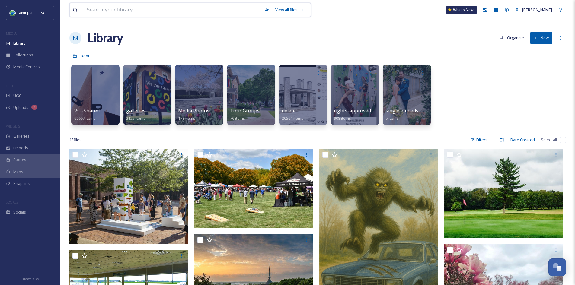
click at [135, 11] on input at bounding box center [173, 9] width 178 height 13
type input "t"
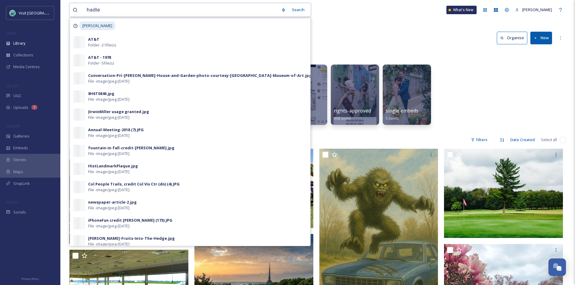
type input "[PERSON_NAME]"
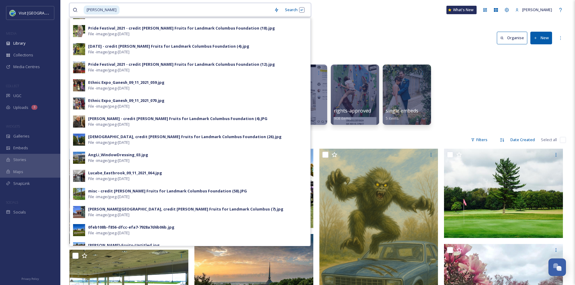
scroll to position [326, 0]
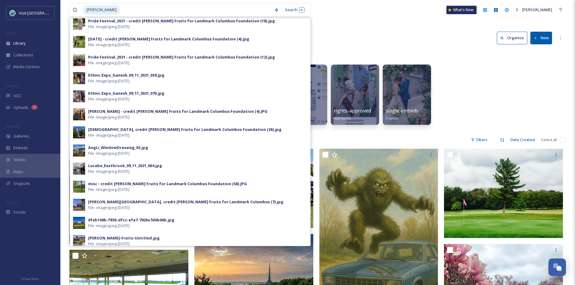
click at [134, 181] on div "misc - credit Hadley Fruits for Landmark Columbus Foundation (58).JPG" at bounding box center [167, 184] width 159 height 6
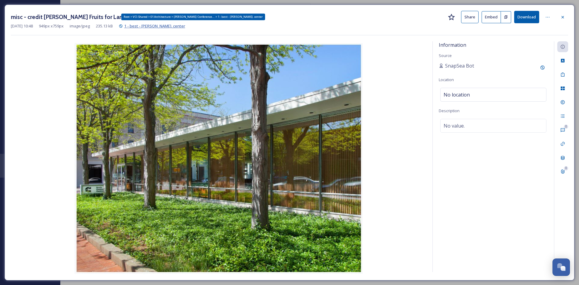
click at [170, 27] on span "1 - best - irwin conf. center" at bounding box center [154, 25] width 61 height 5
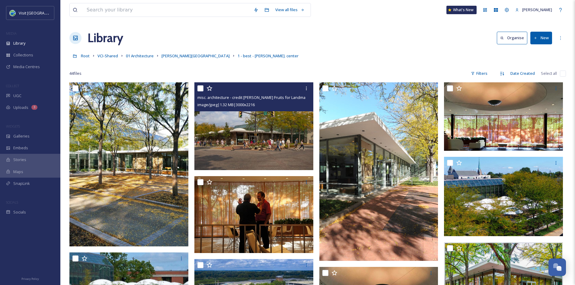
click at [249, 152] on img at bounding box center [253, 126] width 119 height 88
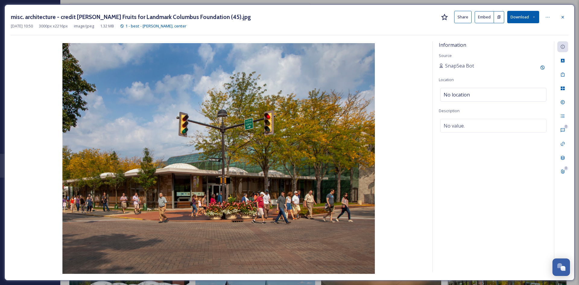
click at [527, 19] on button "Download" at bounding box center [523, 17] width 32 height 12
click at [466, 16] on button "Share" at bounding box center [462, 17] width 17 height 12
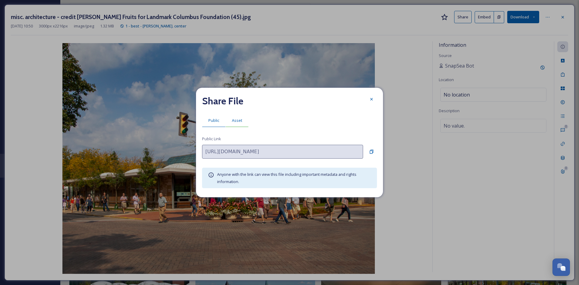
click at [235, 119] on span "Asset" at bounding box center [237, 121] width 10 height 6
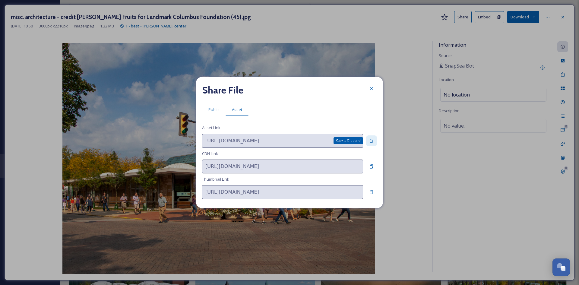
click at [372, 141] on icon at bounding box center [372, 141] width 4 height 4
click at [368, 87] on div at bounding box center [371, 88] width 11 height 11
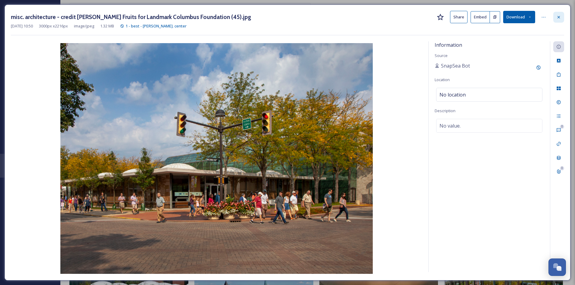
click at [561, 17] on div at bounding box center [558, 17] width 11 height 11
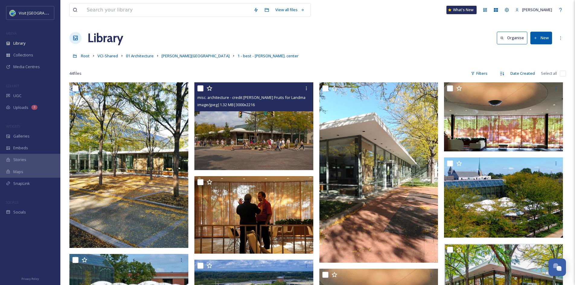
click at [408, 17] on div "View all files What's New Aurora Harvey" at bounding box center [317, 10] width 496 height 20
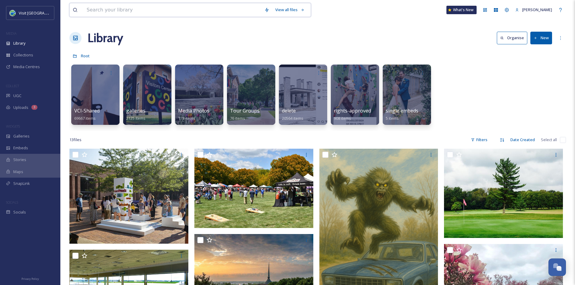
click at [137, 7] on input at bounding box center [173, 9] width 178 height 13
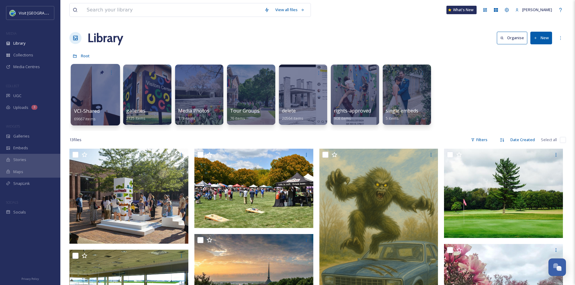
click at [92, 106] on div at bounding box center [95, 95] width 49 height 62
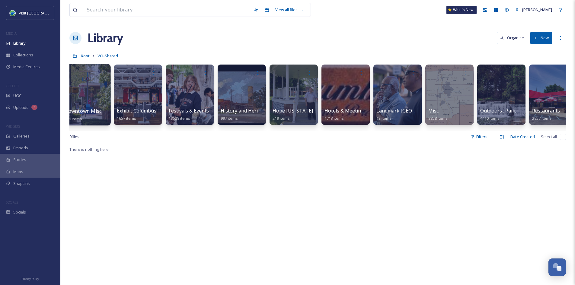
scroll to position [0, 321]
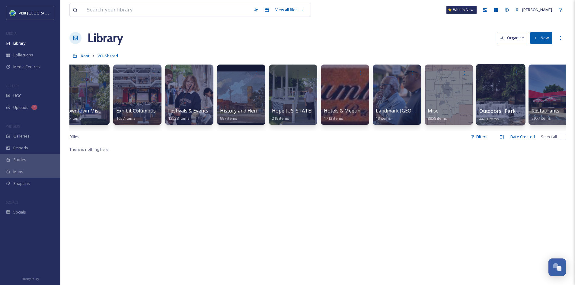
click at [501, 111] on span "Outdoors . Parks . People Trails" at bounding box center [515, 111] width 73 height 7
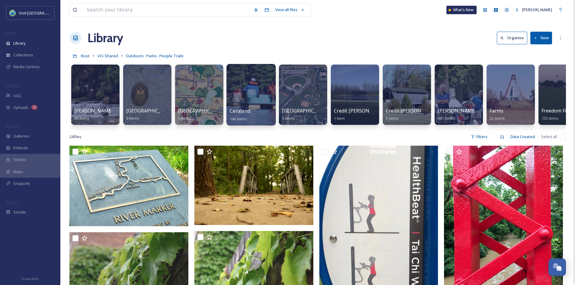
click at [249, 106] on div at bounding box center [250, 95] width 49 height 62
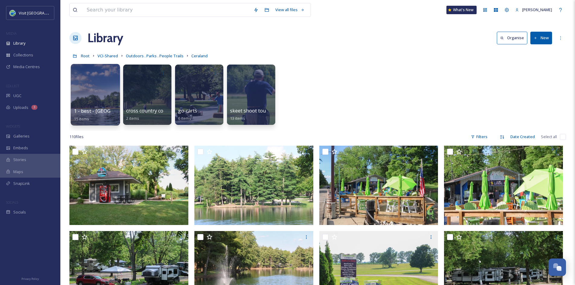
click at [96, 107] on div at bounding box center [95, 95] width 49 height 62
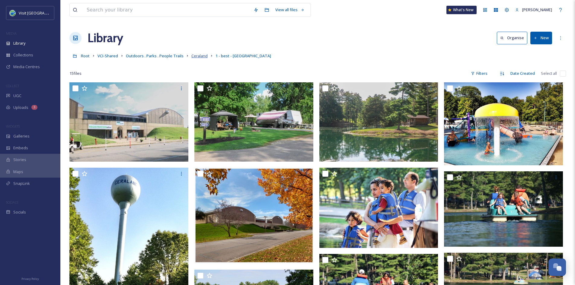
click at [201, 55] on span "Ceraland" at bounding box center [199, 55] width 16 height 5
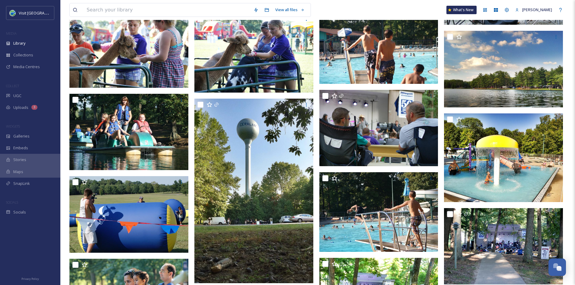
scroll to position [1067, 0]
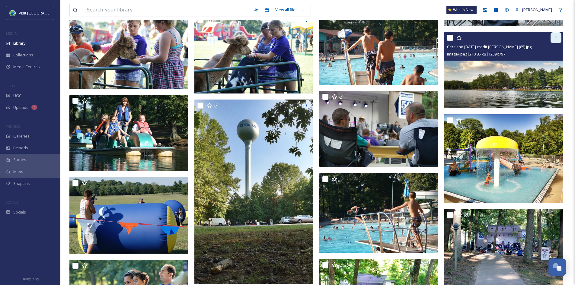
click at [555, 36] on icon at bounding box center [555, 38] width 1 height 4
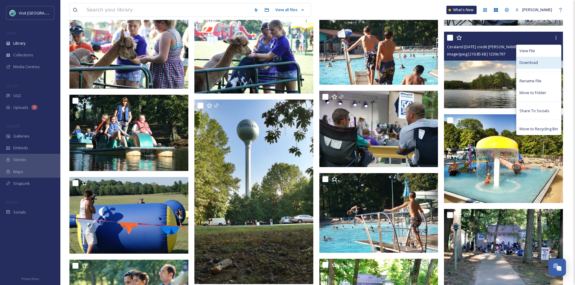
click at [539, 62] on div "Download" at bounding box center [538, 63] width 45 height 12
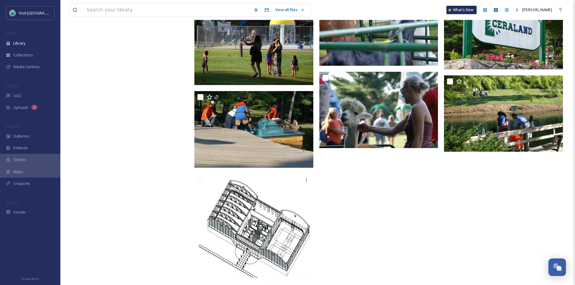
scroll to position [2580, 0]
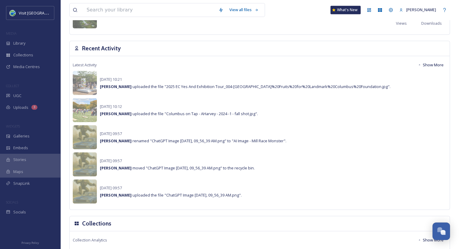
scroll to position [408, 0]
click at [31, 57] on span "Collections" at bounding box center [23, 55] width 20 height 6
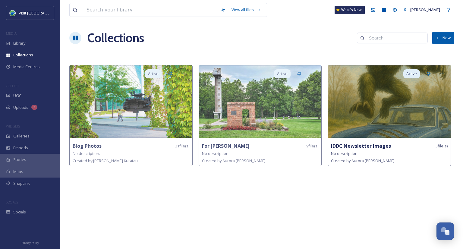
click at [376, 146] on strong "IDDC Newsletter Images" at bounding box center [361, 146] width 60 height 7
click at [372, 116] on img at bounding box center [389, 101] width 123 height 72
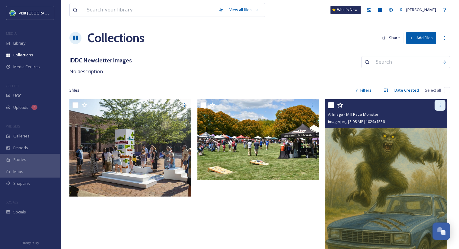
click at [443, 107] on div at bounding box center [439, 105] width 11 height 11
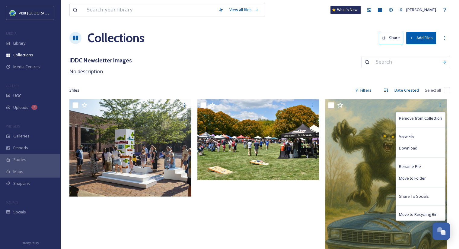
click at [336, 73] on div "IDDC Newsletter Images No description" at bounding box center [259, 65] width 380 height 19
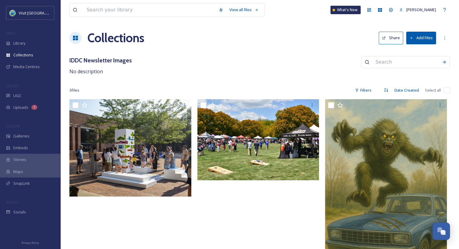
click at [413, 44] on button "Add Files" at bounding box center [421, 38] width 30 height 12
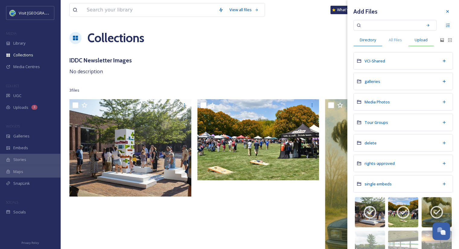
click at [422, 38] on span "Upload" at bounding box center [420, 40] width 13 height 6
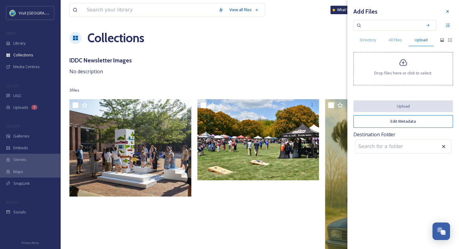
click at [403, 63] on icon at bounding box center [403, 62] width 8 height 7
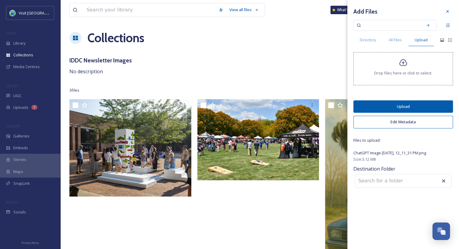
click at [378, 107] on button "Upload" at bounding box center [403, 106] width 100 height 12
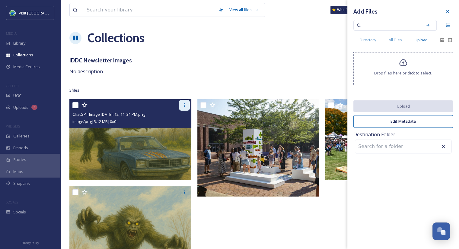
click at [183, 104] on icon at bounding box center [184, 105] width 5 height 5
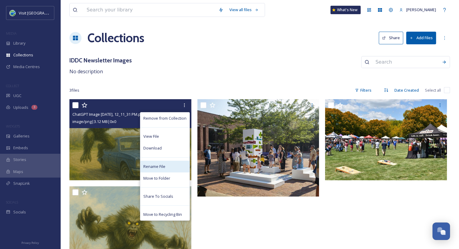
click at [165, 167] on span "Rename File" at bounding box center [154, 167] width 22 height 6
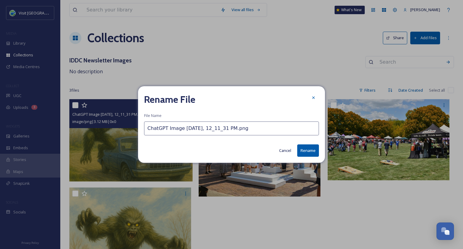
drag, startPoint x: 284, startPoint y: 127, endPoint x: 95, endPoint y: 140, distance: 188.9
click at [95, 140] on div "Rename File File Name ChatGPT Image [DATE], 12_11_31 PM.png Cancel Rename" at bounding box center [231, 124] width 463 height 249
type input "AI image - Mill Race Monster"
click at [307, 151] on button "Rename" at bounding box center [308, 150] width 22 height 12
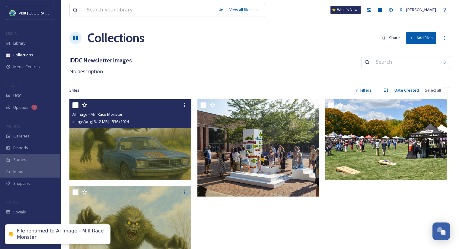
click at [177, 140] on img at bounding box center [130, 139] width 122 height 81
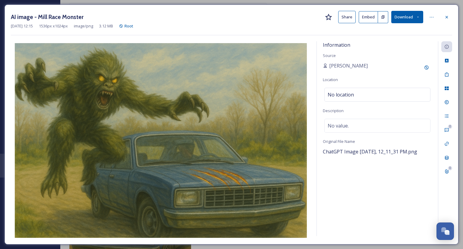
click at [344, 14] on button "Share" at bounding box center [346, 17] width 17 height 12
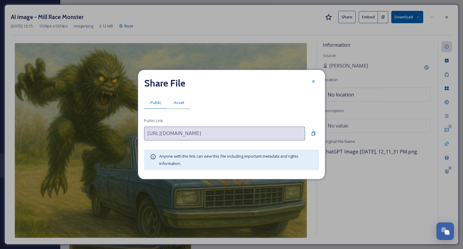
click at [186, 99] on div "Asset" at bounding box center [179, 103] width 23 height 12
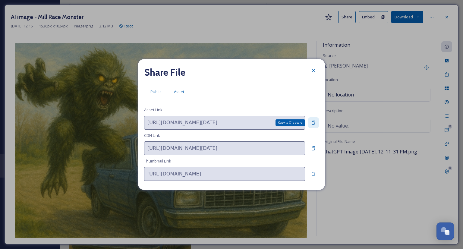
click at [312, 120] on div "Copy to Clipboard" at bounding box center [313, 122] width 11 height 11
click at [315, 70] on icon at bounding box center [313, 70] width 5 height 5
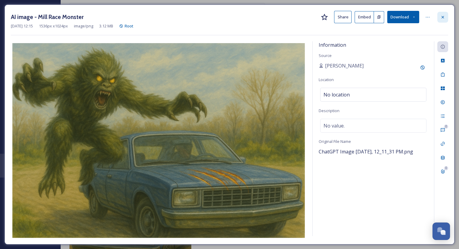
click at [445, 15] on div at bounding box center [442, 17] width 11 height 11
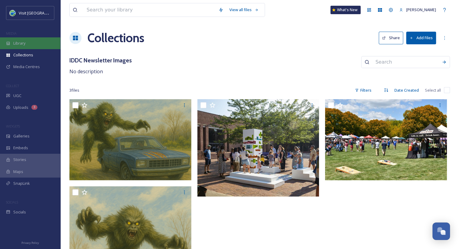
click at [23, 48] on div "Library" at bounding box center [30, 43] width 60 height 12
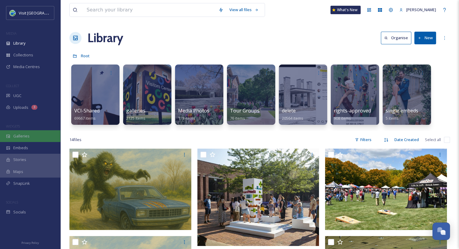
click at [35, 137] on div "Galleries" at bounding box center [30, 136] width 60 height 12
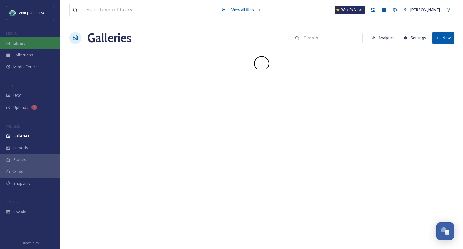
click at [40, 41] on div "Library" at bounding box center [30, 43] width 60 height 12
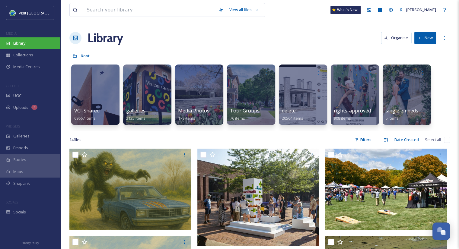
click at [18, 42] on span "Library" at bounding box center [19, 43] width 12 height 6
click at [130, 13] on input at bounding box center [150, 9] width 132 height 13
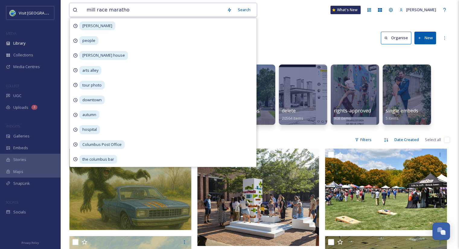
type input "mill race marathon"
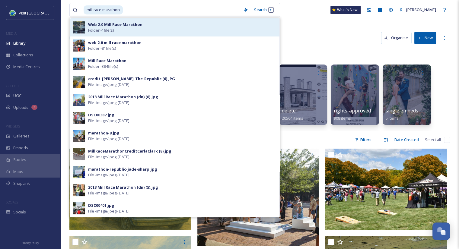
click at [138, 32] on div "Web 2.0 Mill Race Marathon Folder - 1 file(s)" at bounding box center [182, 27] width 188 height 11
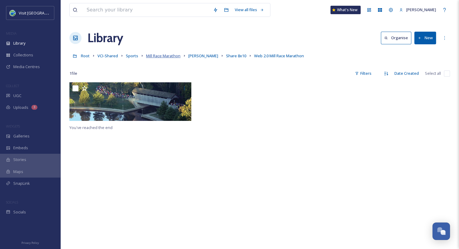
click at [164, 59] on span "Mill Race Marathon" at bounding box center [163, 55] width 34 height 5
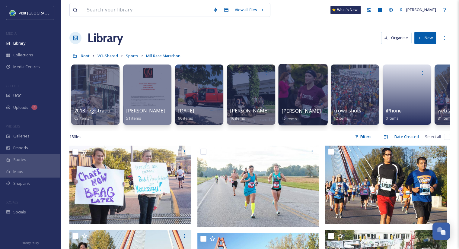
click at [313, 98] on div at bounding box center [302, 95] width 49 height 62
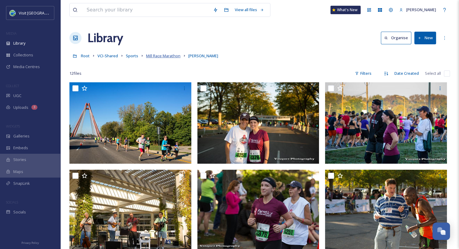
click at [167, 56] on span "Mill Race Marathon" at bounding box center [163, 55] width 34 height 5
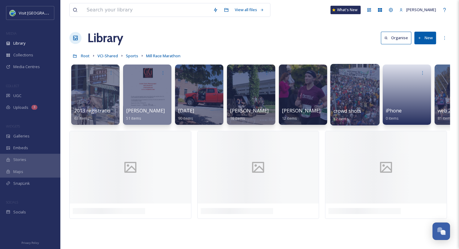
click at [372, 112] on div "crowd shots 12 items" at bounding box center [354, 114] width 43 height 15
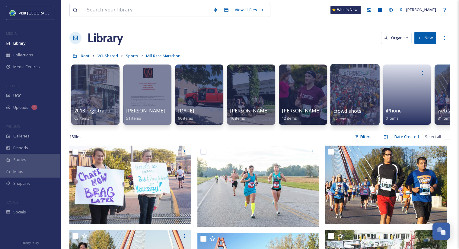
click at [343, 111] on span "crowd shots" at bounding box center [347, 111] width 28 height 7
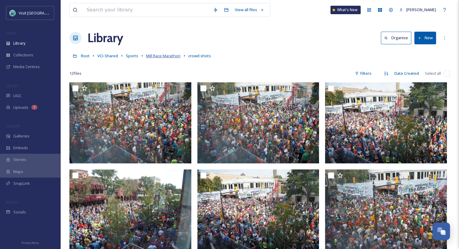
click at [167, 59] on span "Mill Race Marathon" at bounding box center [163, 55] width 34 height 5
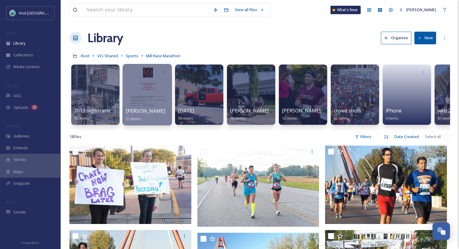
click at [152, 111] on div "[PERSON_NAME] 51 items" at bounding box center [147, 114] width 43 height 15
click at [153, 87] on div at bounding box center [146, 95] width 49 height 62
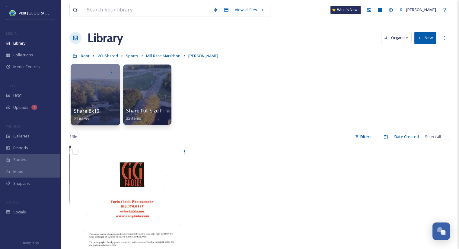
click at [89, 109] on span "Share 8x10" at bounding box center [87, 111] width 26 height 7
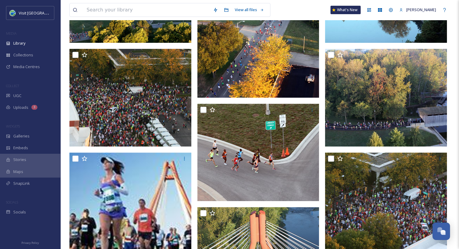
scroll to position [201, 0]
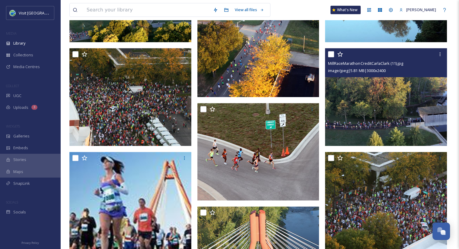
click at [402, 96] on img at bounding box center [386, 96] width 122 height 97
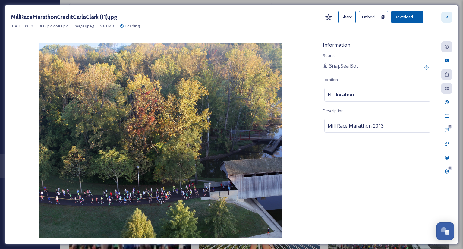
click at [446, 15] on icon at bounding box center [447, 17] width 5 height 5
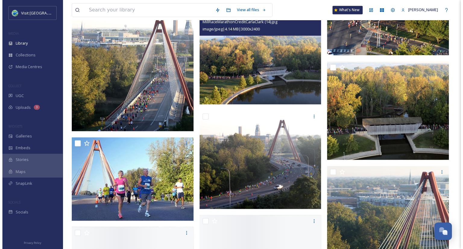
scroll to position [878, 0]
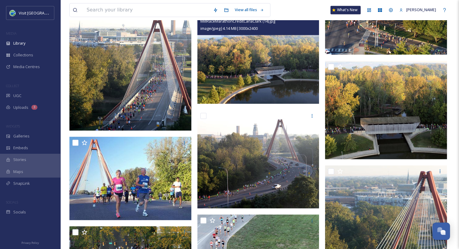
click at [247, 78] on img at bounding box center [258, 54] width 122 height 97
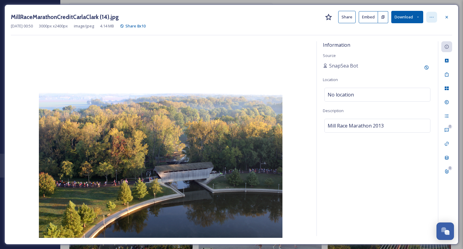
click at [431, 13] on div at bounding box center [431, 17] width 11 height 11
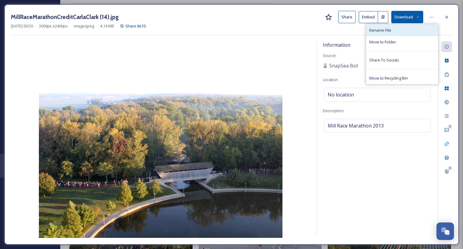
click at [385, 28] on span "Rename File" at bounding box center [380, 30] width 22 height 6
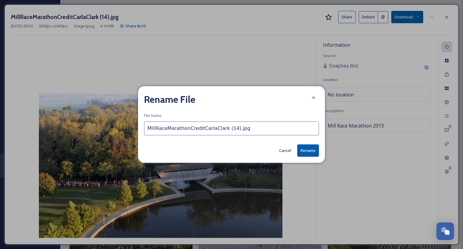
click at [247, 132] on input "MillRaceMarathonCreditCarlaClark (14).jpg" at bounding box center [231, 129] width 175 height 14
click at [218, 133] on input "MillRaceMarathonCreditCarlaClark (14).jpg" at bounding box center [231, 129] width 175 height 14
click at [147, 131] on input "MillRaceMarathonCreditCarlaClark (14).jpg" at bounding box center [231, 129] width 175 height 14
type input "Fall Shot - MillRaceMarathonCreditCarlaClark (14).jpg"
click at [303, 150] on button "Rename" at bounding box center [308, 150] width 22 height 12
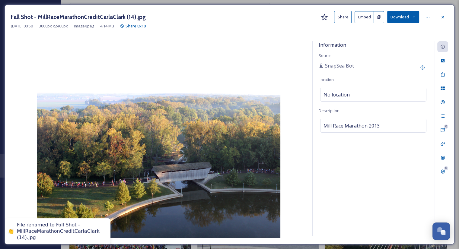
click at [339, 18] on button "Share" at bounding box center [342, 17] width 17 height 12
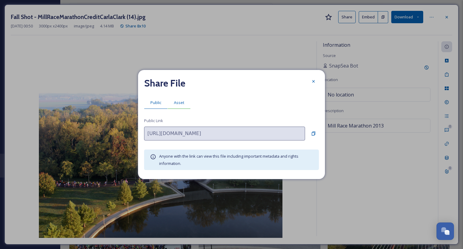
click at [177, 103] on span "Asset" at bounding box center [179, 103] width 10 height 6
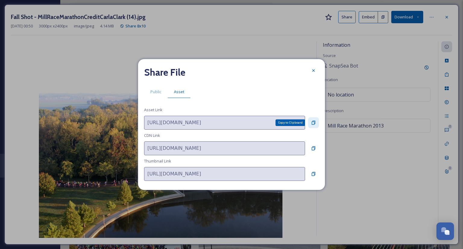
click at [311, 122] on div "Copy to Clipboard" at bounding box center [313, 122] width 11 height 11
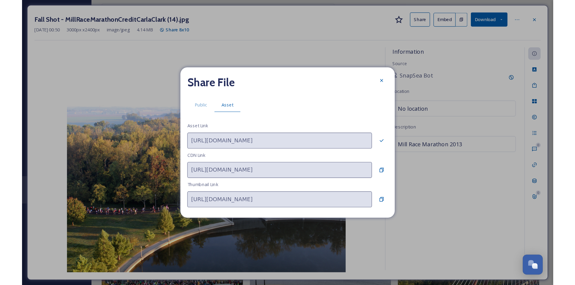
scroll to position [588, 0]
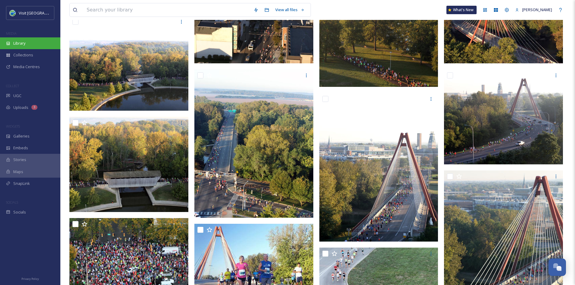
click at [17, 43] on span "Library" at bounding box center [19, 43] width 12 height 6
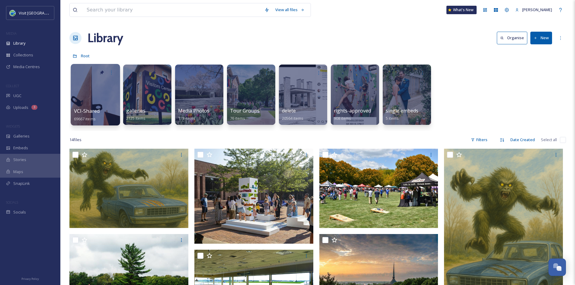
click at [106, 107] on div at bounding box center [95, 95] width 49 height 62
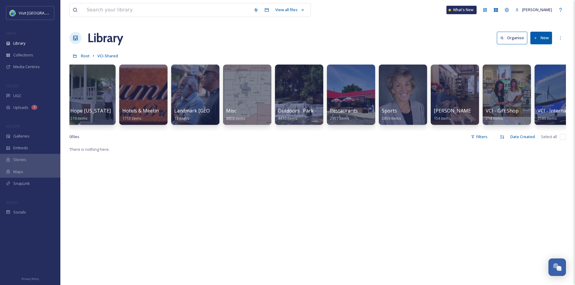
scroll to position [0, 523]
click at [345, 108] on span "Restaurants" at bounding box center [343, 111] width 28 height 7
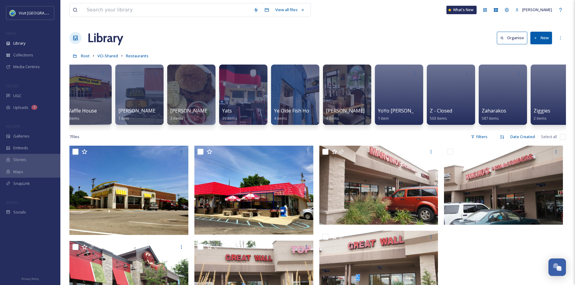
scroll to position [0, 5417]
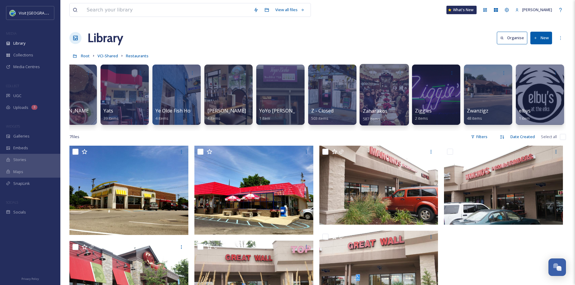
click at [368, 111] on span "Zaharakos" at bounding box center [375, 111] width 25 height 7
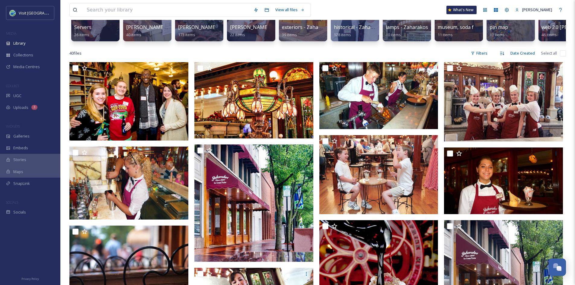
scroll to position [84, 0]
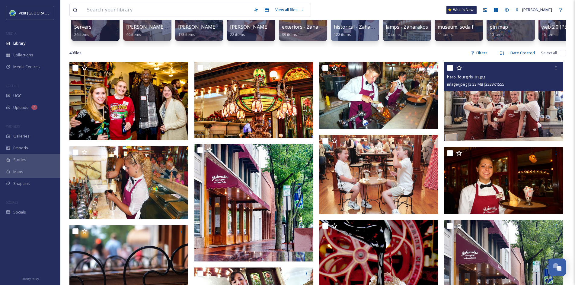
click at [463, 129] on img at bounding box center [503, 101] width 119 height 79
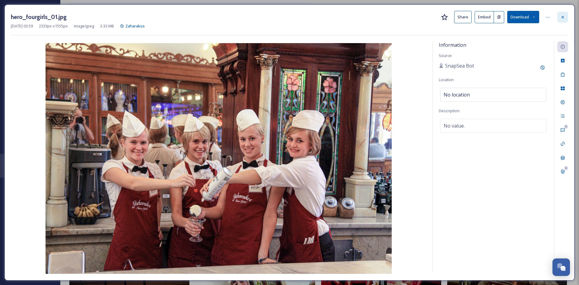
click at [463, 15] on icon at bounding box center [562, 17] width 5 height 5
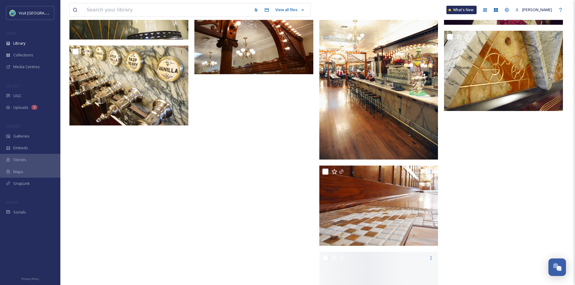
scroll to position [925, 0]
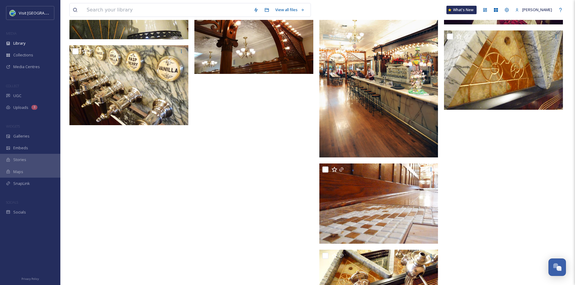
click at [366, 81] on img at bounding box center [378, 68] width 119 height 179
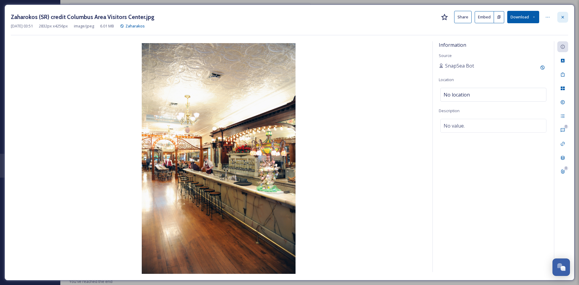
click at [463, 19] on icon at bounding box center [562, 17] width 5 height 5
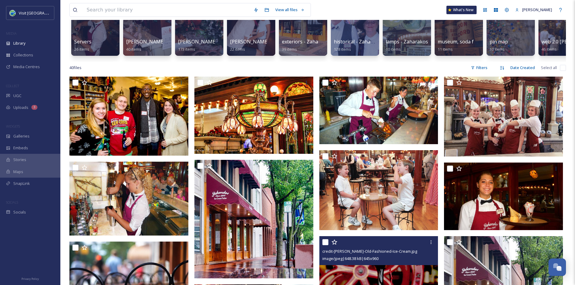
scroll to position [69, 0]
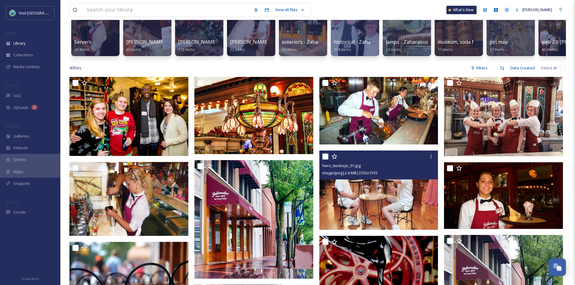
click at [402, 215] on img at bounding box center [378, 189] width 119 height 79
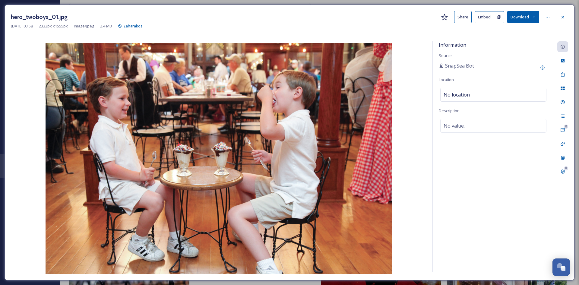
click at [461, 17] on button "Share" at bounding box center [462, 17] width 17 height 12
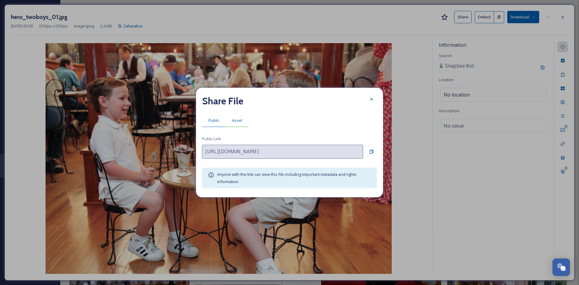
click at [245, 120] on div "Asset" at bounding box center [237, 120] width 23 height 12
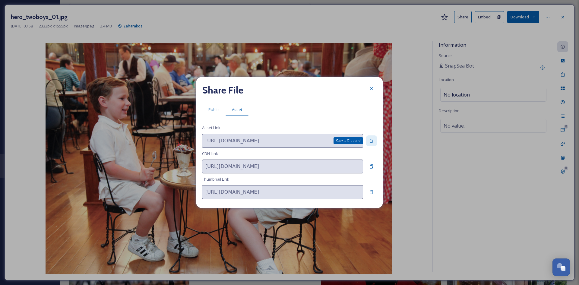
click at [373, 141] on icon at bounding box center [371, 140] width 5 height 5
click at [371, 87] on icon at bounding box center [371, 88] width 2 height 2
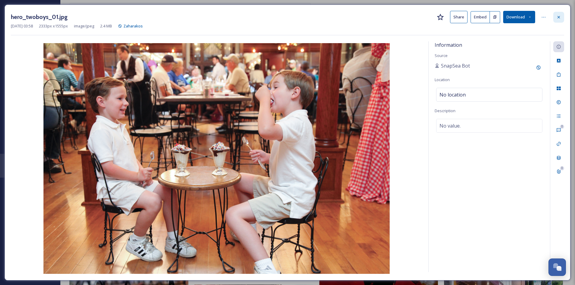
click at [463, 20] on div at bounding box center [558, 17] width 11 height 11
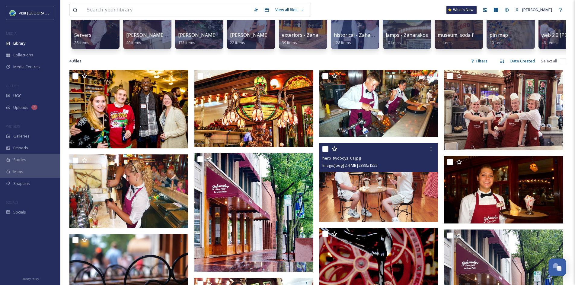
scroll to position [76, 0]
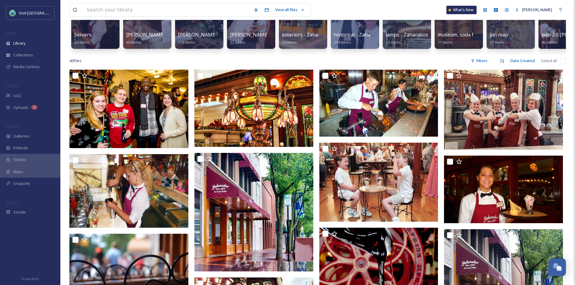
click at [374, 211] on img at bounding box center [378, 182] width 119 height 79
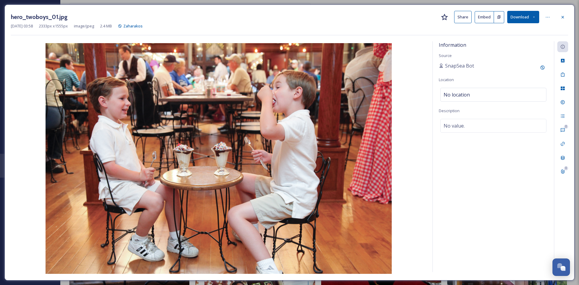
click at [457, 18] on button "Share" at bounding box center [462, 17] width 17 height 12
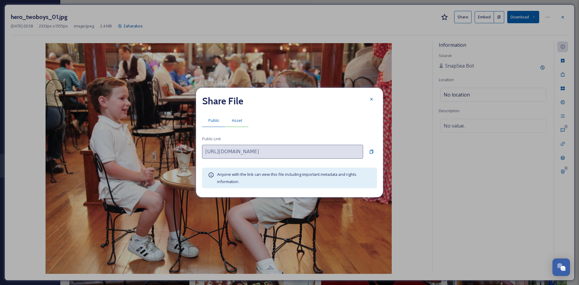
click at [238, 117] on div "Asset" at bounding box center [237, 120] width 23 height 12
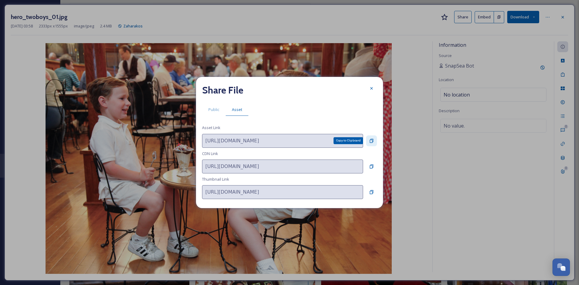
click at [370, 140] on icon at bounding box center [371, 140] width 5 height 5
click at [370, 86] on icon at bounding box center [371, 88] width 5 height 5
